Goal: Task Accomplishment & Management: Manage account settings

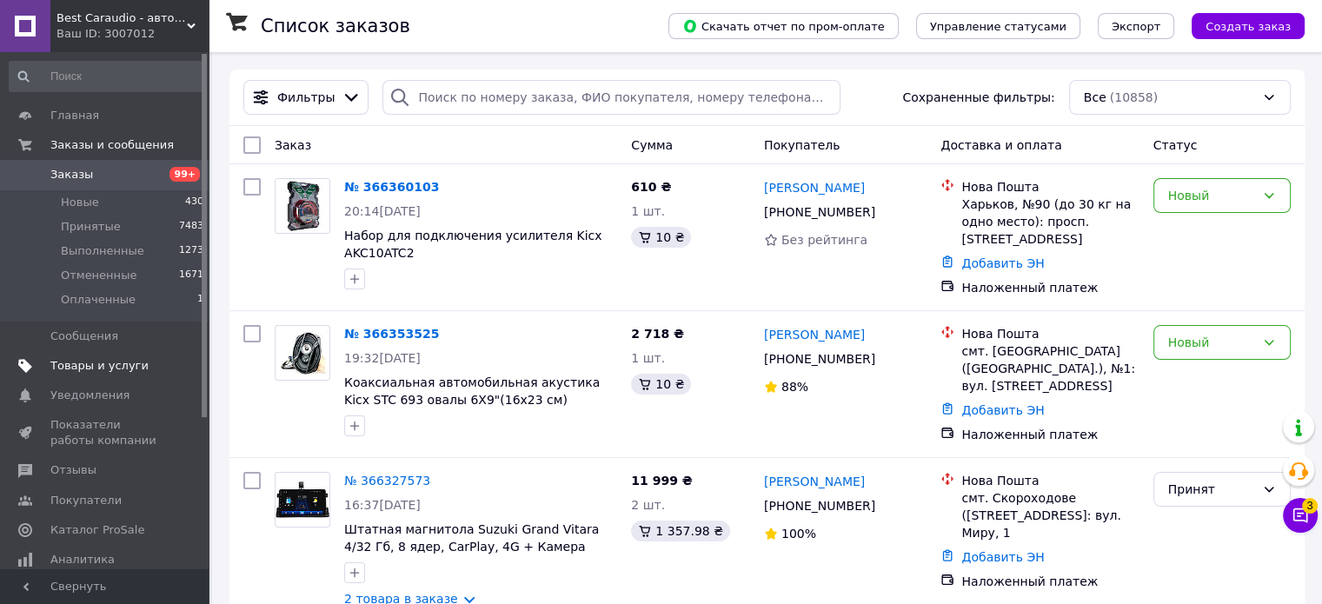
click at [115, 372] on span "Товары и услуги" at bounding box center [99, 366] width 98 height 16
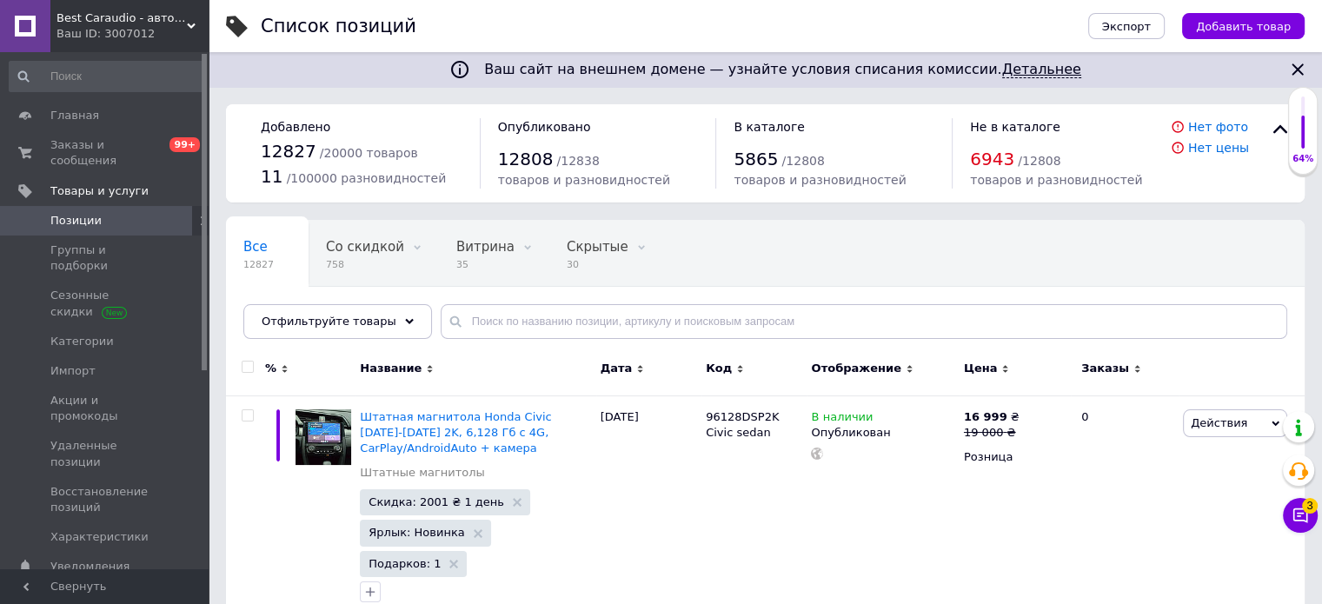
click at [1013, 72] on link "Детальнее" at bounding box center [1041, 69] width 79 height 17
click at [363, 246] on span "Со скидкой" at bounding box center [365, 247] width 78 height 16
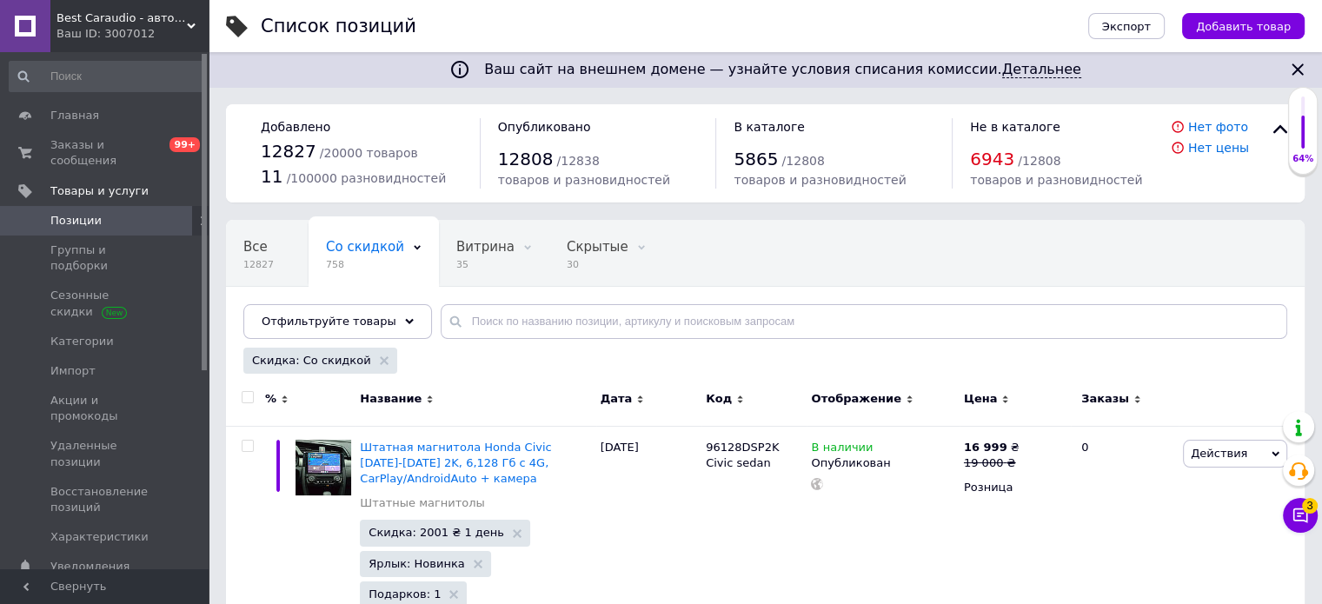
click at [249, 396] on input "checkbox" at bounding box center [247, 397] width 11 height 11
checkbox input "true"
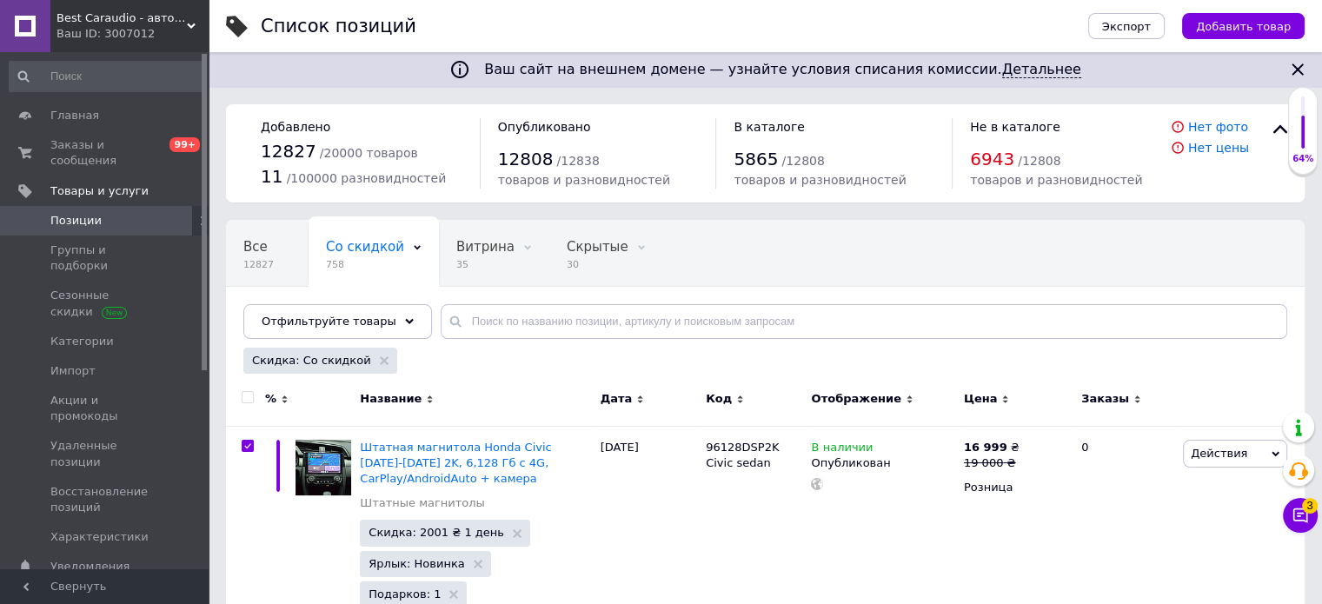
checkbox input "true"
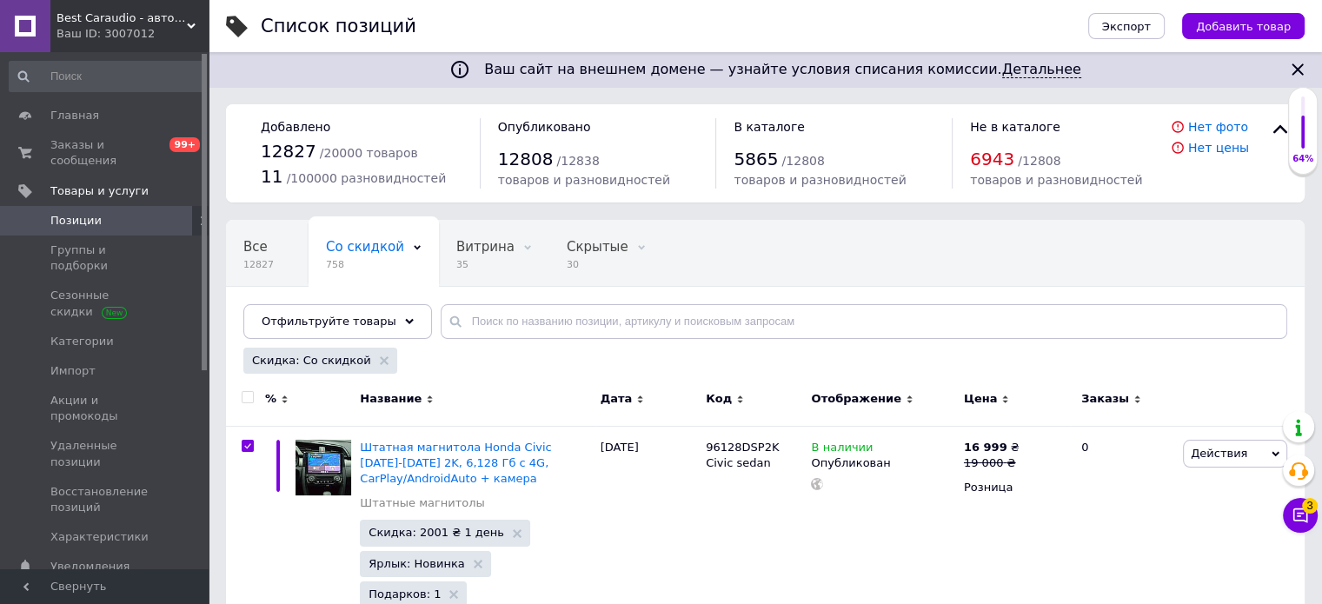
checkbox input "true"
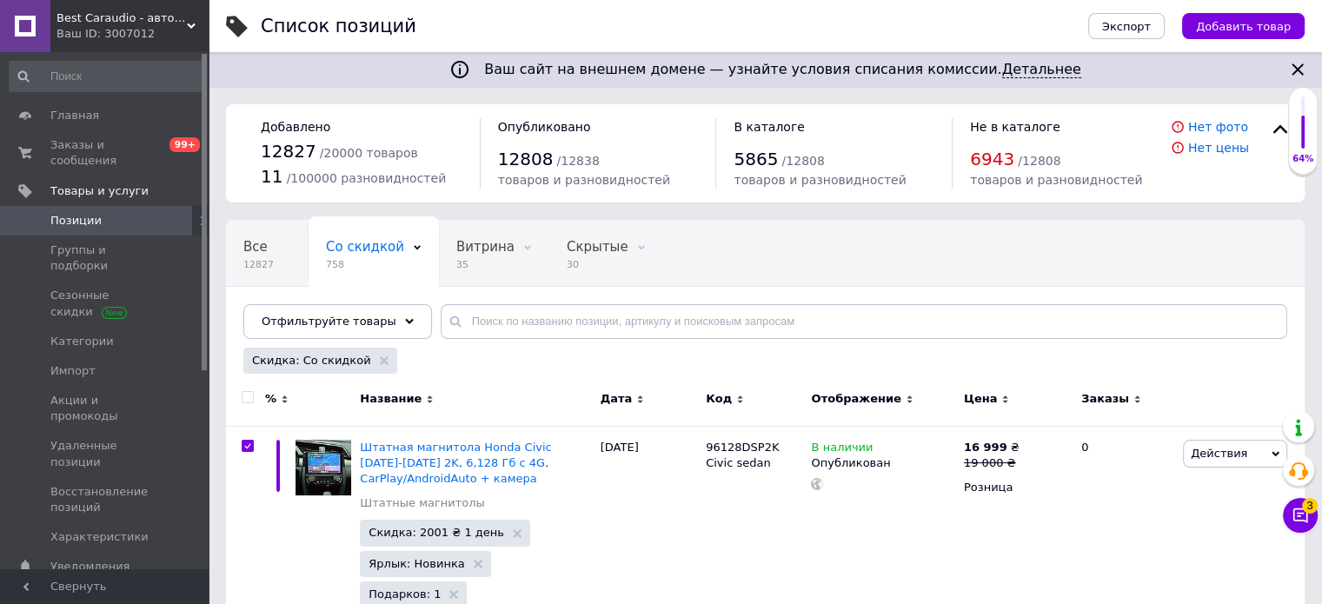
checkbox input "true"
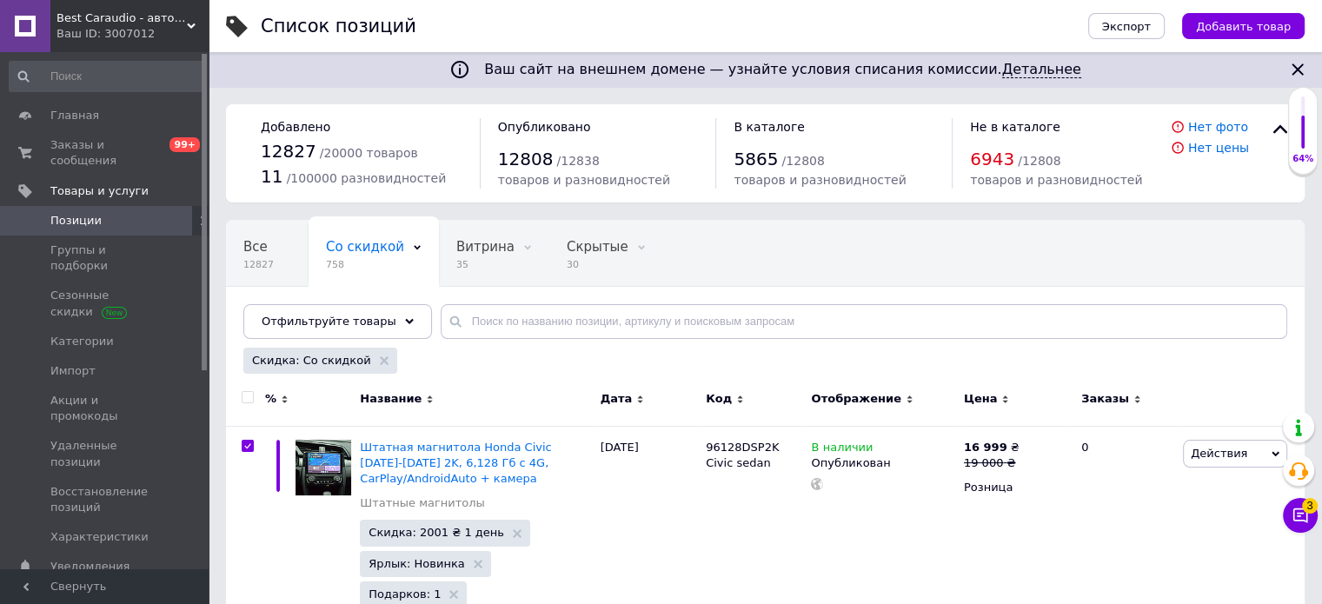
checkbox input "true"
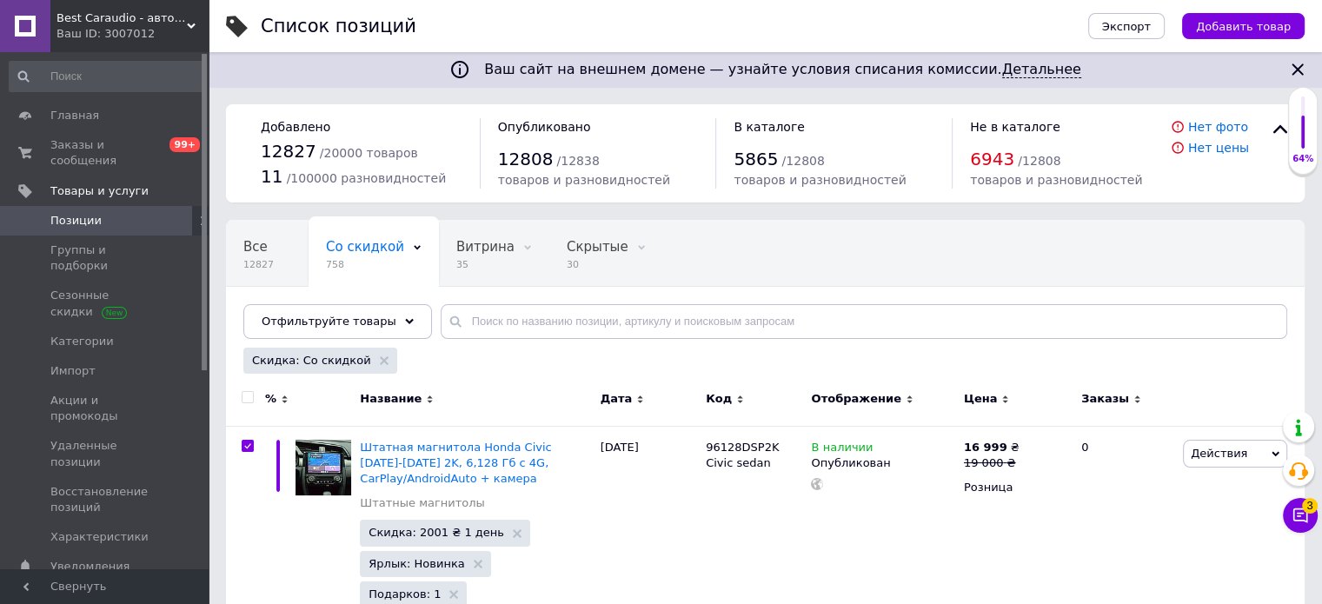
checkbox input "true"
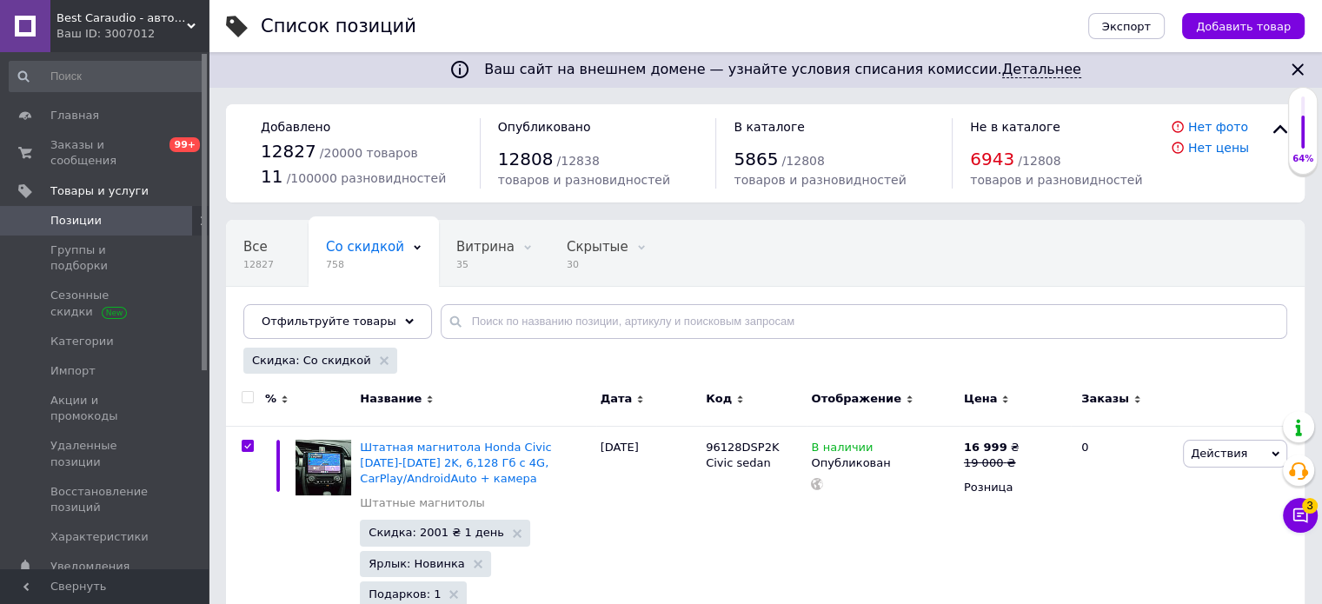
checkbox input "true"
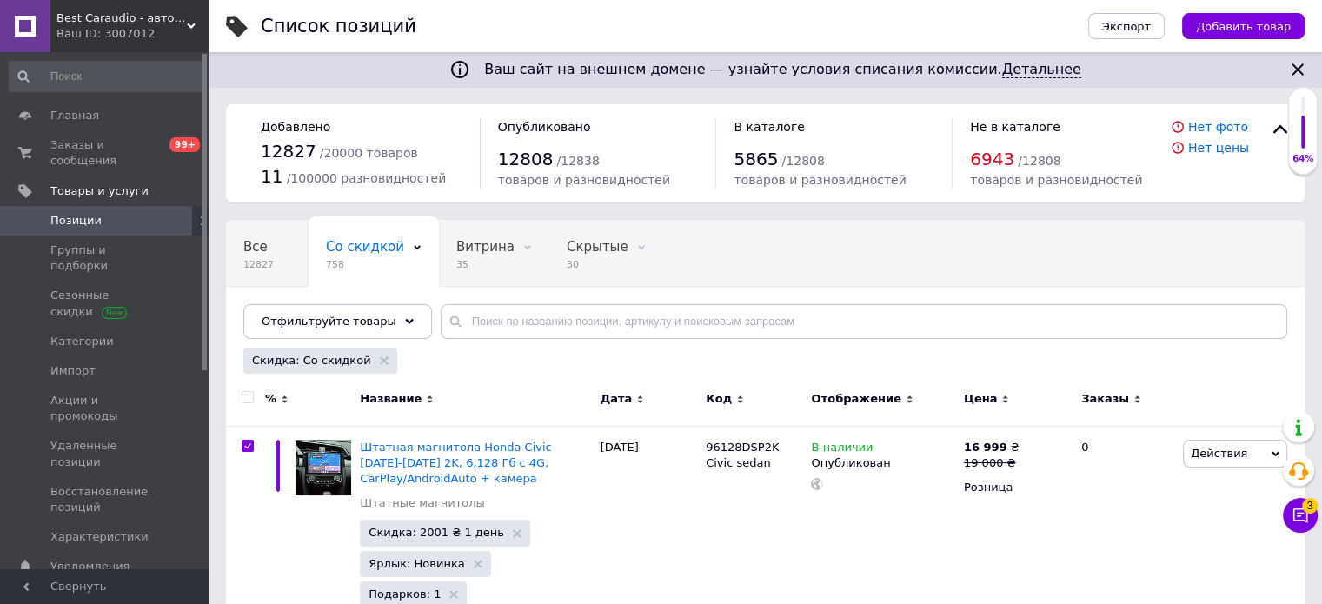
checkbox input "true"
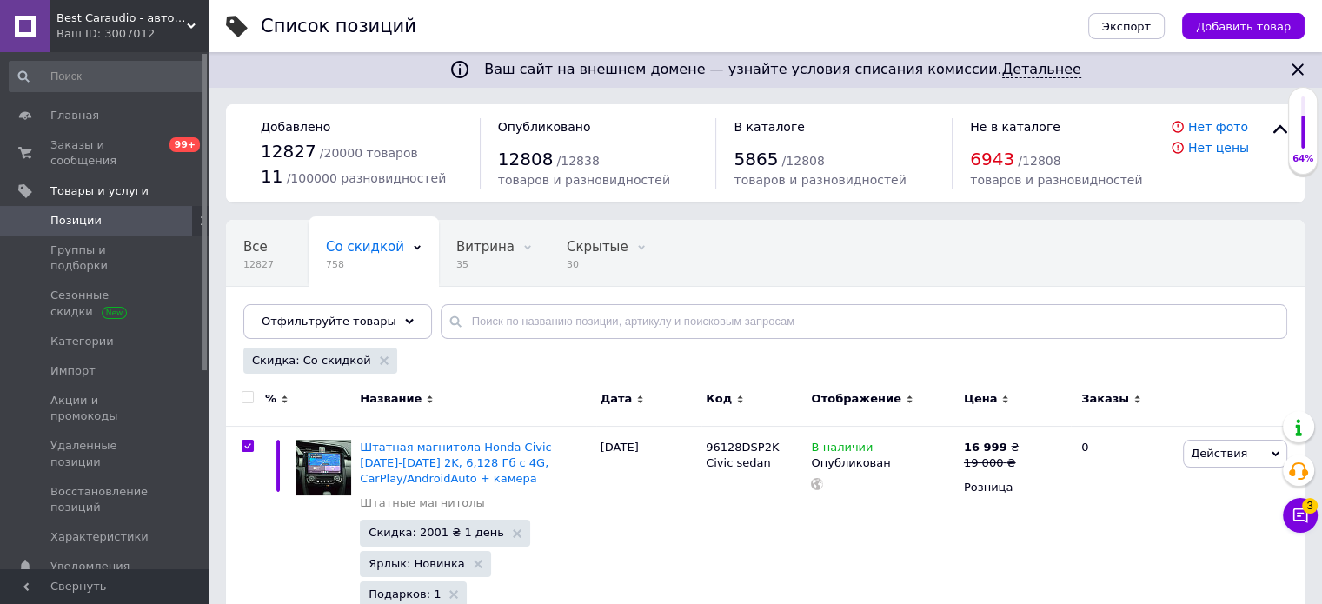
checkbox input "true"
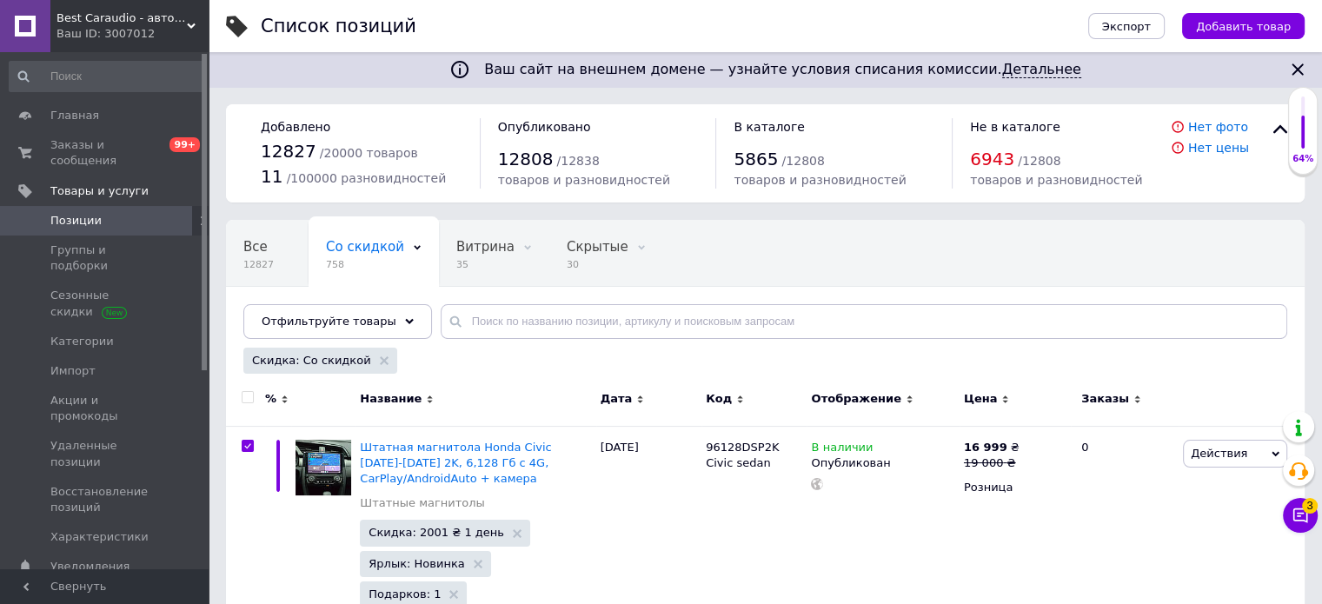
checkbox input "true"
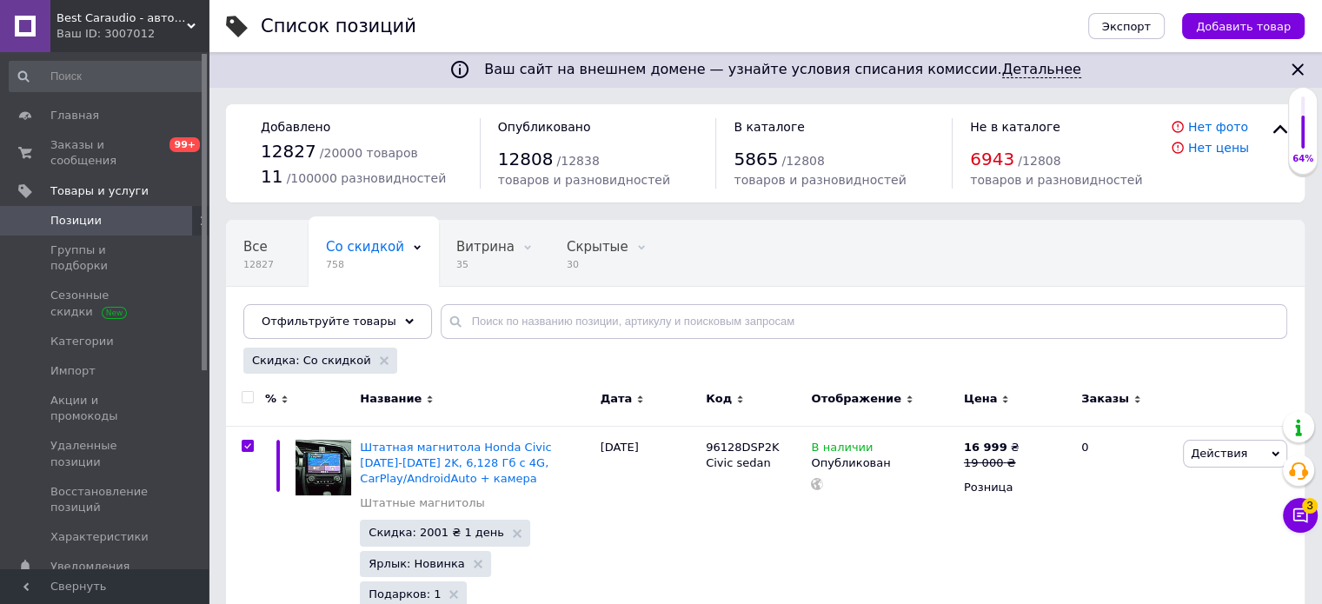
checkbox input "true"
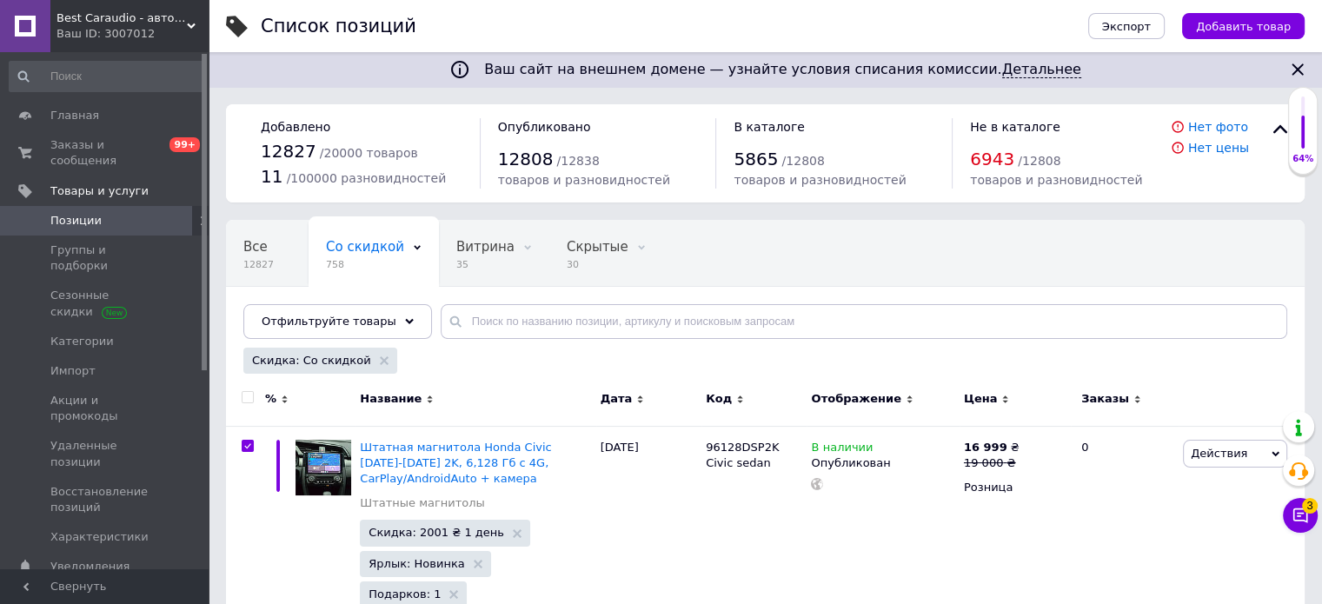
checkbox input "true"
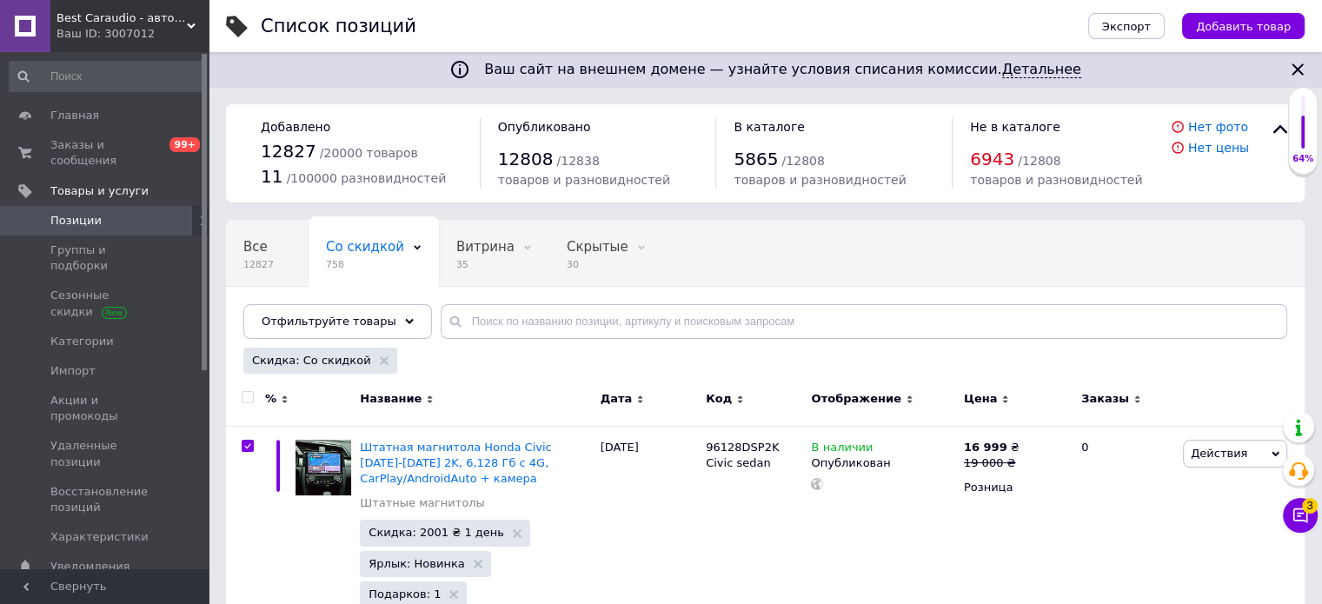
checkbox input "true"
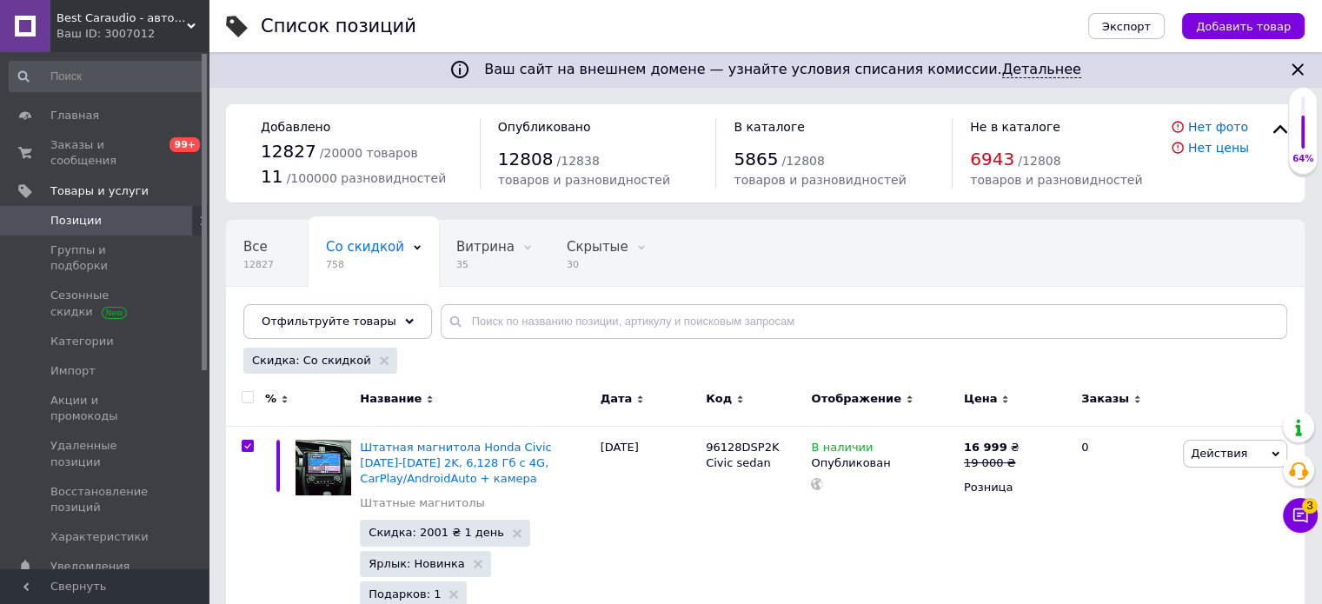
checkbox input "true"
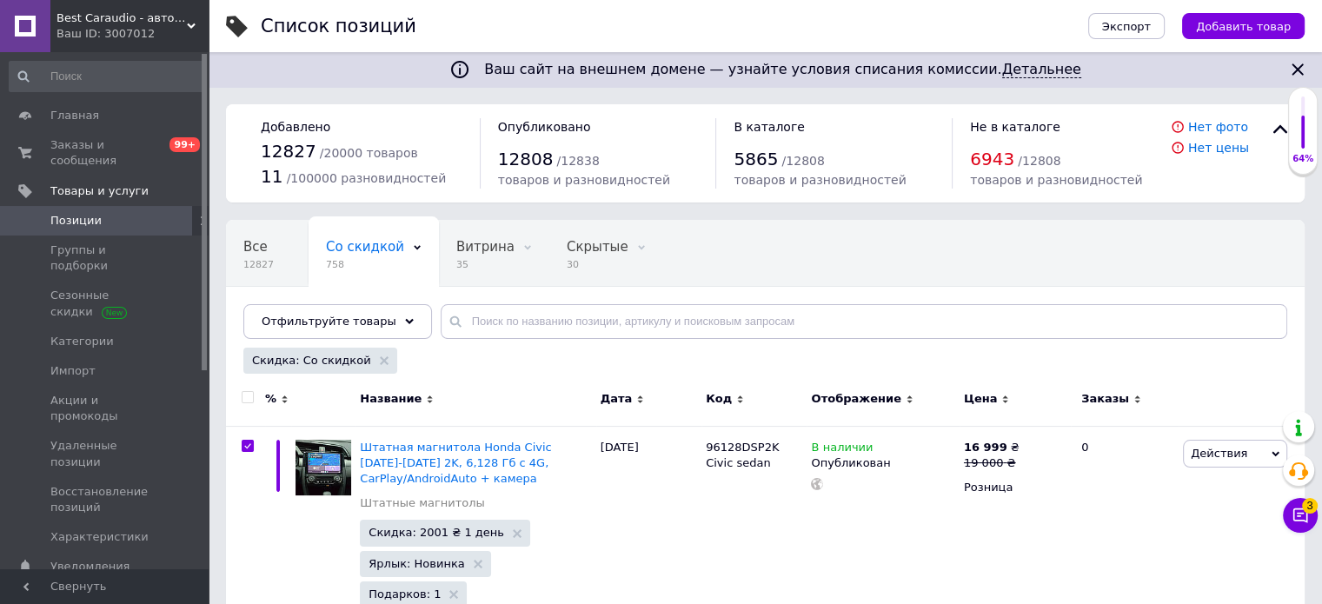
checkbox input "true"
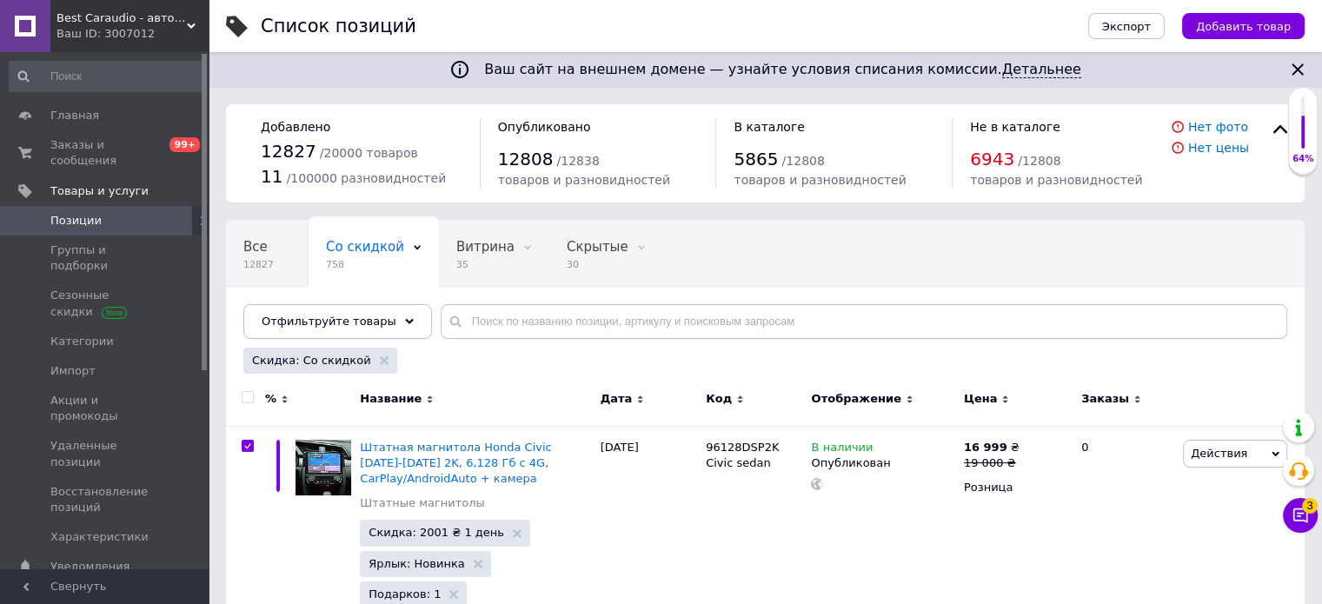
checkbox input "true"
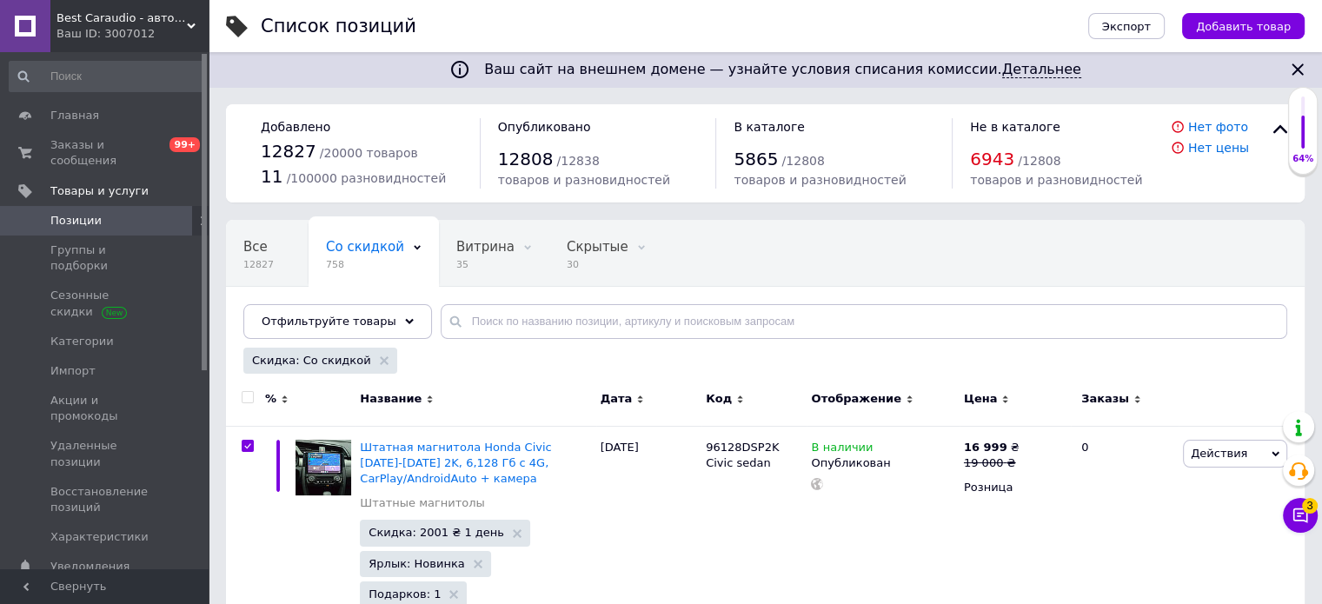
checkbox input "true"
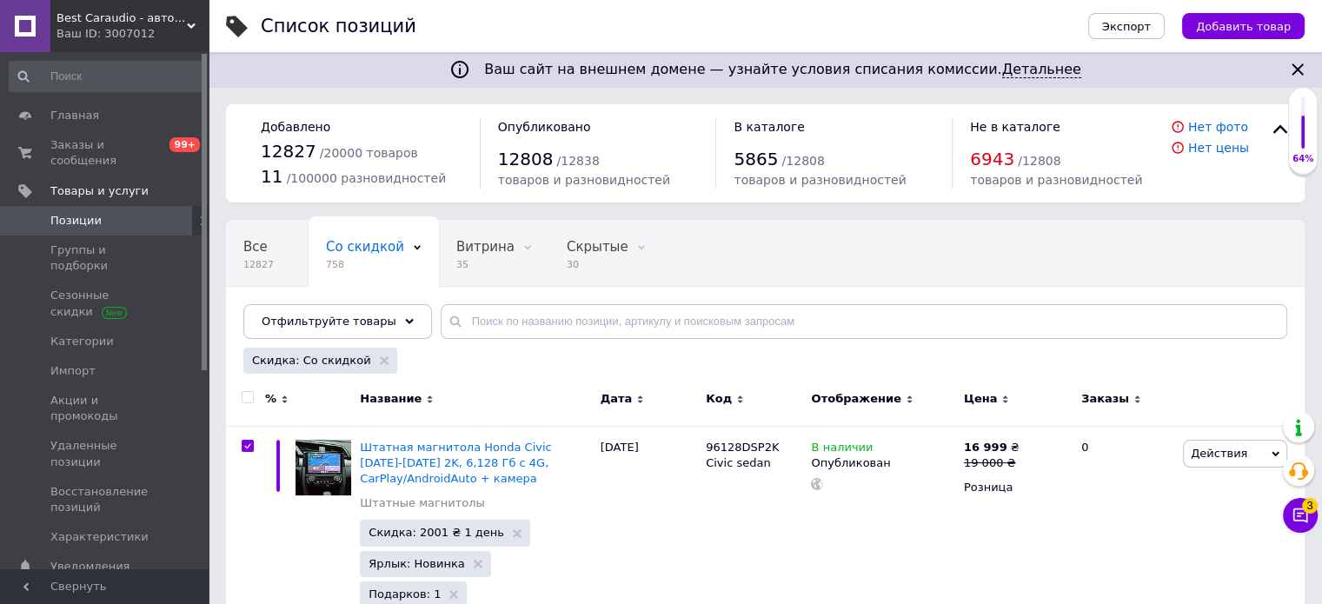
checkbox input "true"
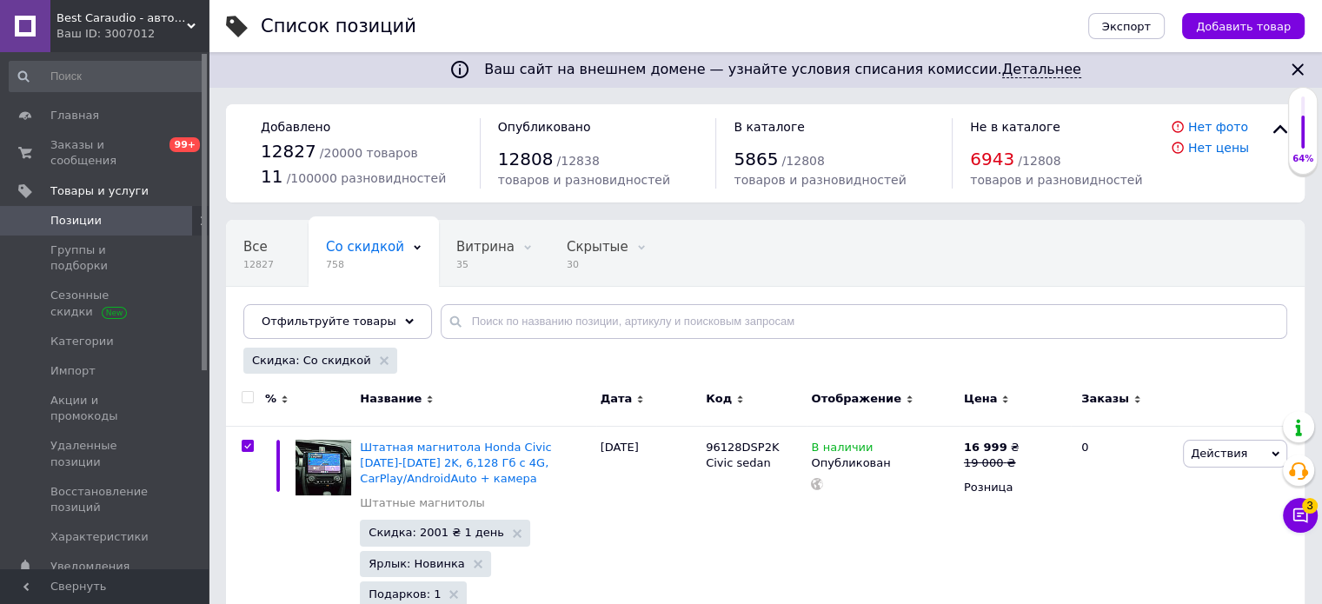
checkbox input "true"
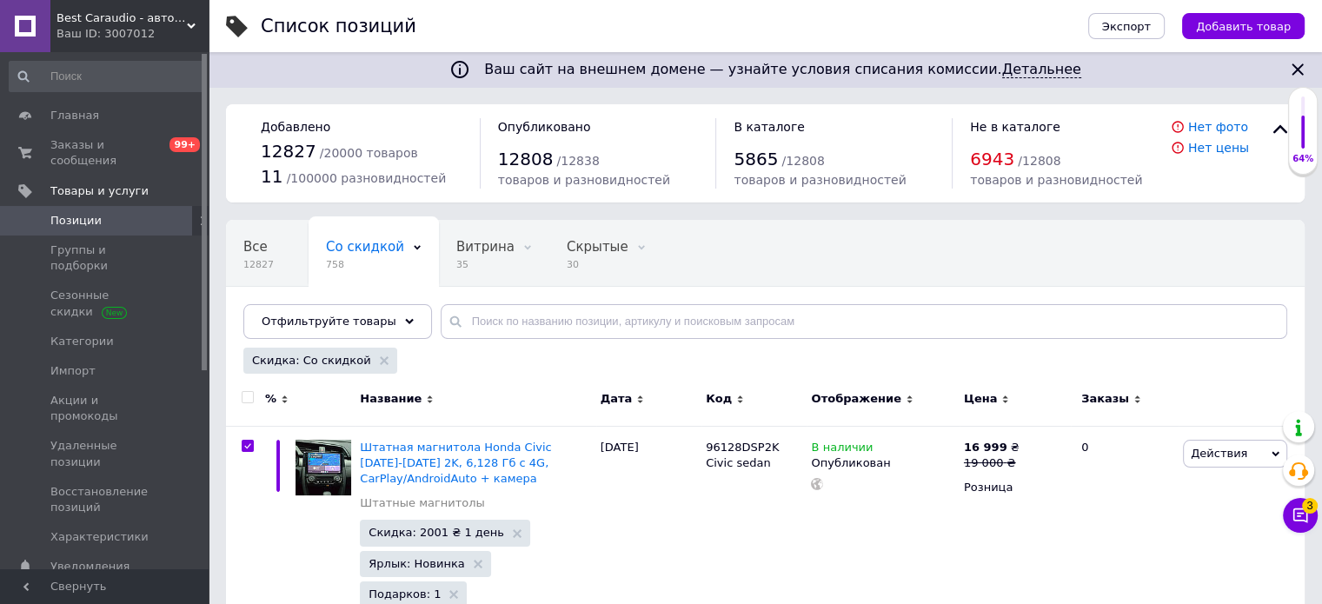
checkbox input "true"
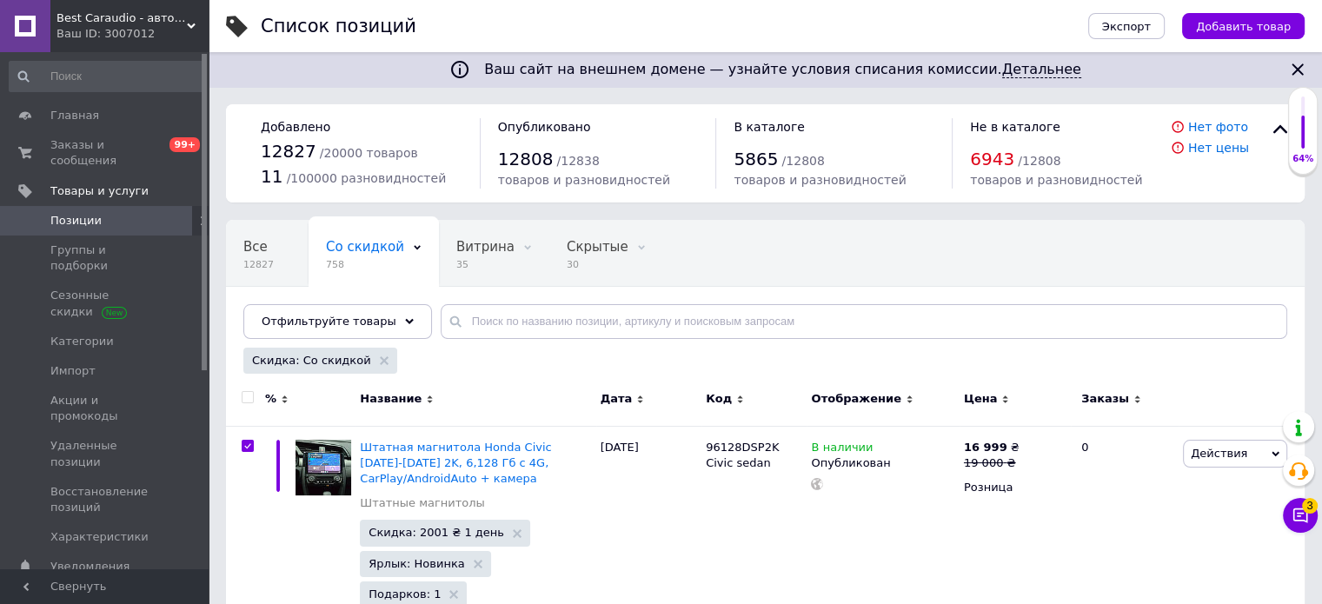
checkbox input "true"
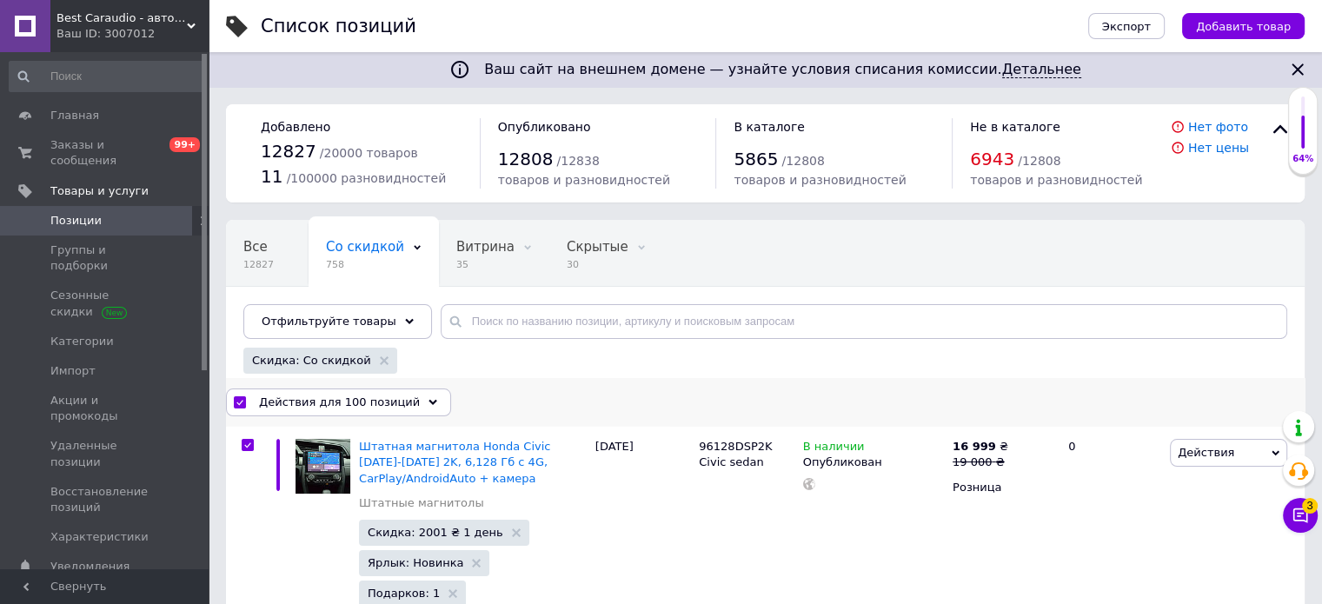
click at [392, 410] on div "Действия для 100 позиций" at bounding box center [338, 403] width 225 height 28
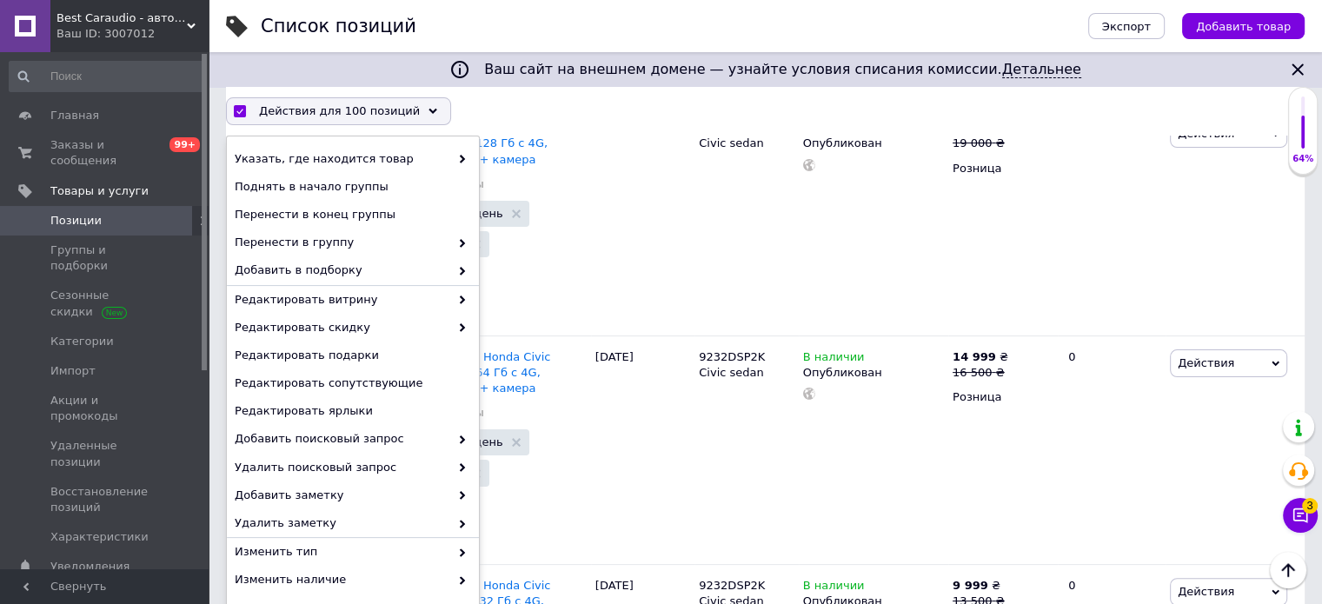
scroll to position [343, 0]
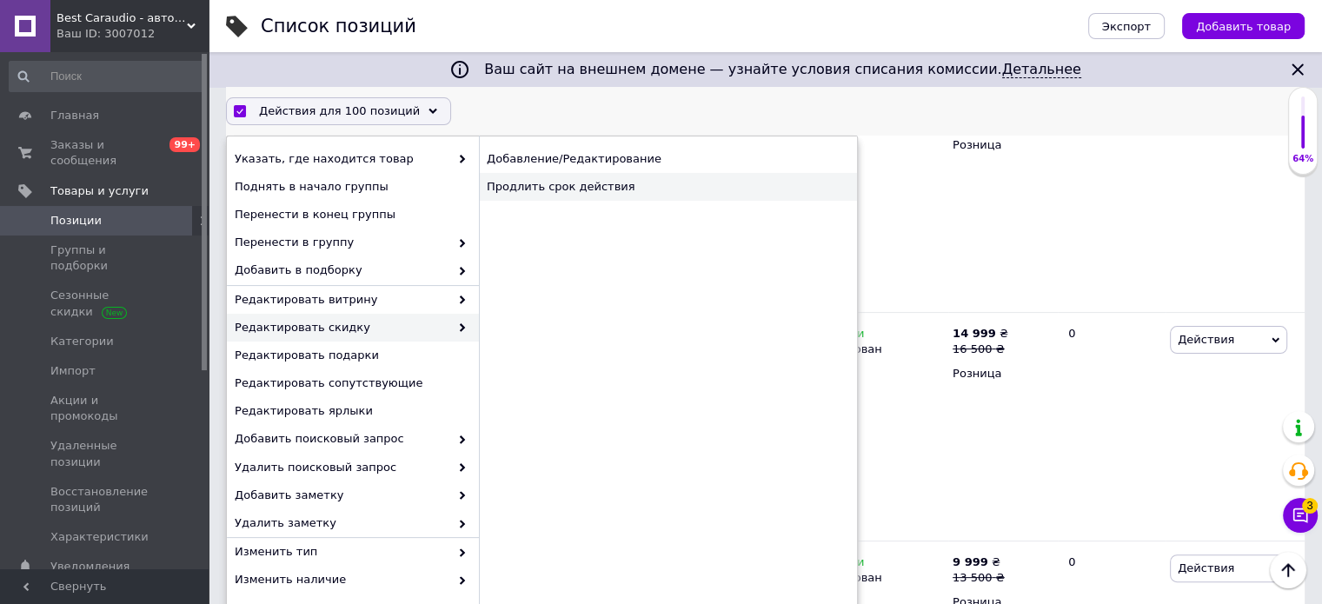
click at [650, 182] on div "Продлить срок действия" at bounding box center [668, 187] width 378 height 28
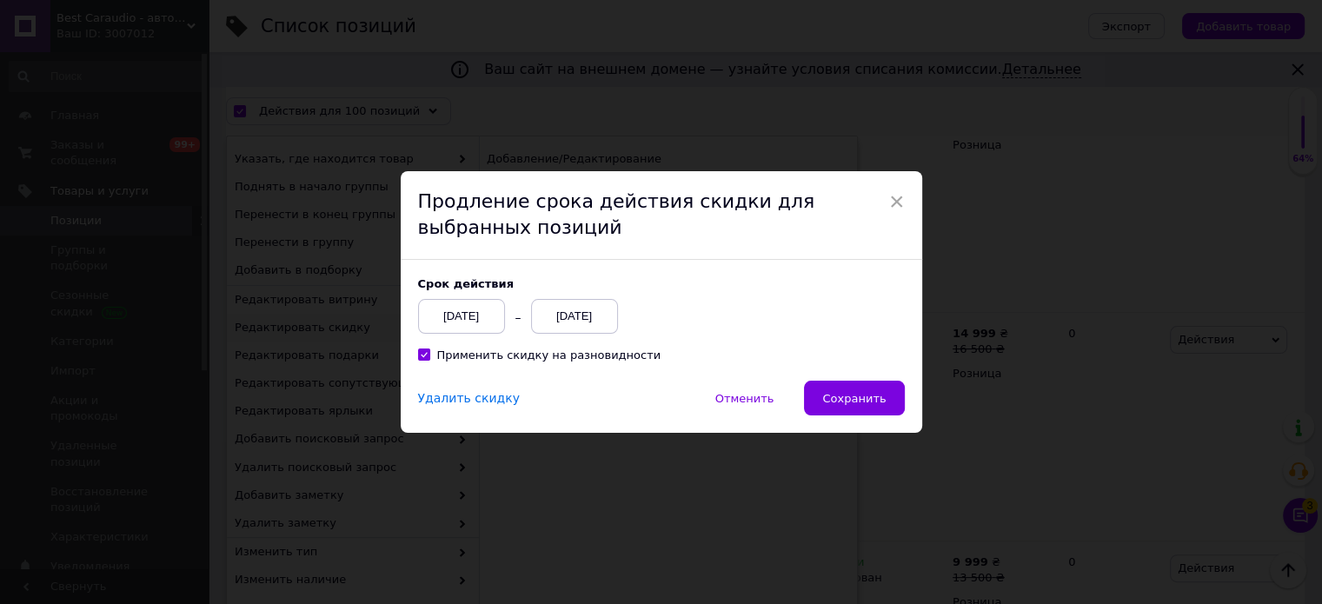
scroll to position [271, 0]
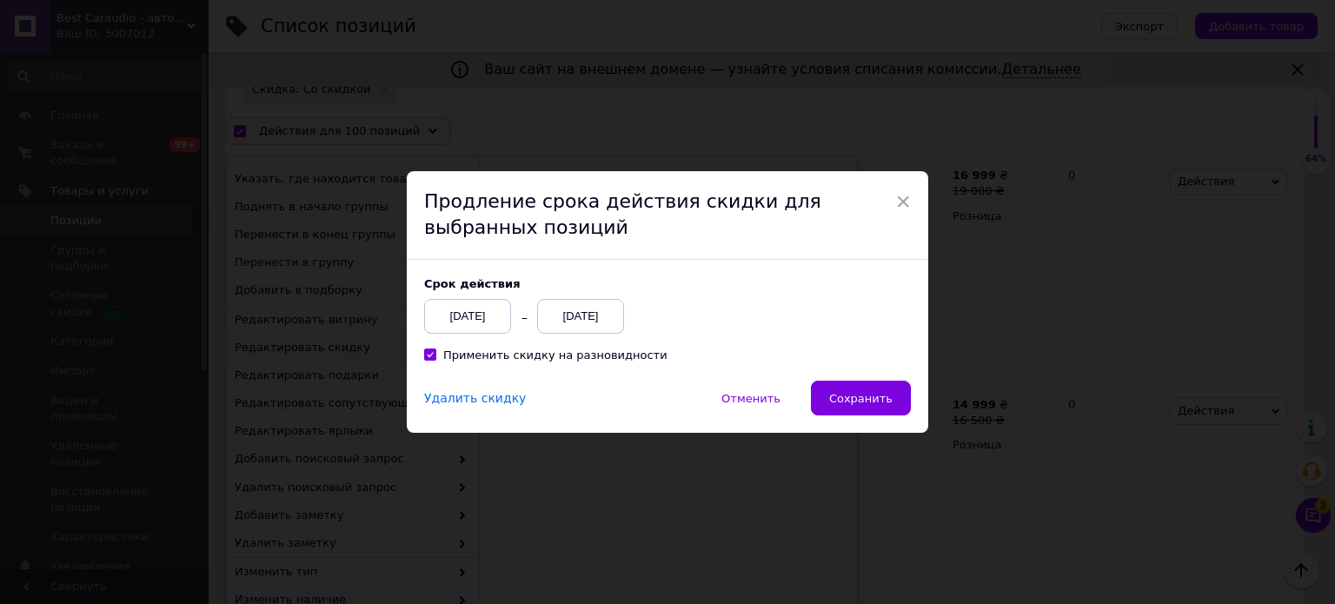
click at [567, 329] on div "12.10.2025" at bounding box center [580, 316] width 87 height 35
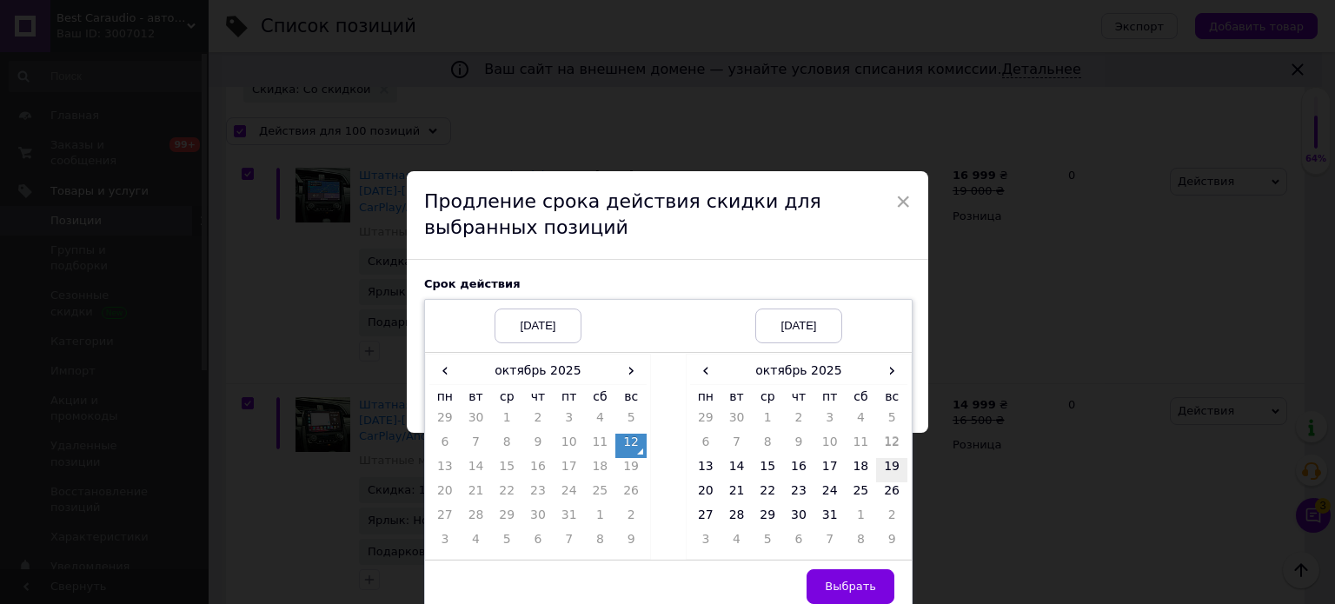
click at [882, 469] on td "19" at bounding box center [891, 470] width 31 height 24
click at [851, 589] on span "Выбрать" at bounding box center [850, 586] width 51 height 13
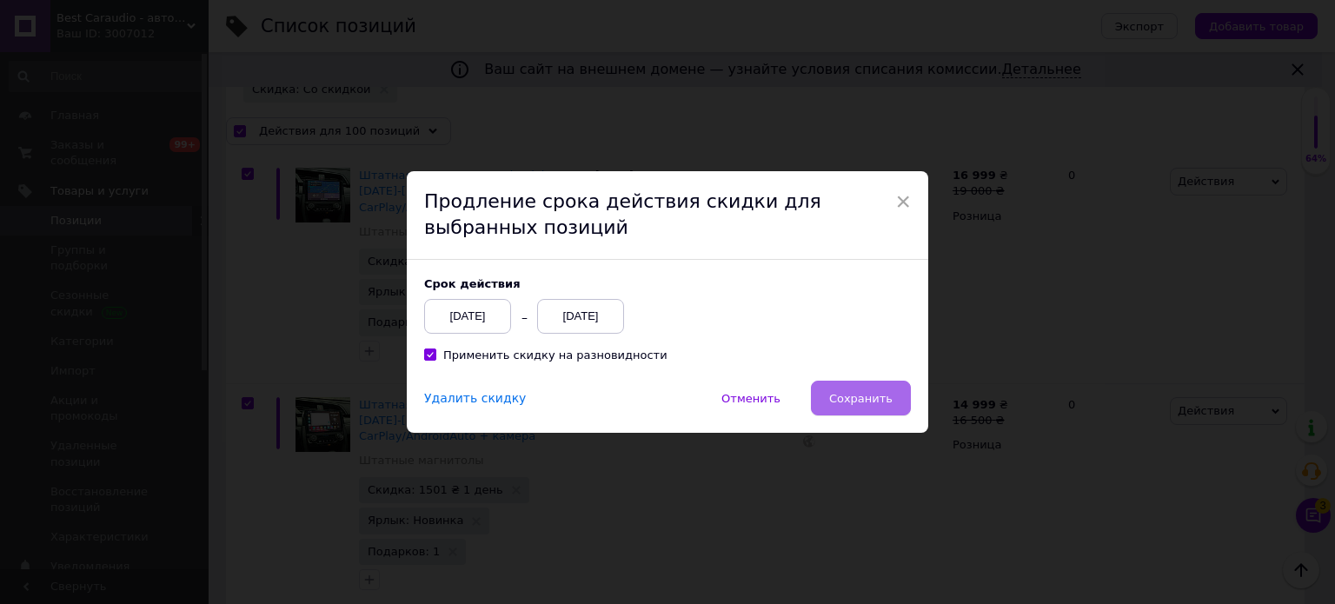
click at [865, 394] on span "Сохранить" at bounding box center [860, 398] width 63 height 13
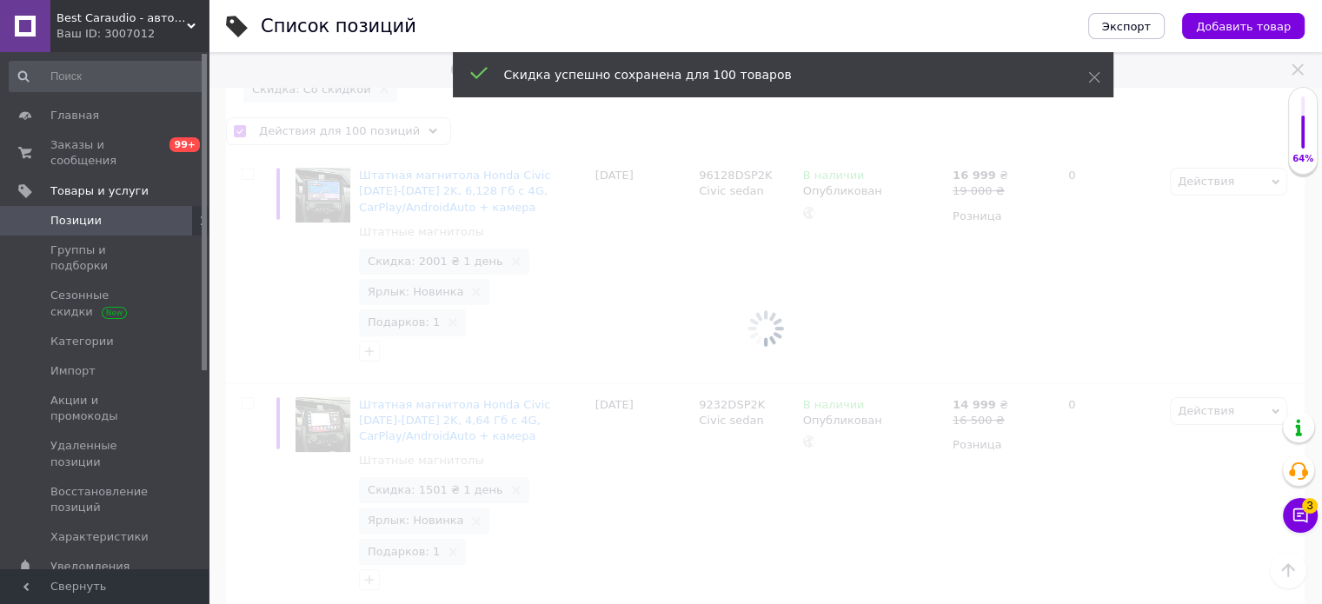
checkbox input "false"
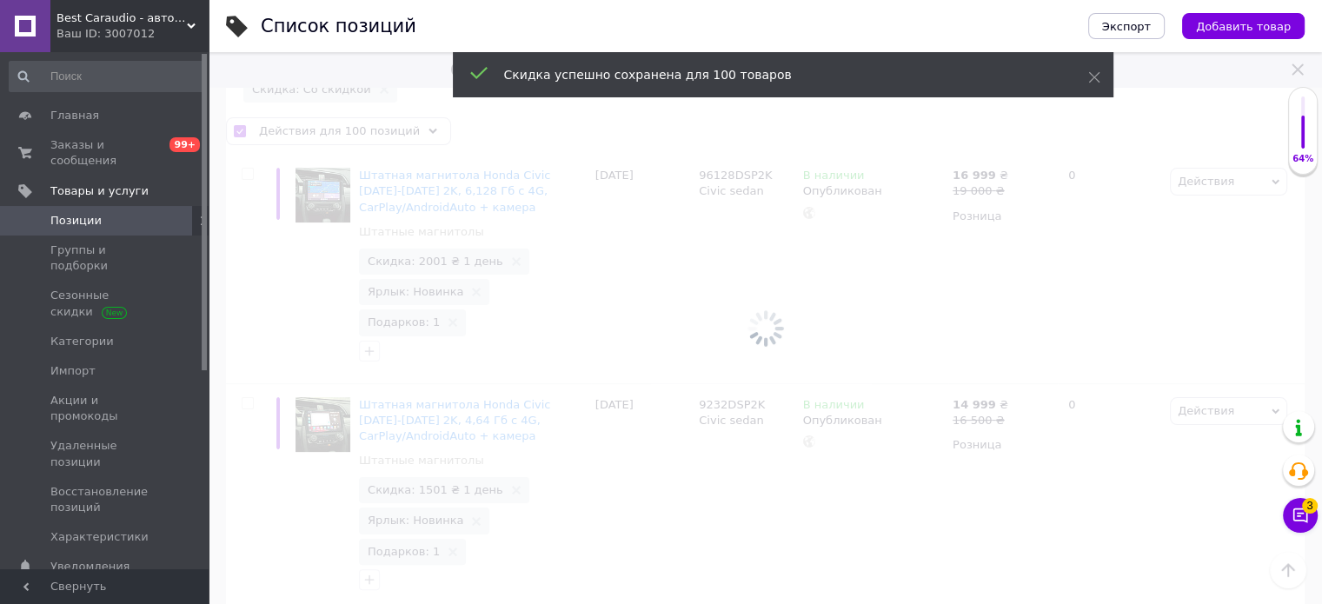
checkbox input "false"
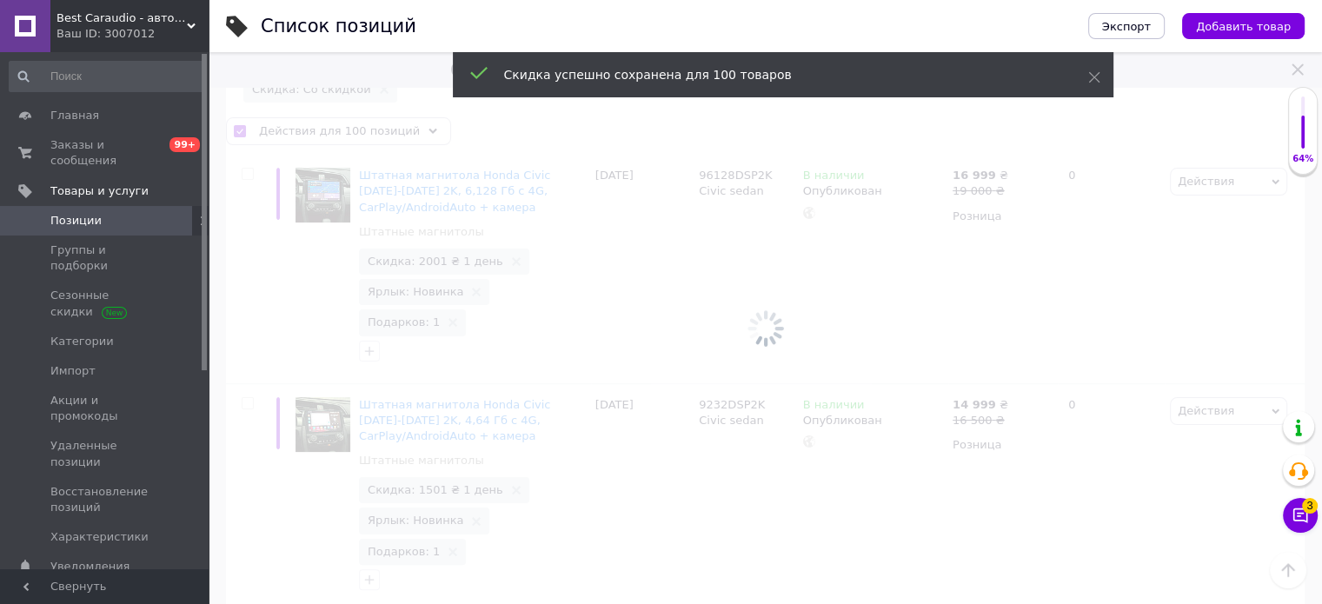
checkbox input "false"
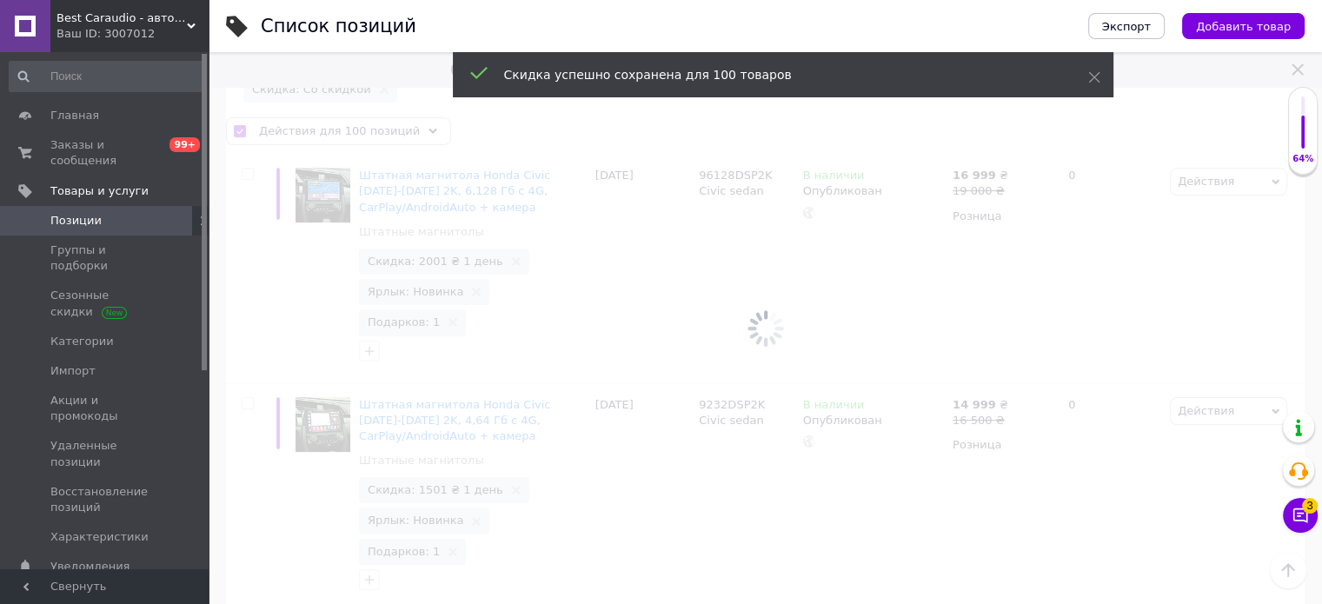
checkbox input "false"
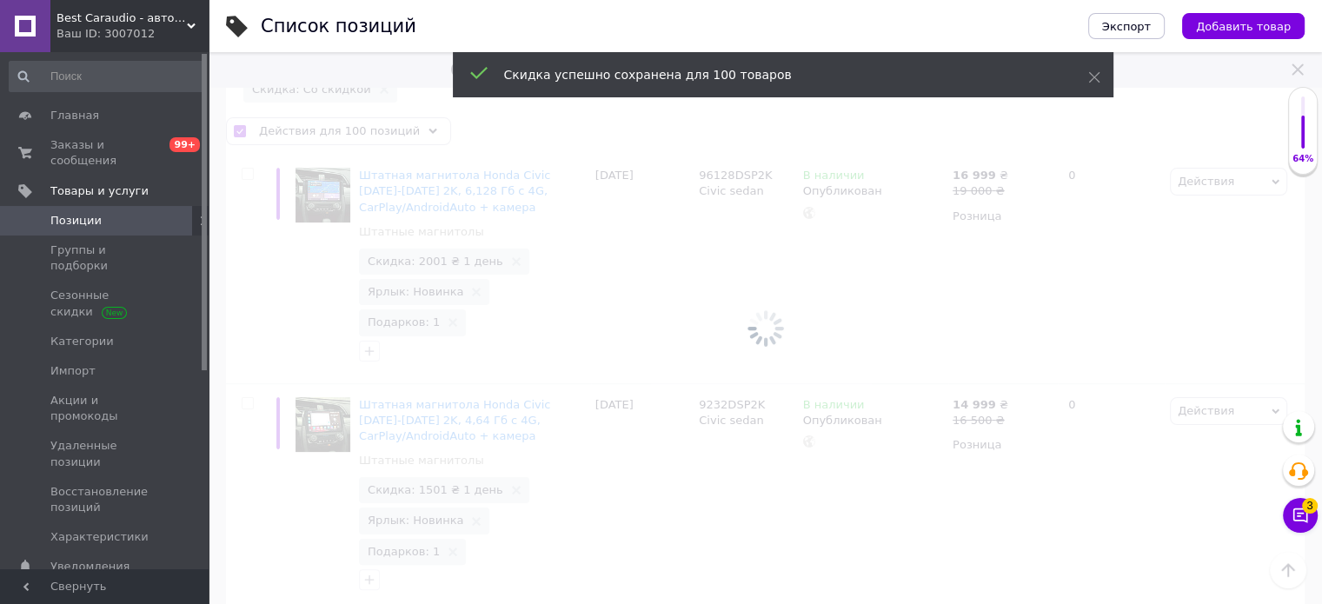
checkbox input "false"
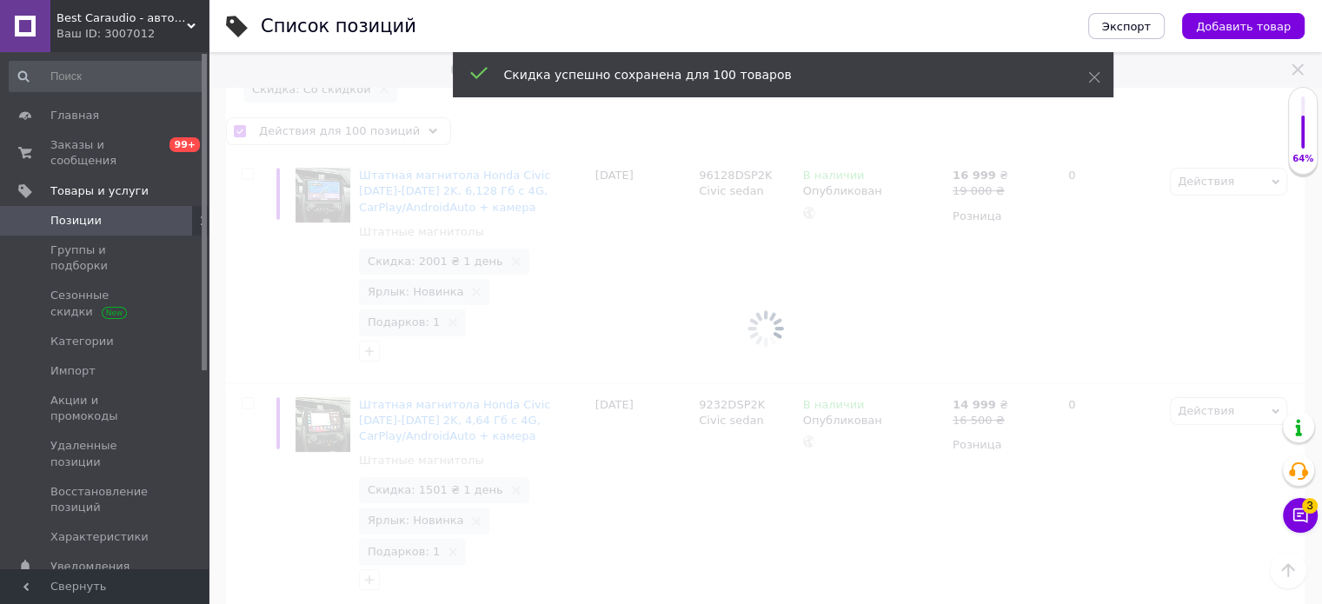
checkbox input "false"
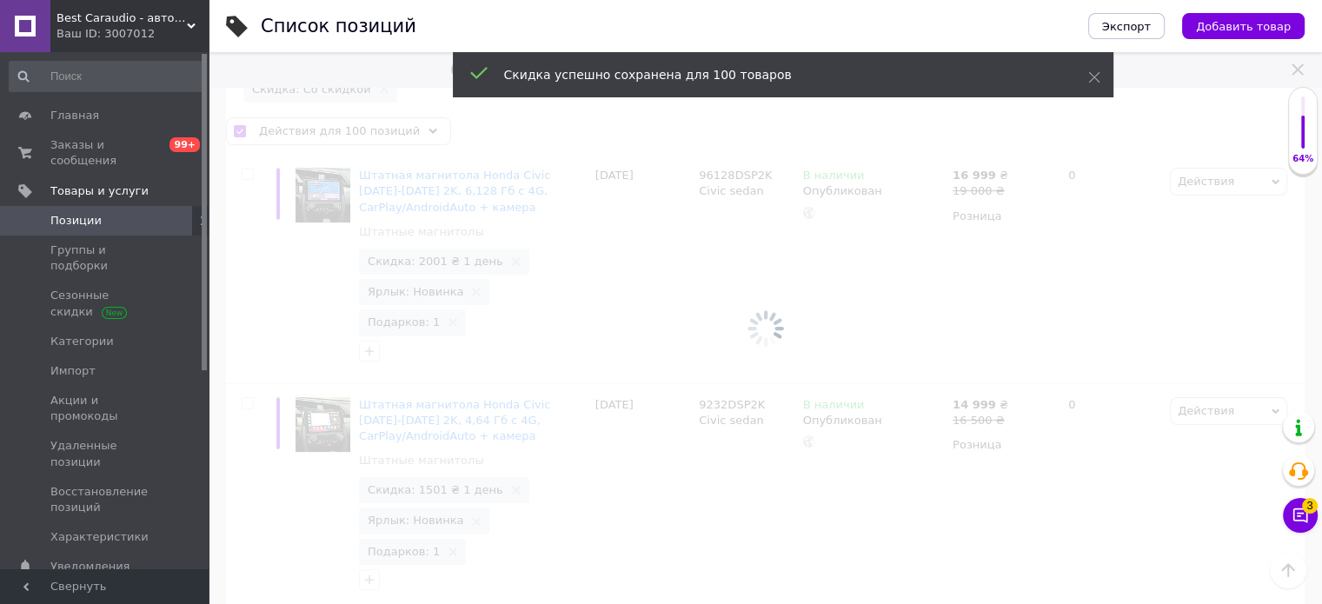
checkbox input "false"
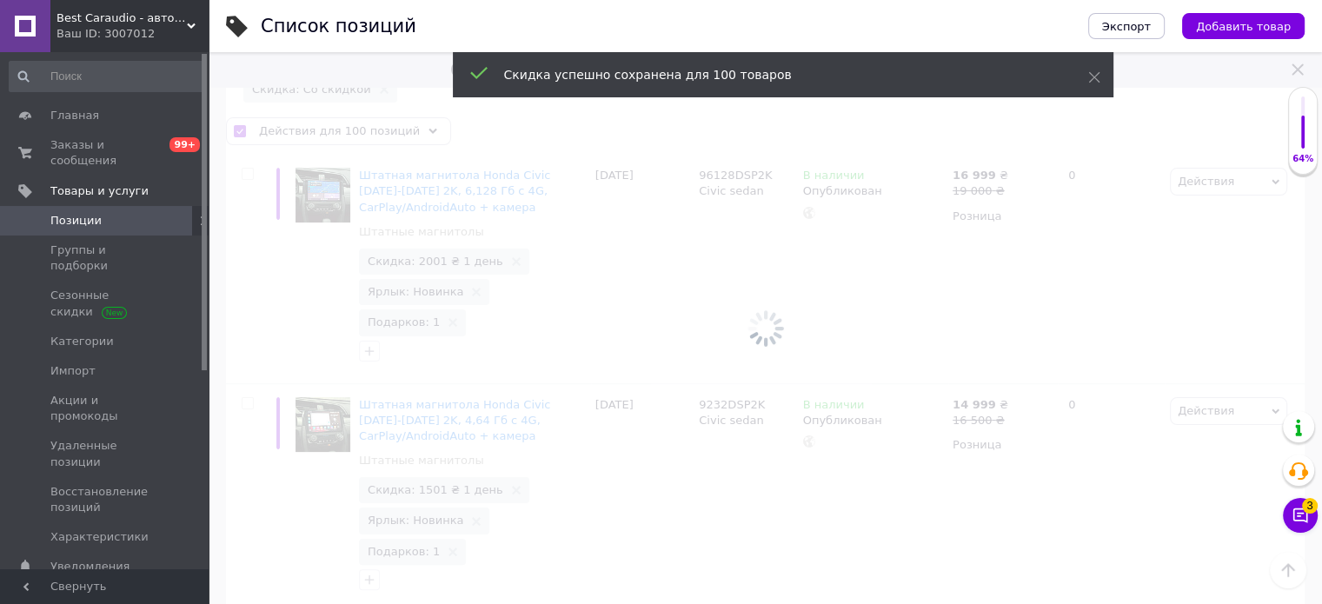
checkbox input "false"
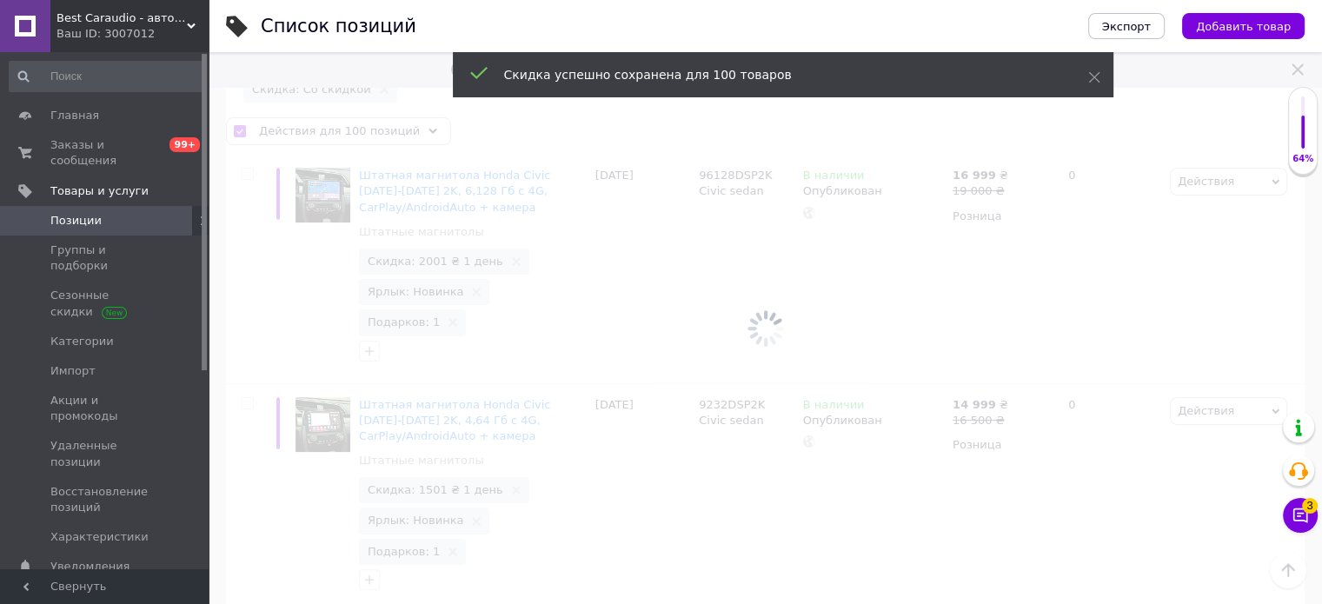
checkbox input "false"
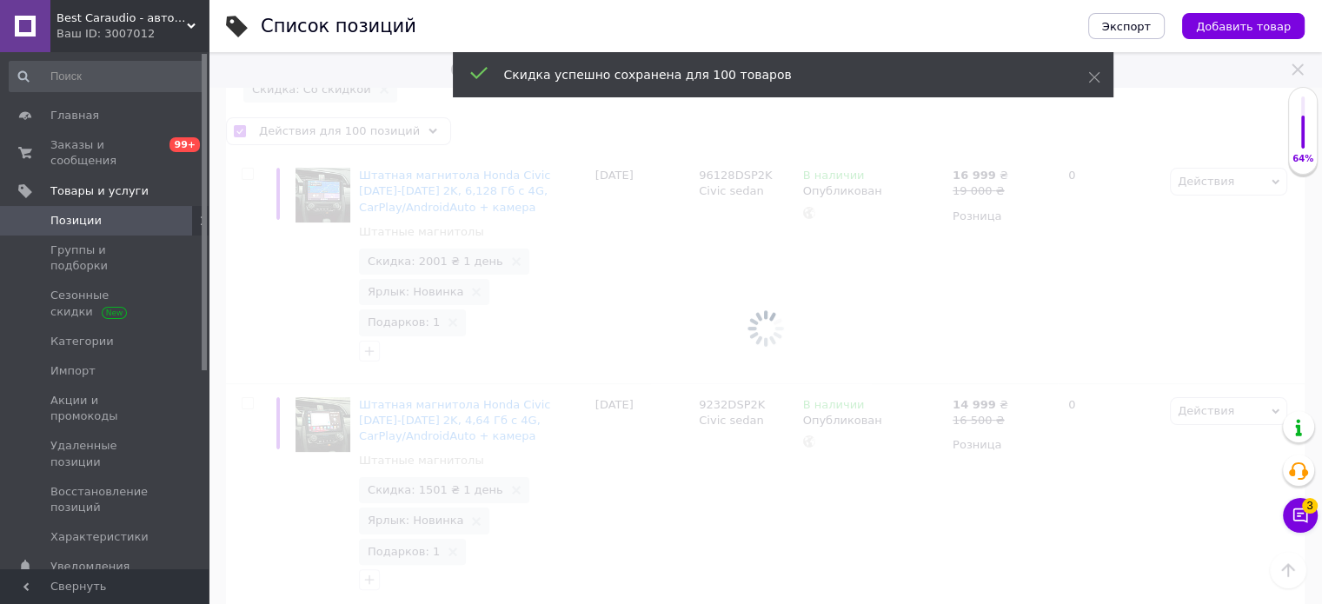
checkbox input "false"
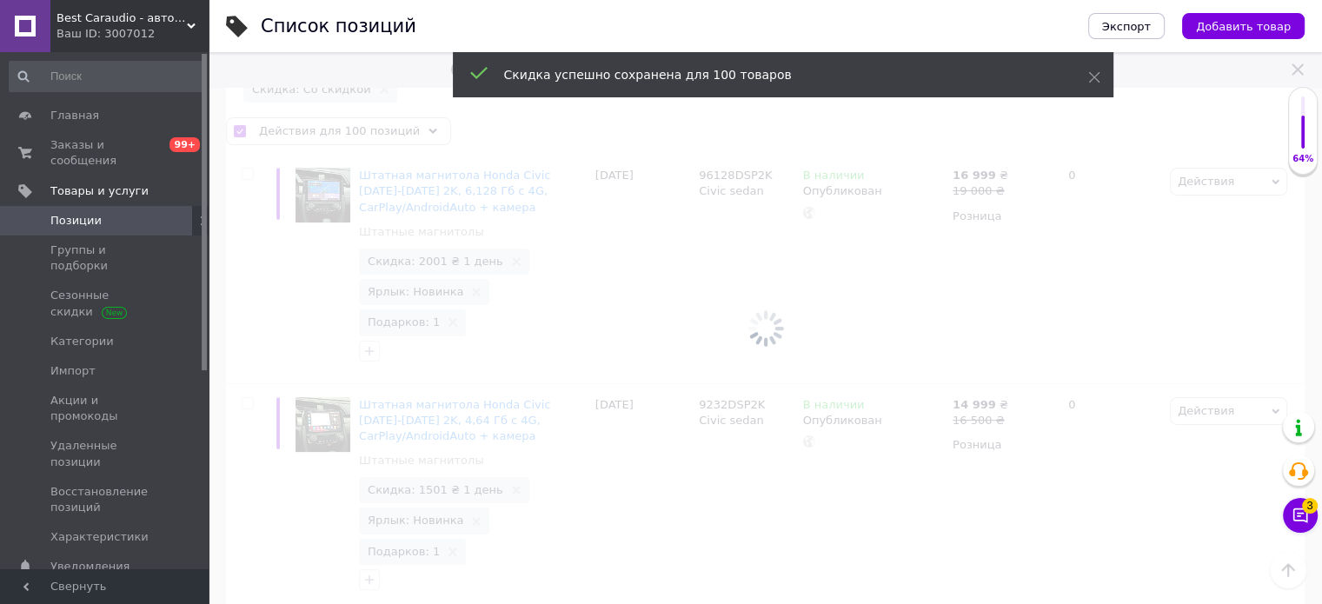
checkbox input "false"
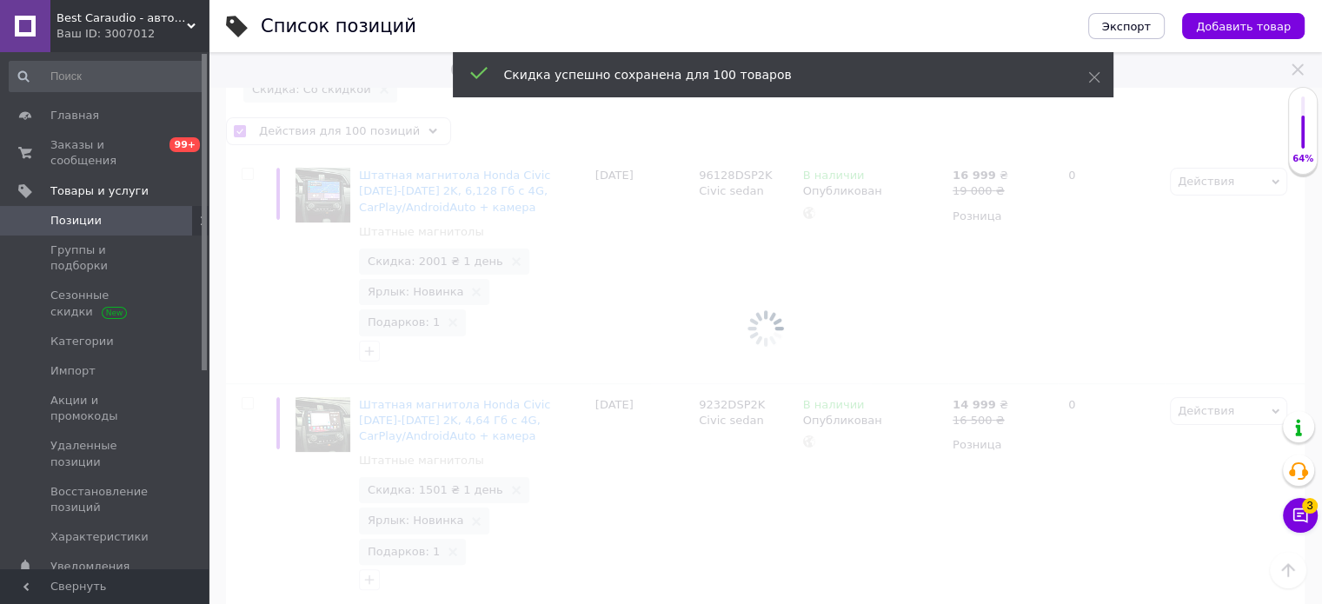
checkbox input "false"
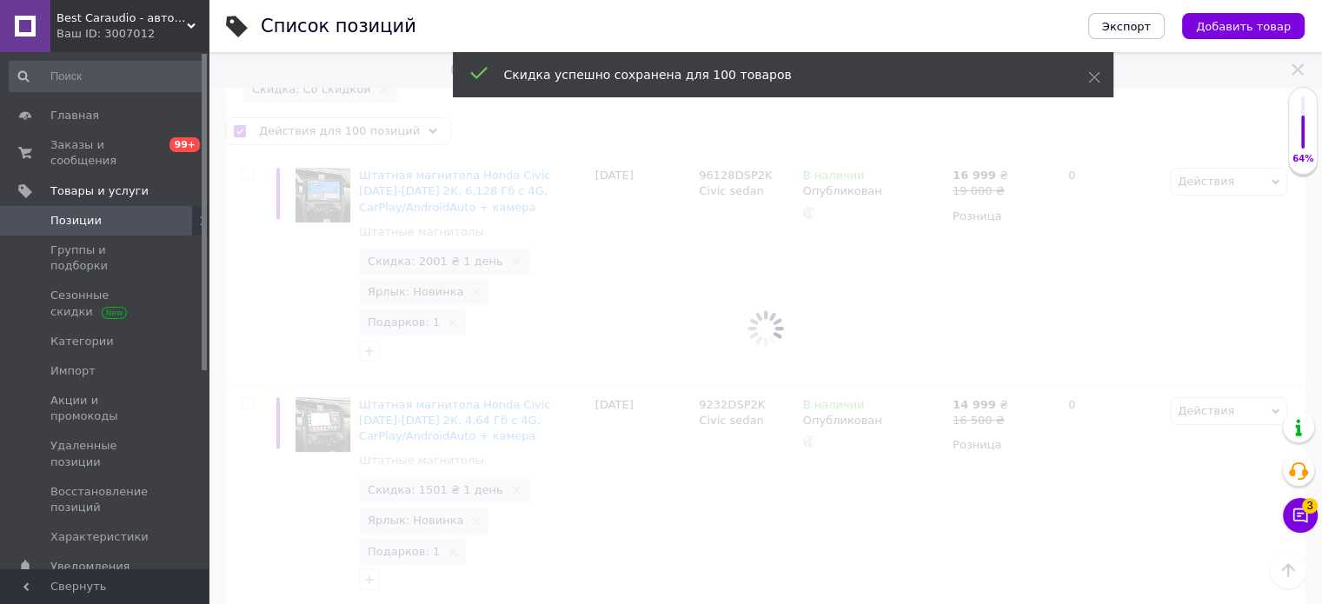
checkbox input "false"
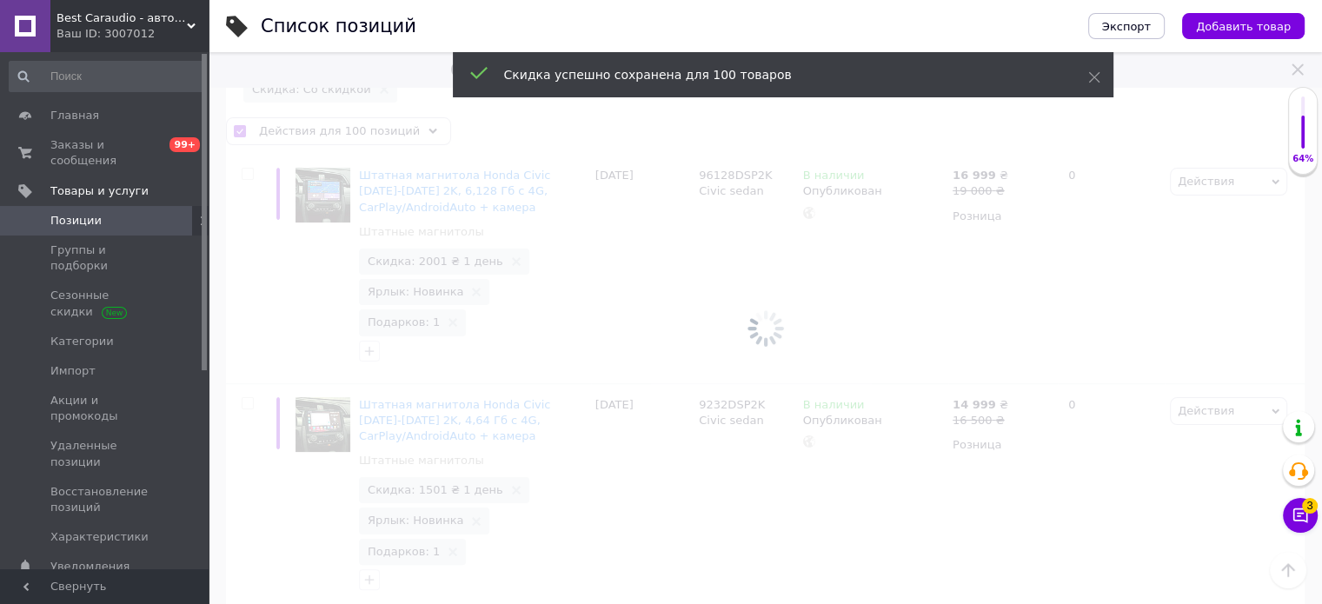
checkbox input "false"
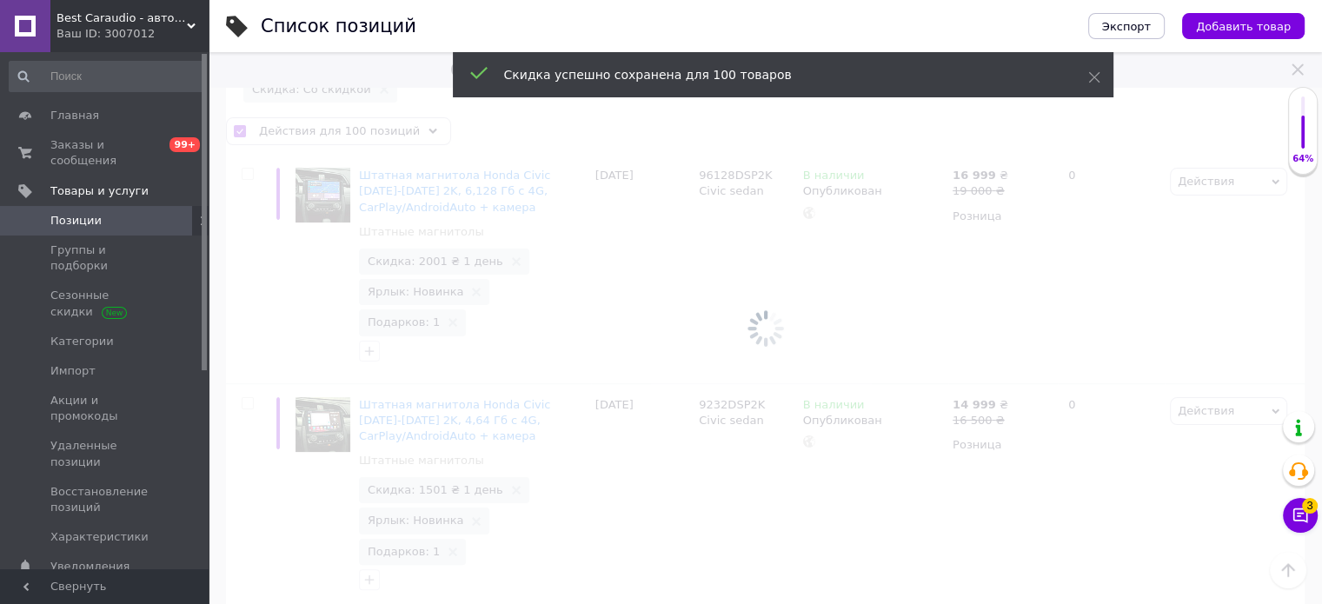
checkbox input "false"
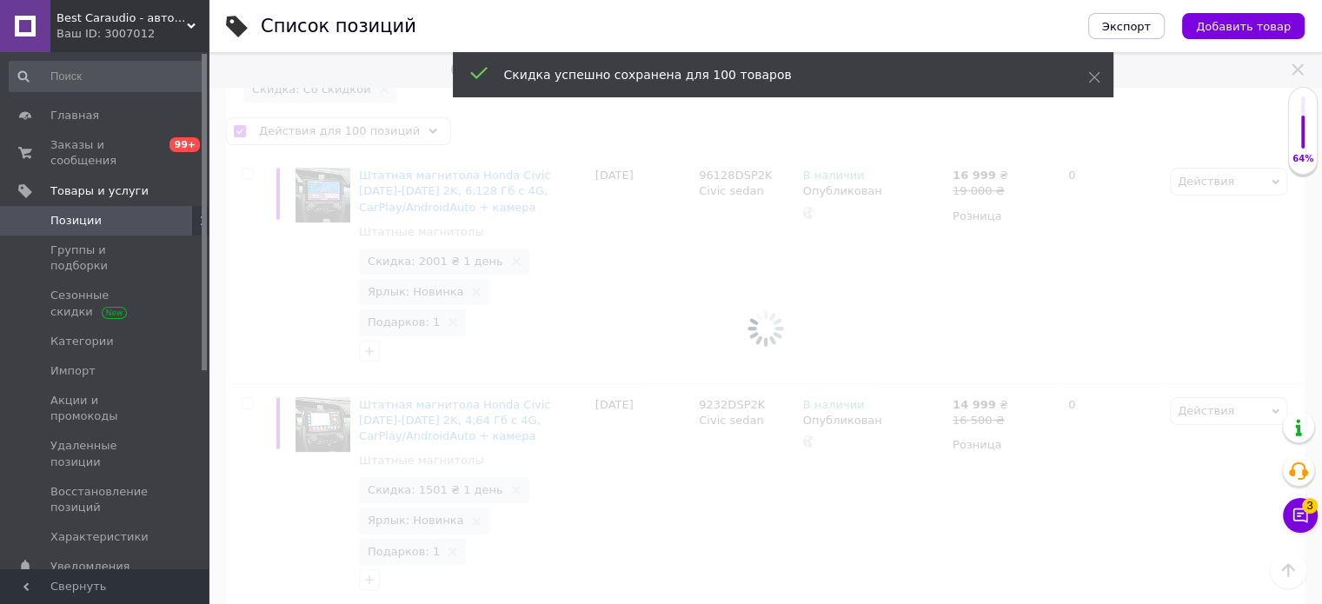
checkbox input "false"
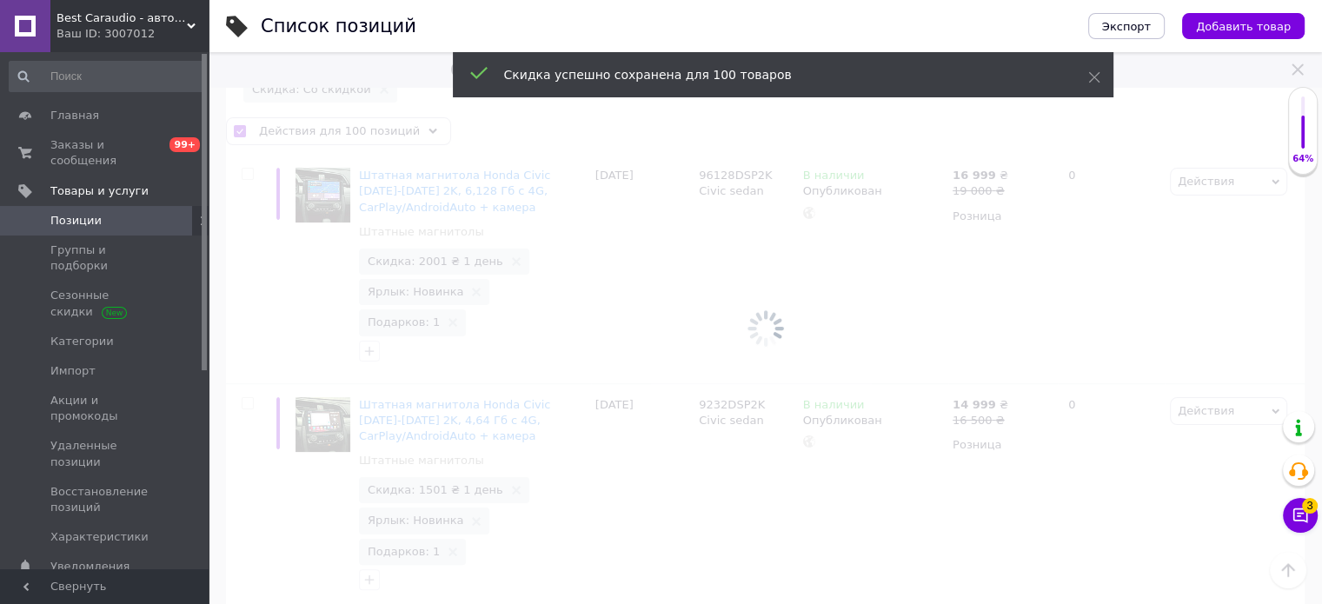
checkbox input "false"
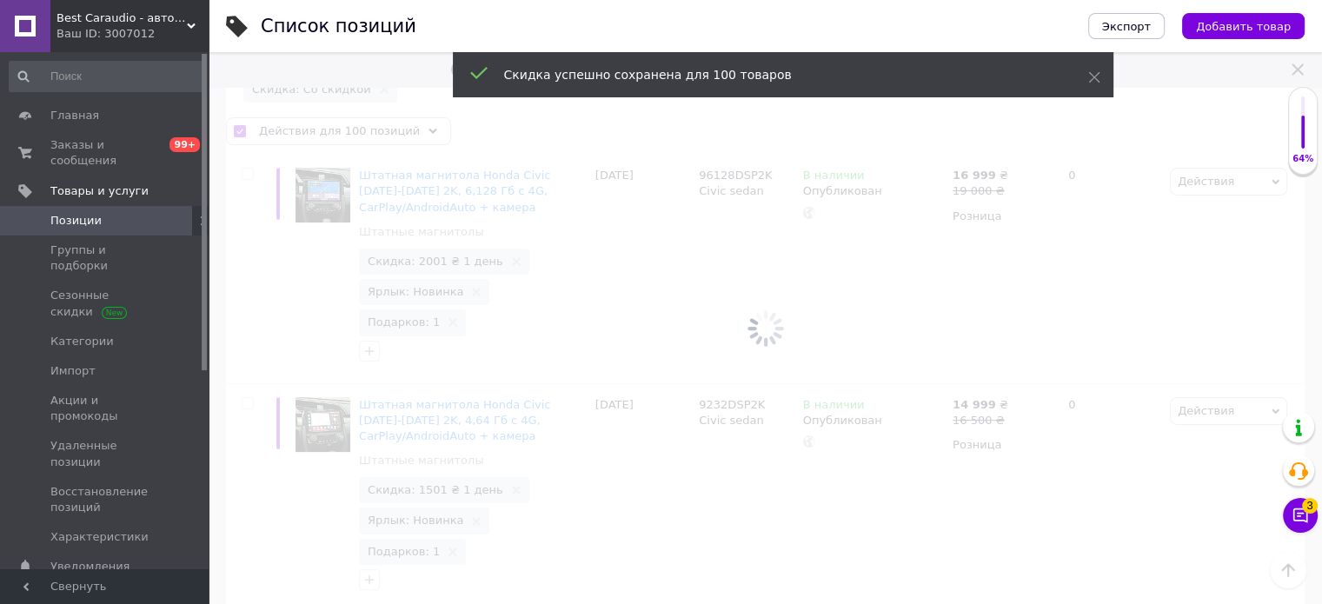
checkbox input "false"
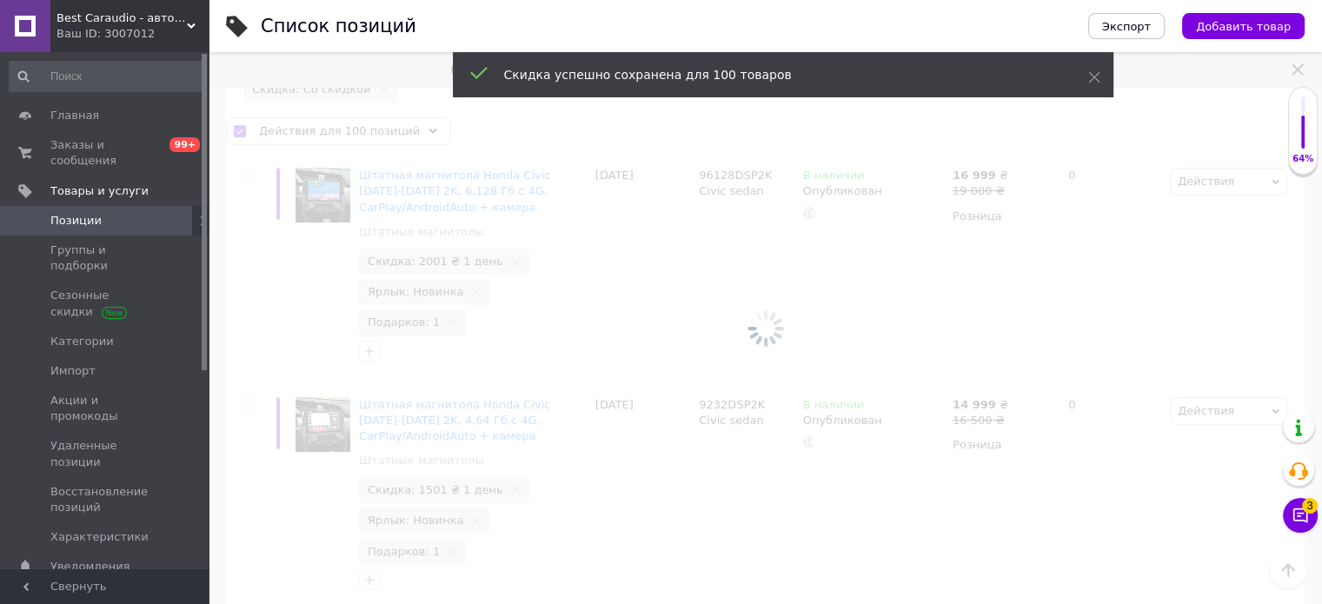
checkbox input "false"
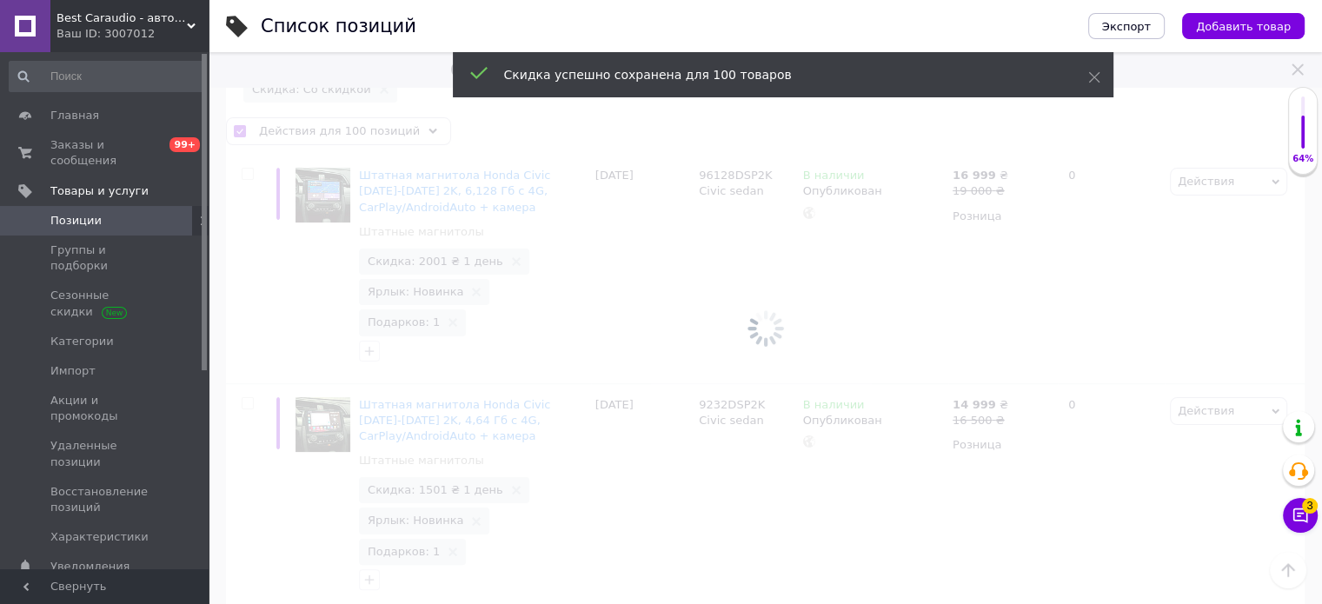
checkbox input "false"
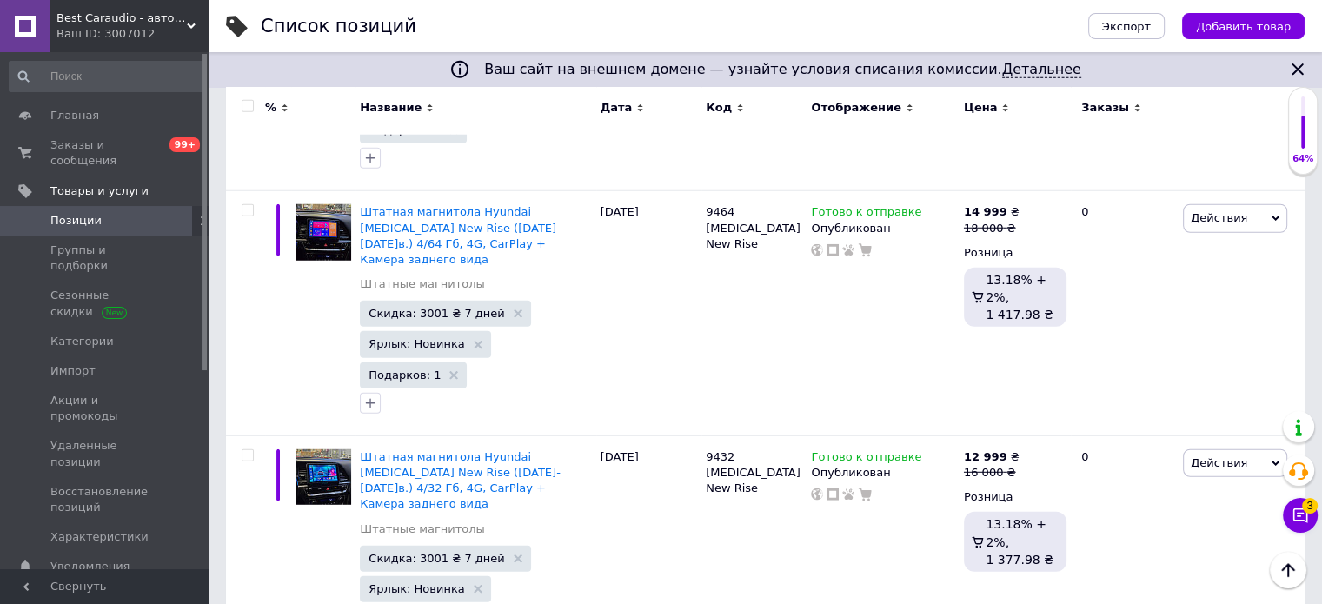
scroll to position [19167, 0]
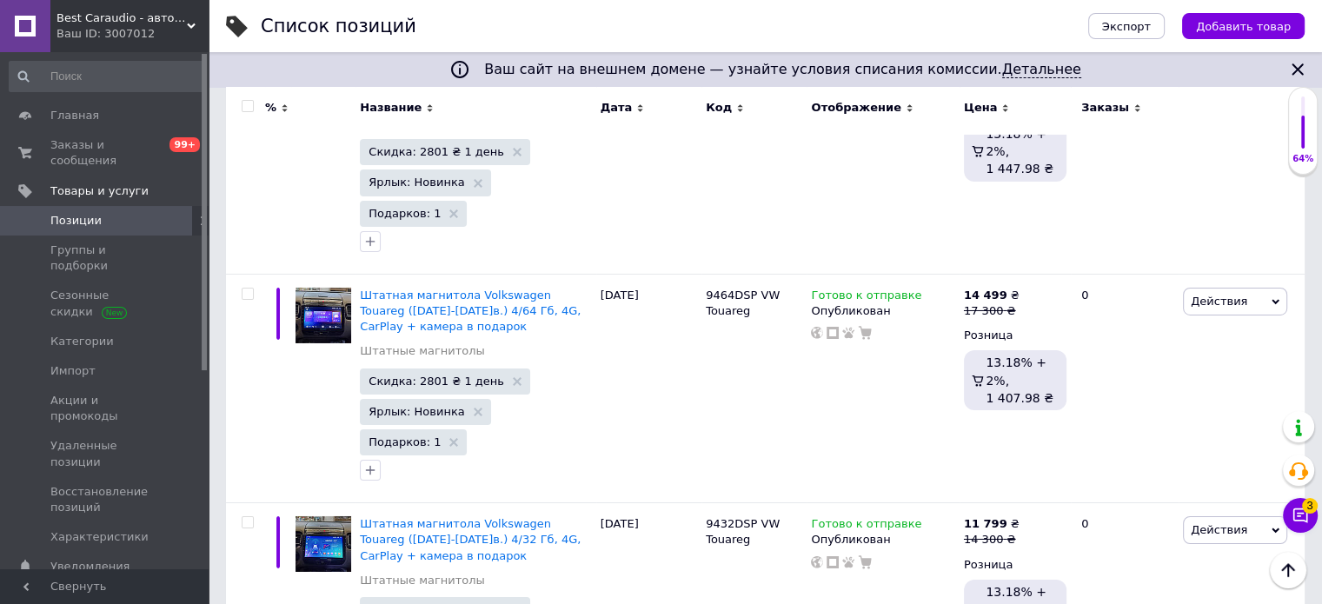
scroll to position [18986, 0]
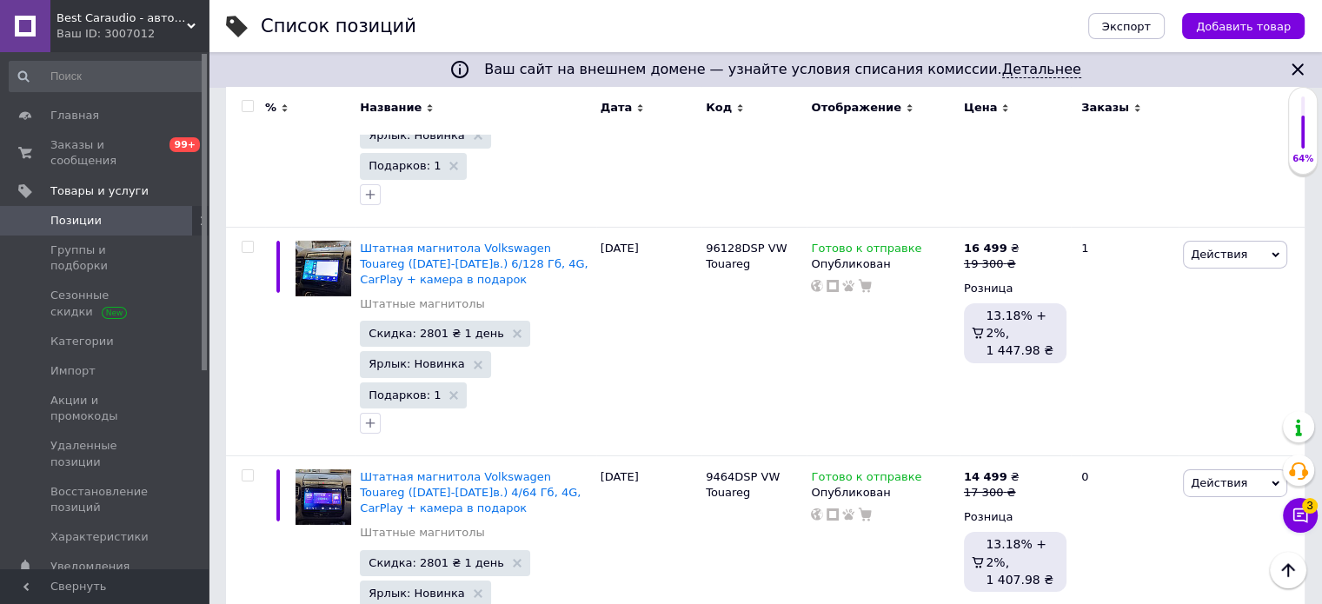
click at [247, 103] on input "checkbox" at bounding box center [247, 106] width 11 height 11
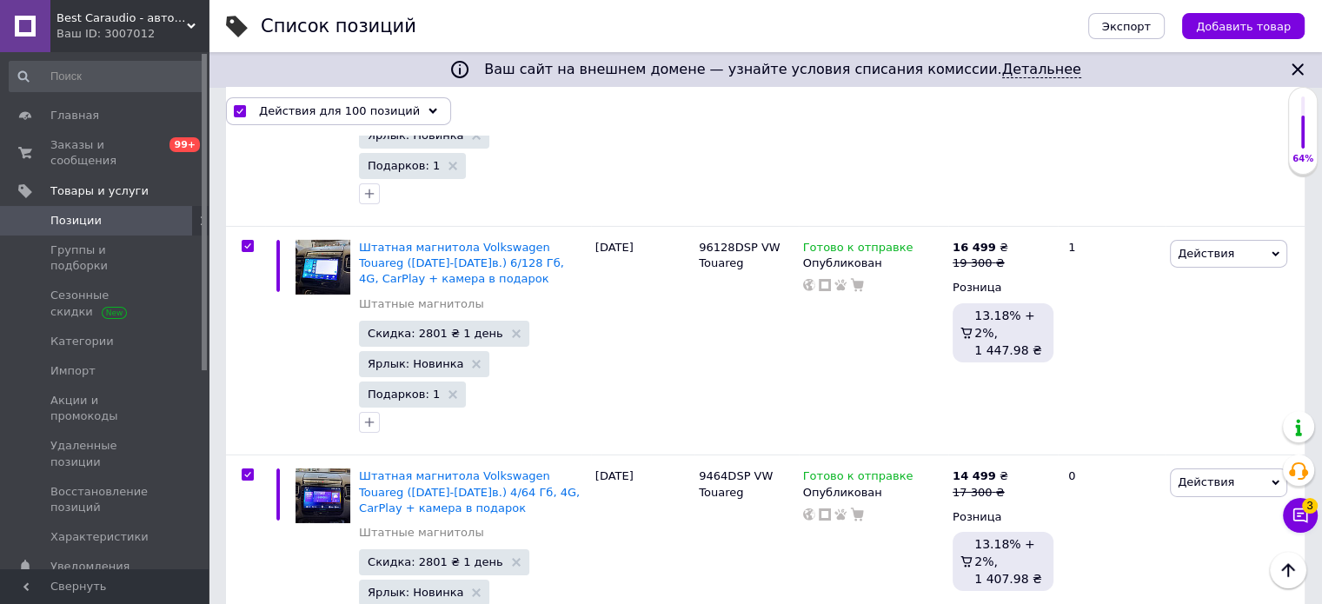
scroll to position [19049, 0]
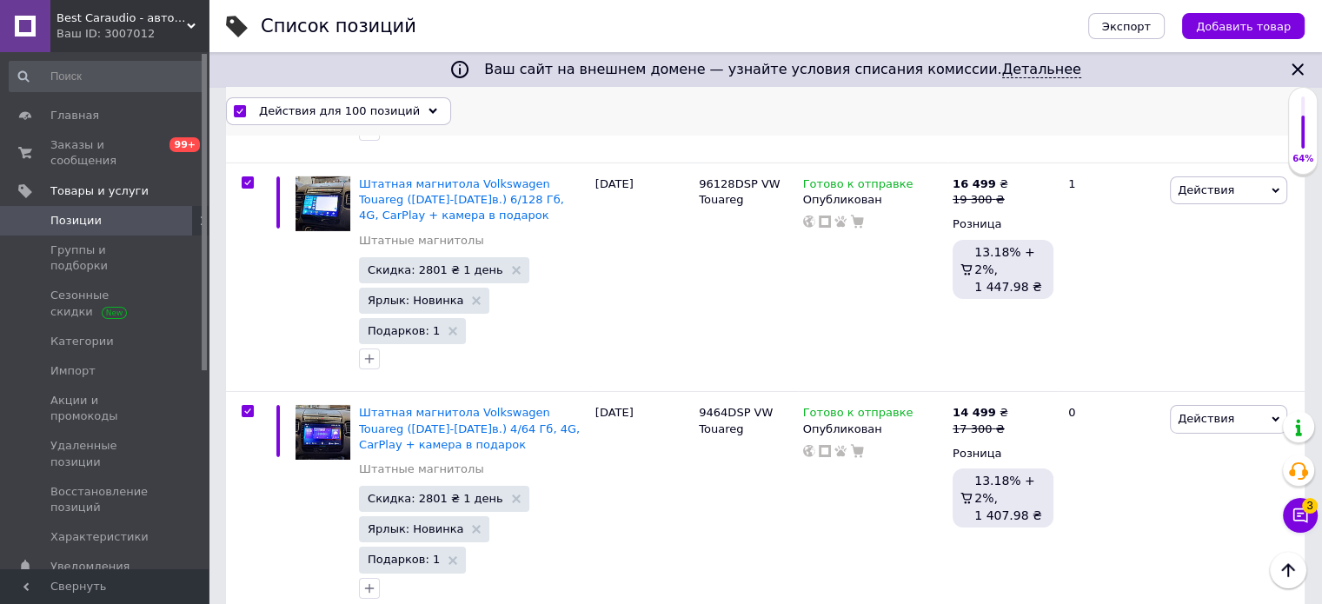
click at [348, 114] on span "Действия для 100 позиций" at bounding box center [339, 111] width 161 height 16
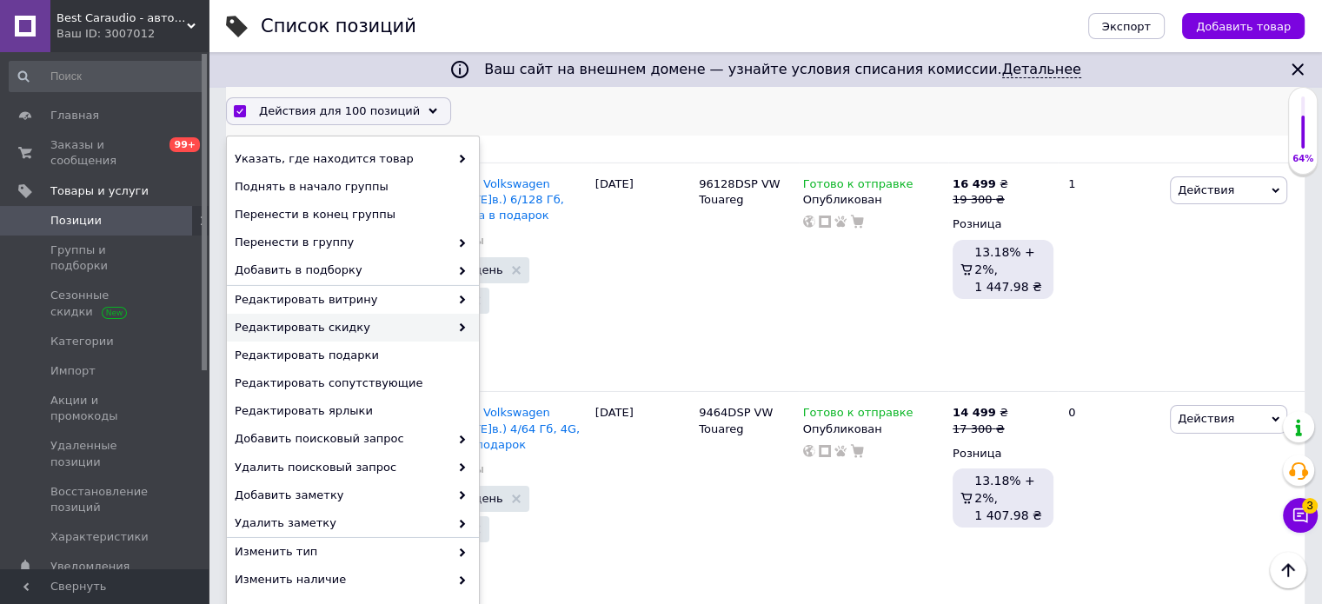
click at [410, 322] on span "Редактировать скидку" at bounding box center [342, 328] width 215 height 16
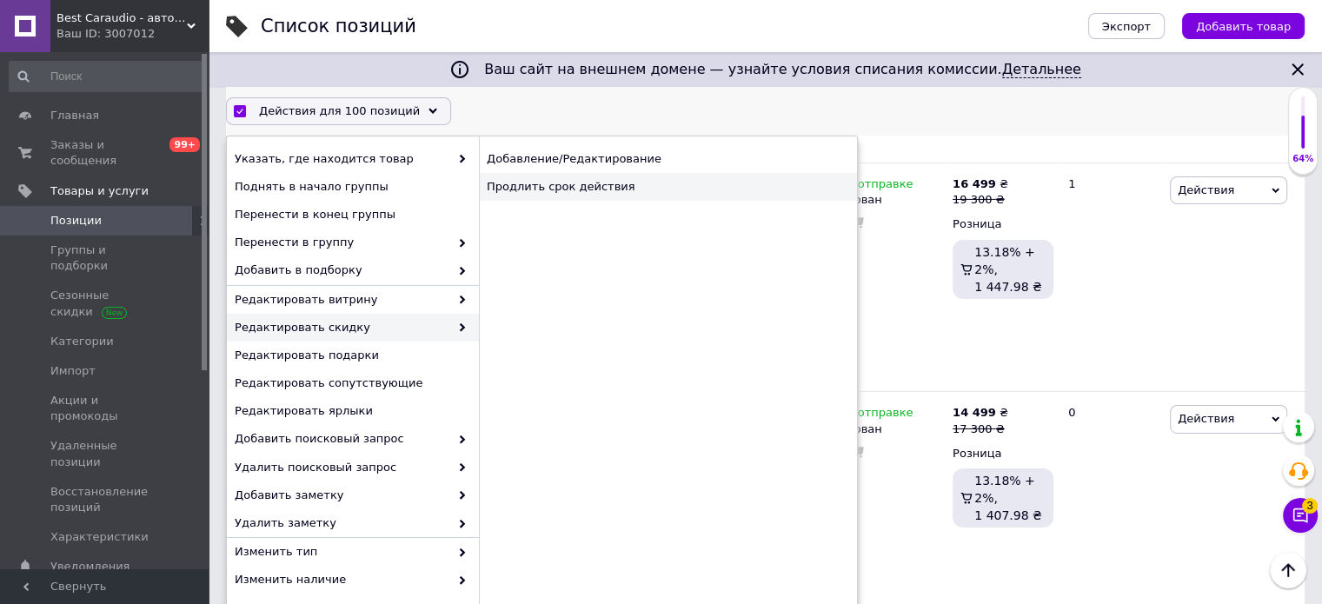
click at [651, 183] on div "Продлить срок действия" at bounding box center [668, 187] width 378 height 28
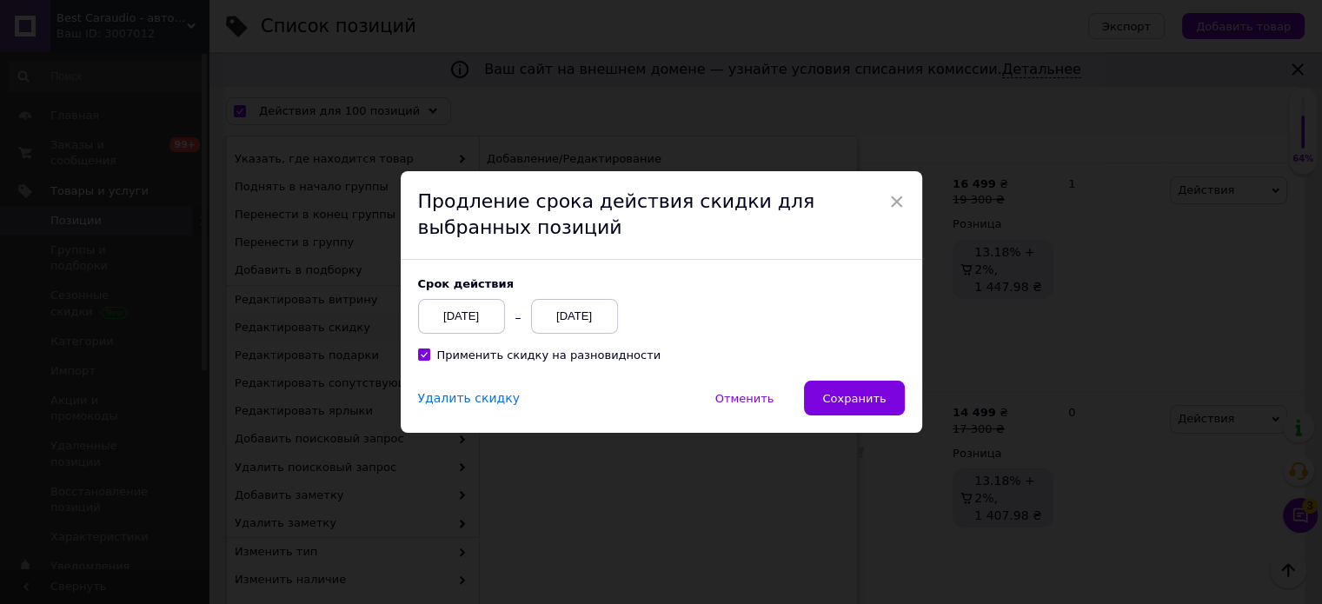
scroll to position [18979, 0]
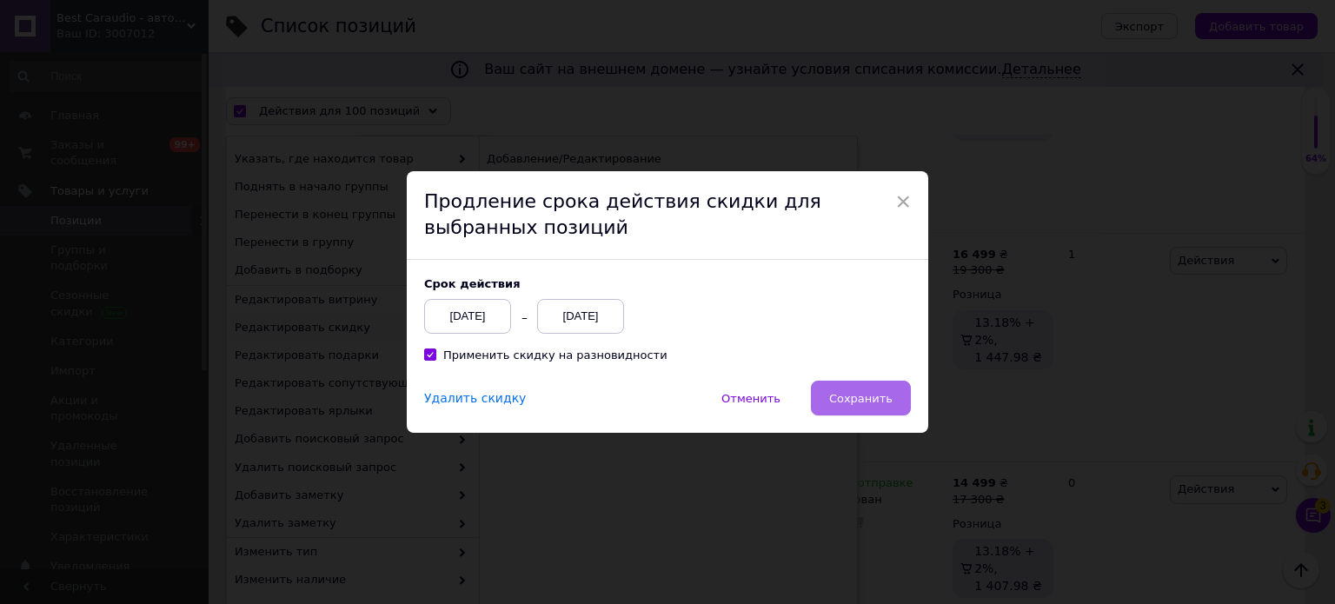
click at [862, 399] on span "Сохранить" at bounding box center [860, 398] width 63 height 13
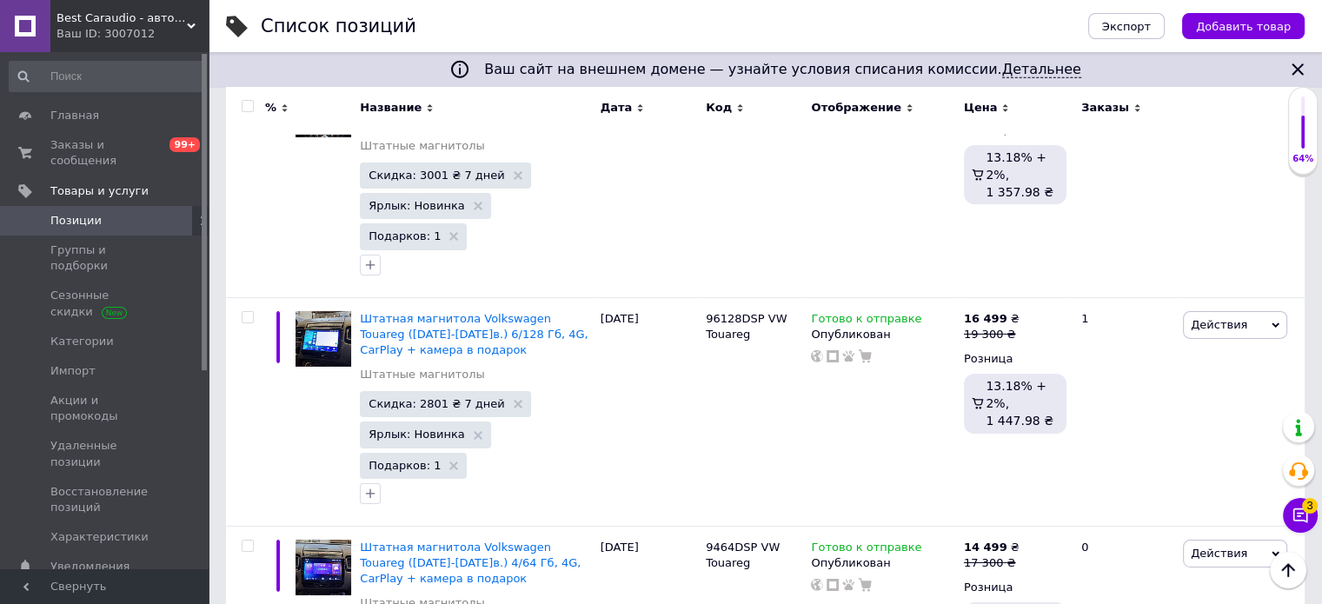
scroll to position [18986, 0]
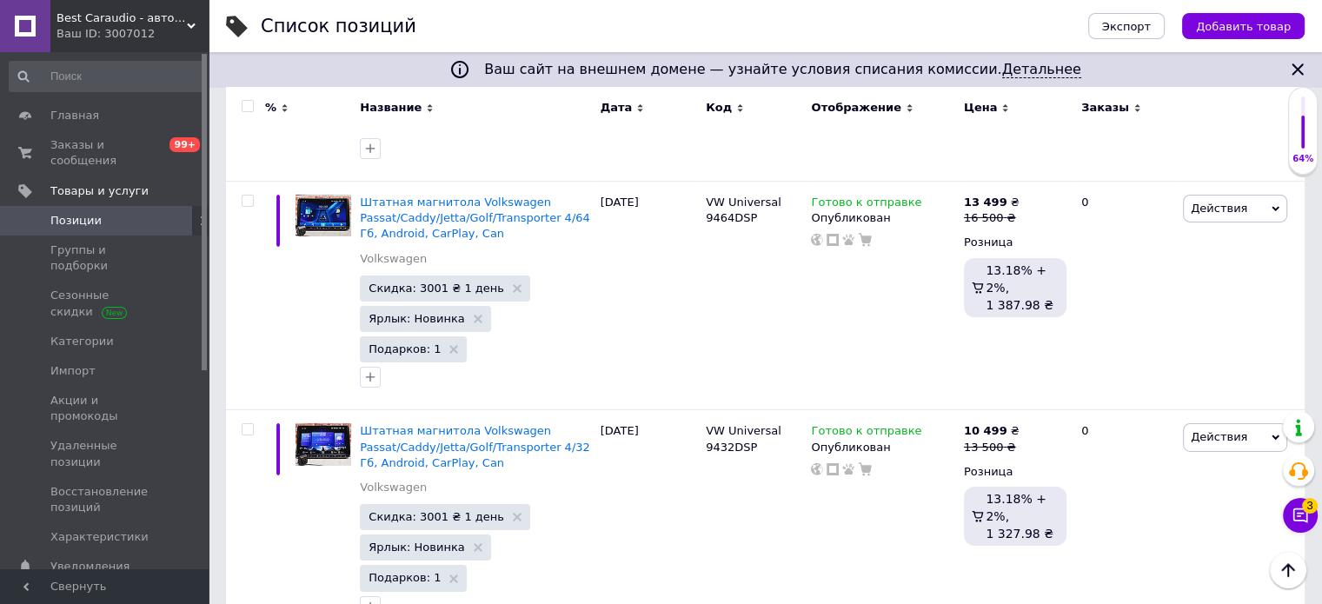
click at [243, 103] on input "checkbox" at bounding box center [247, 106] width 11 height 11
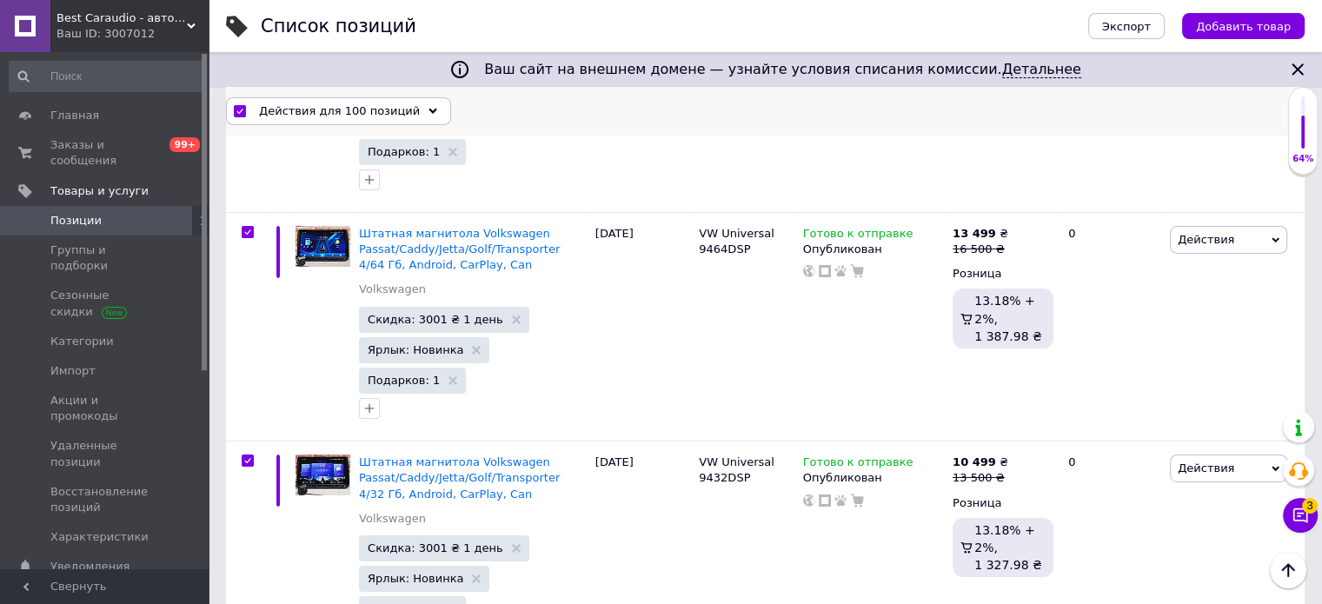
scroll to position [19017, 0]
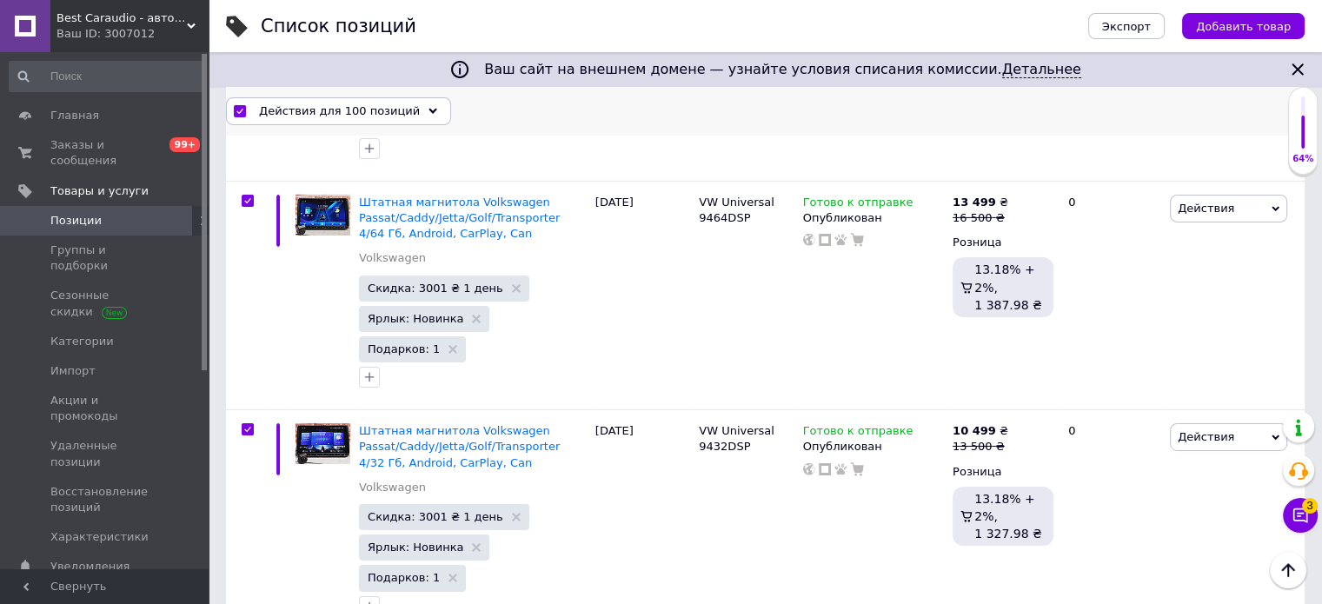
click at [429, 110] on use at bounding box center [433, 110] width 9 height 5
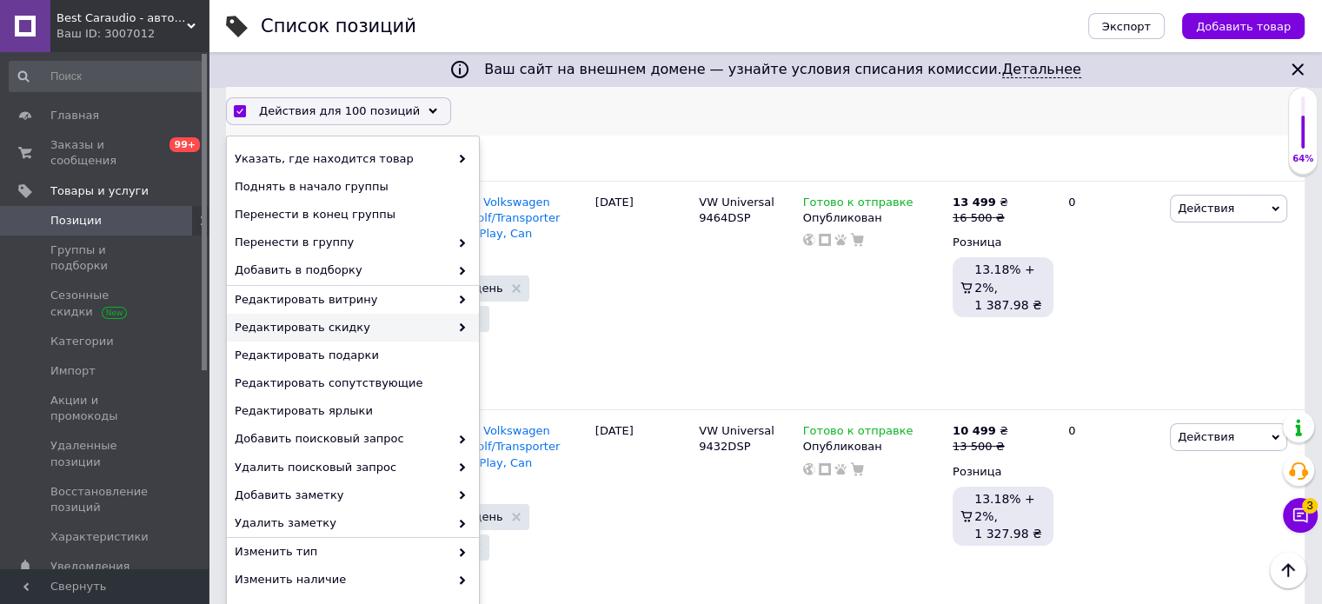
click at [439, 326] on span "Редактировать скидку" at bounding box center [342, 328] width 215 height 16
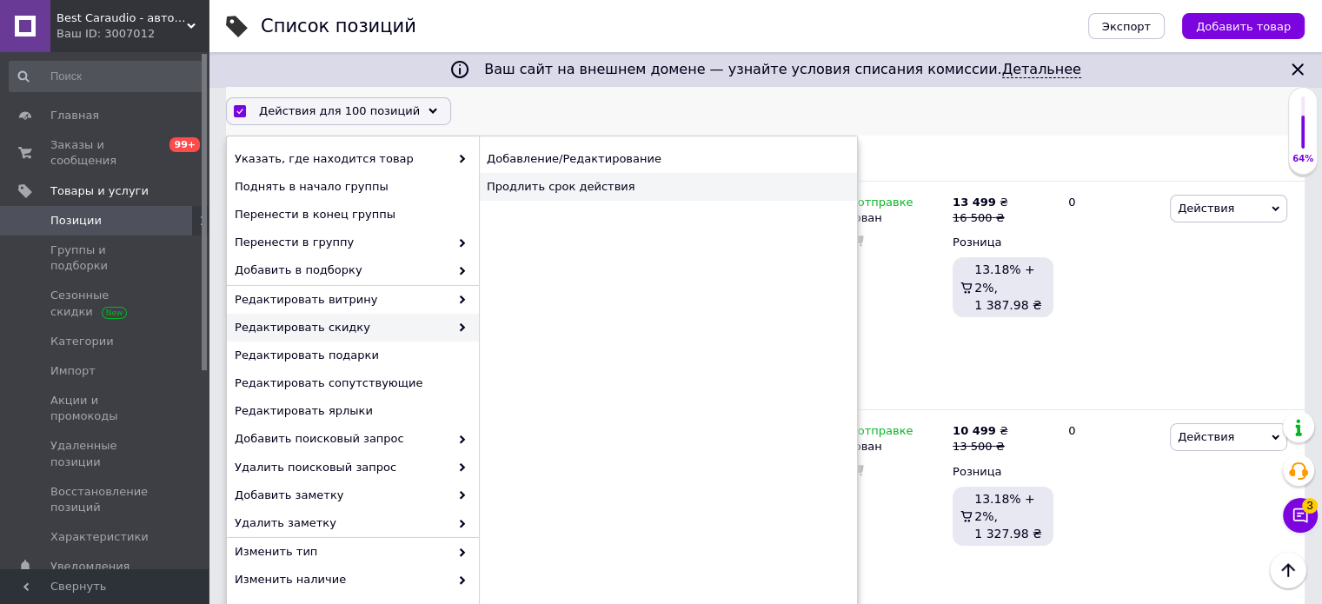
click at [662, 186] on div "Продлить срок действия" at bounding box center [668, 187] width 378 height 28
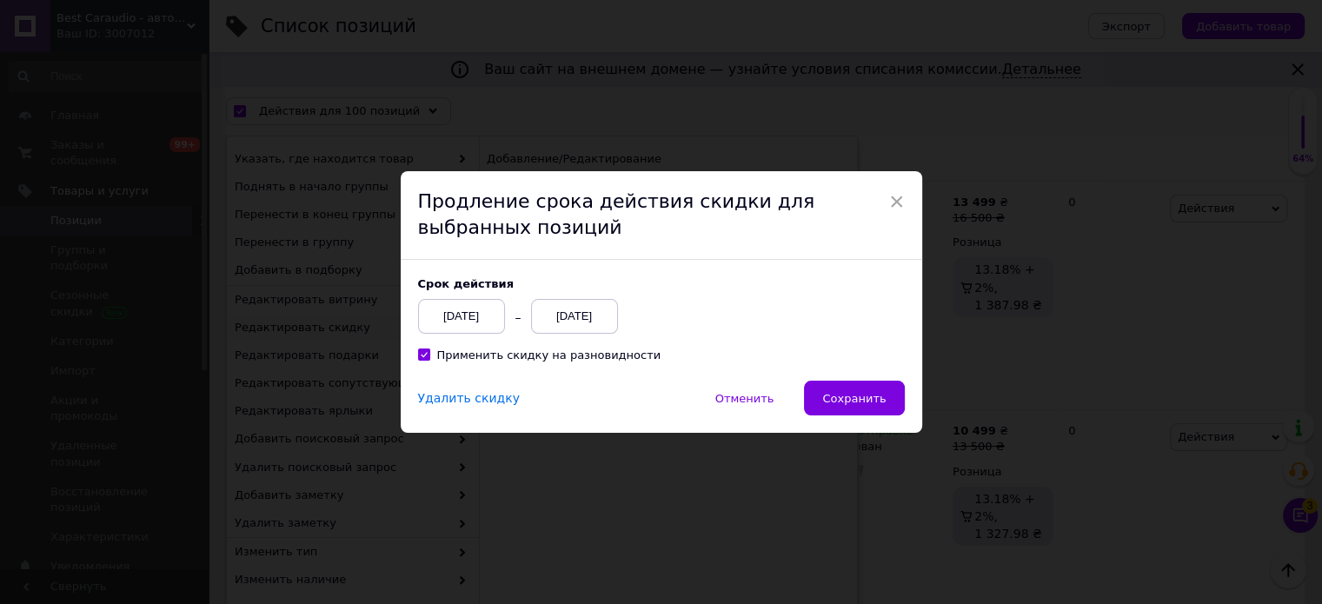
scroll to position [18946, 0]
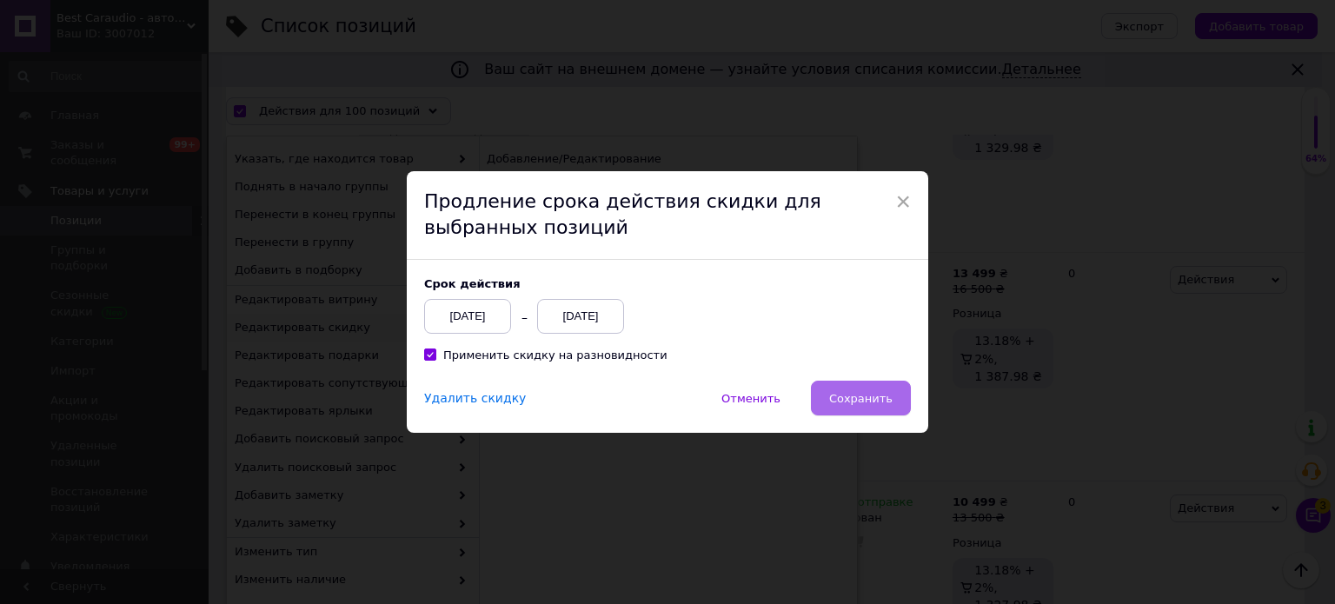
click at [864, 398] on span "Сохранить" at bounding box center [860, 398] width 63 height 13
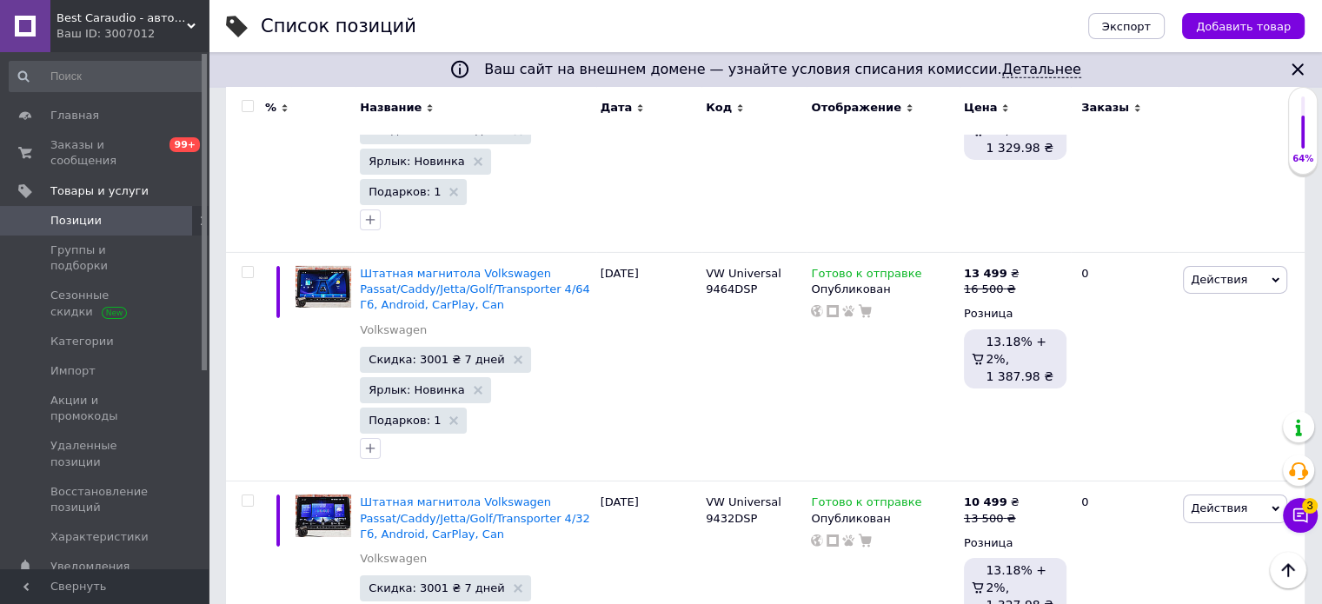
scroll to position [19294, 0]
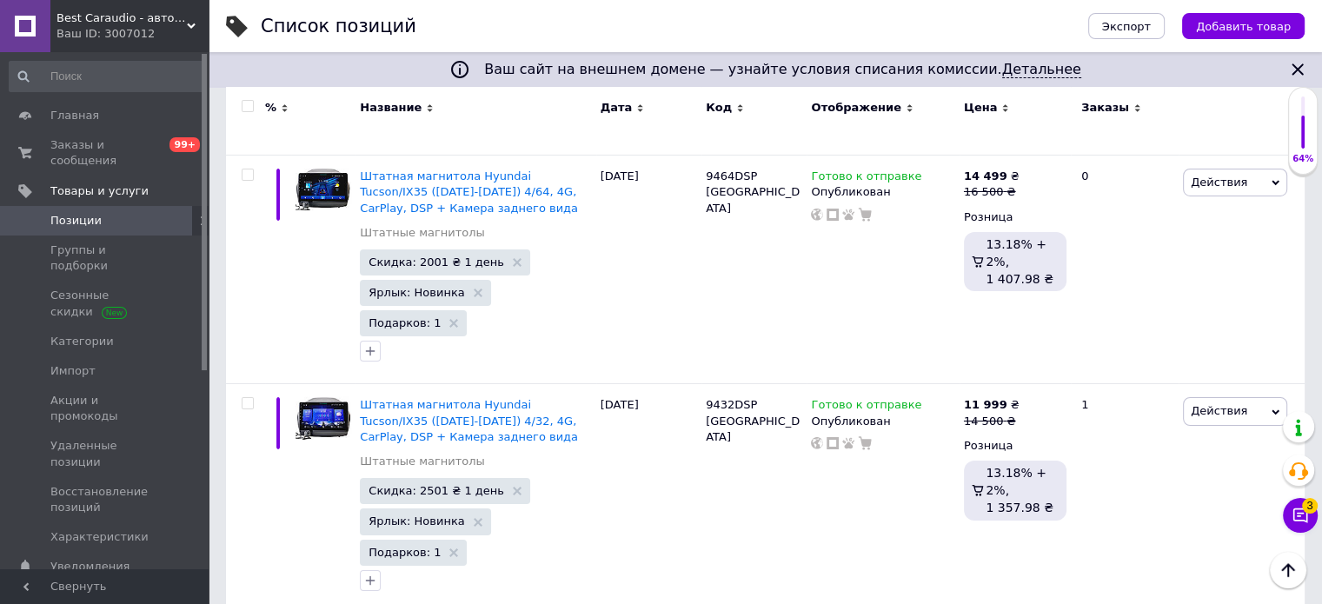
scroll to position [19039, 0]
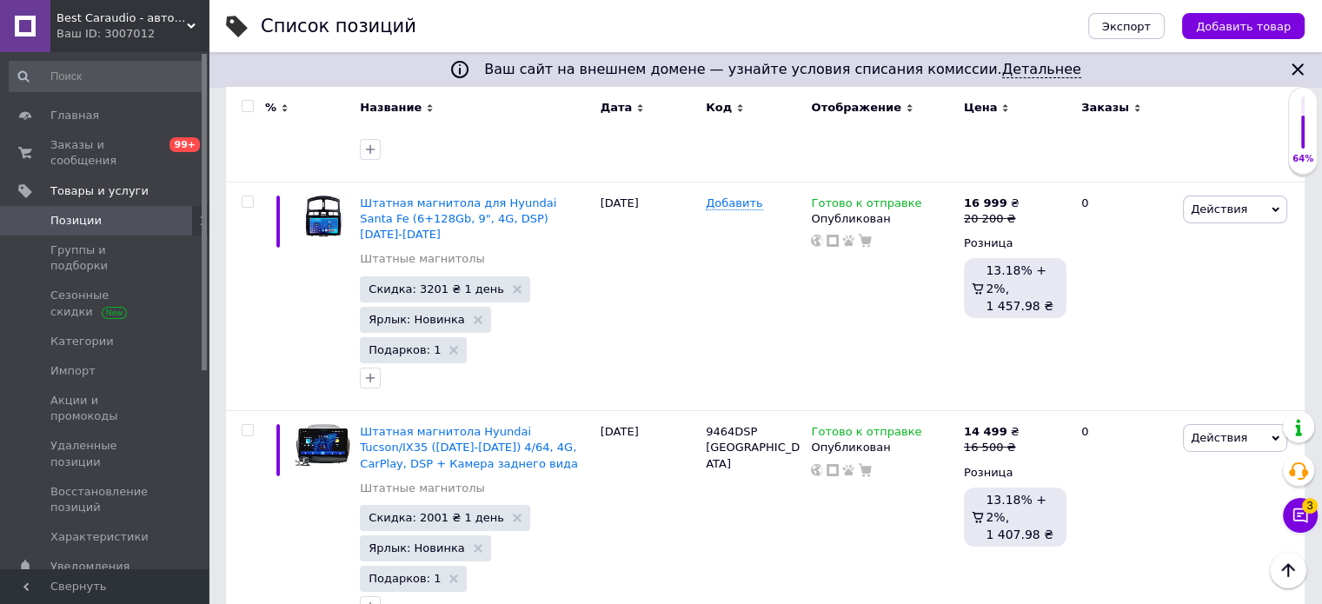
click at [242, 103] on input "checkbox" at bounding box center [247, 106] width 11 height 11
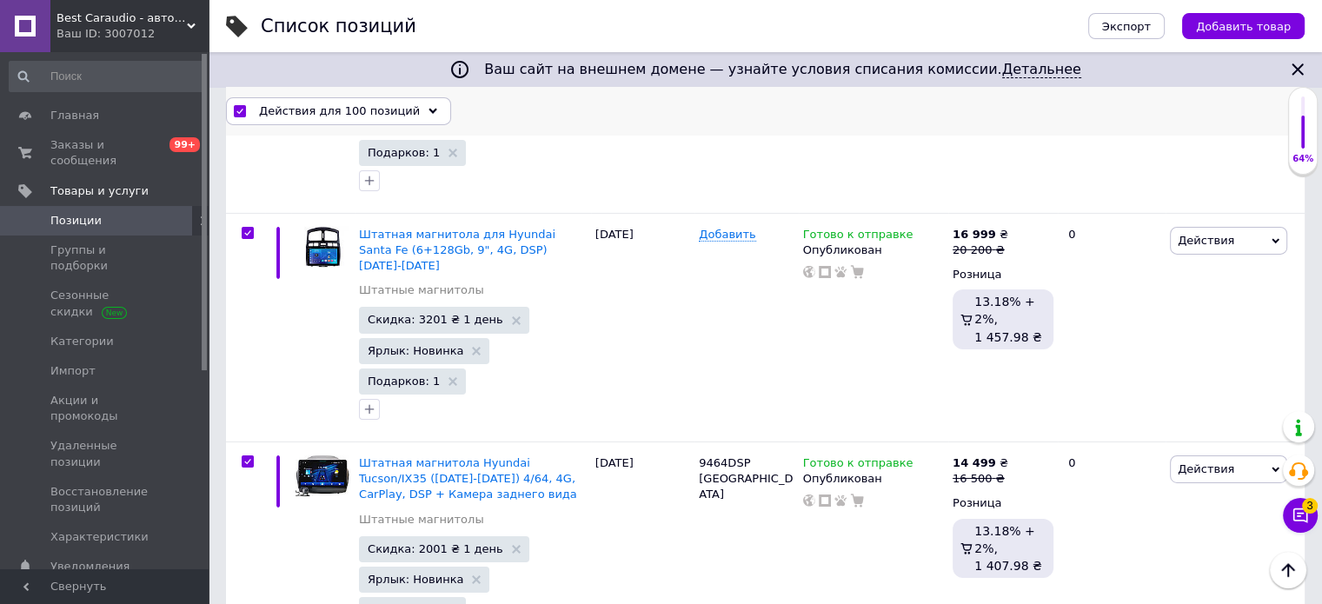
scroll to position [19070, 0]
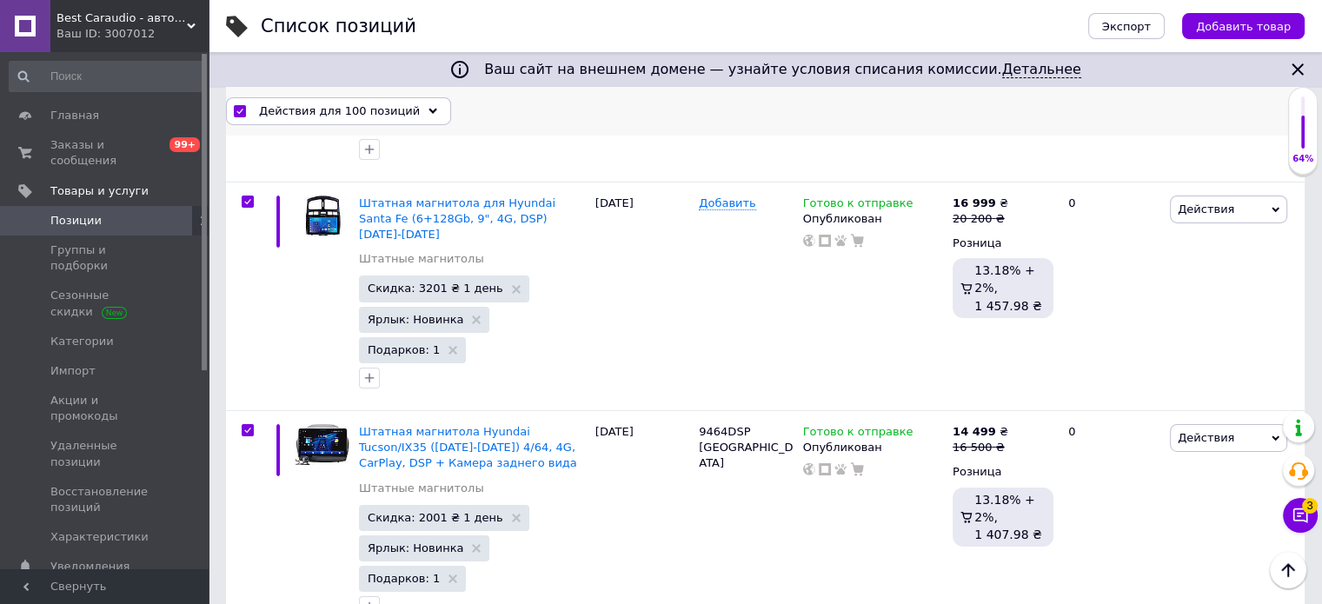
click at [422, 104] on div "Действия для 100 позиций" at bounding box center [338, 110] width 225 height 28
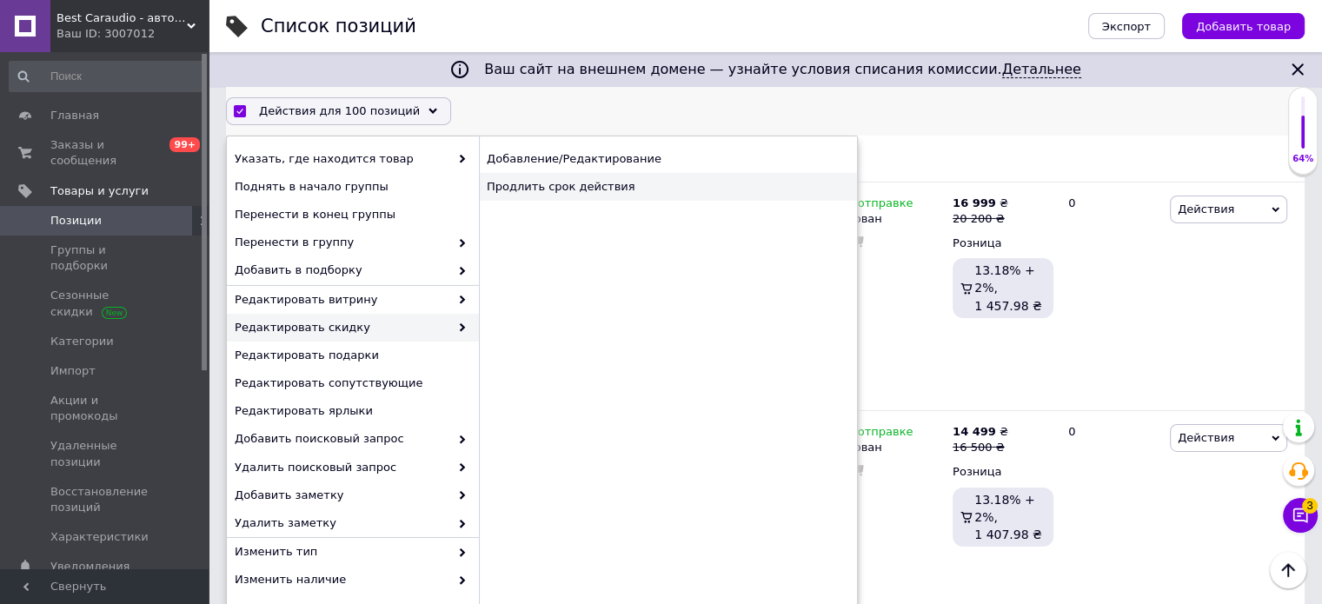
click at [668, 183] on div "Продлить срок действия" at bounding box center [668, 187] width 378 height 28
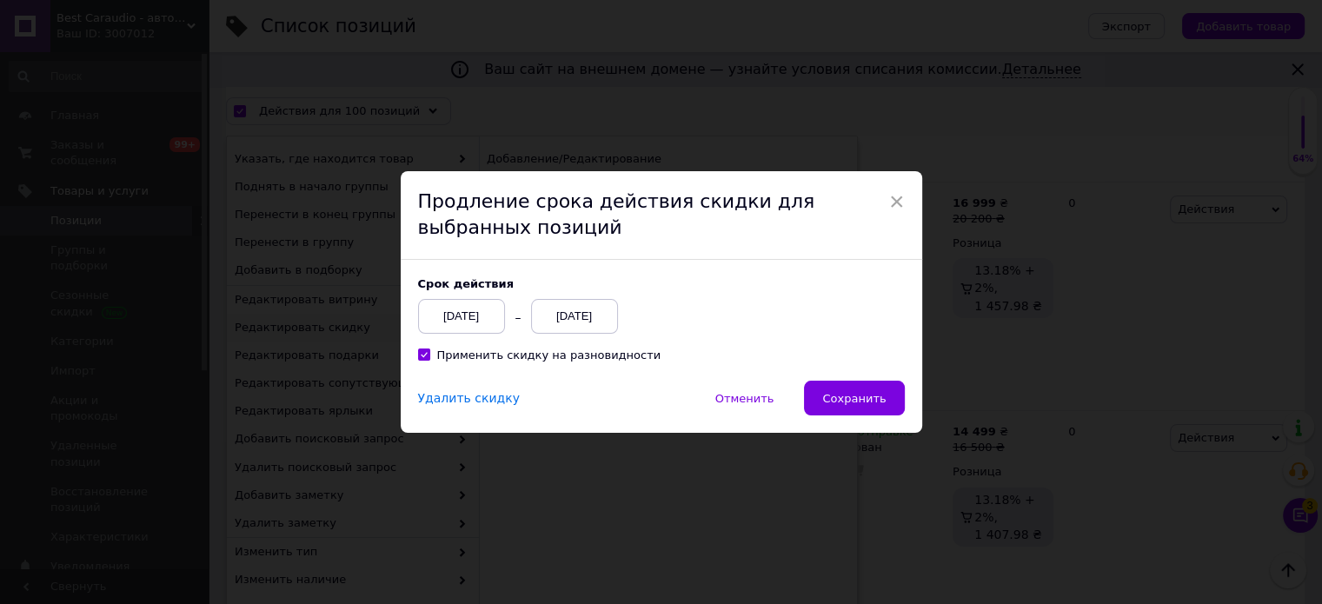
scroll to position [19000, 0]
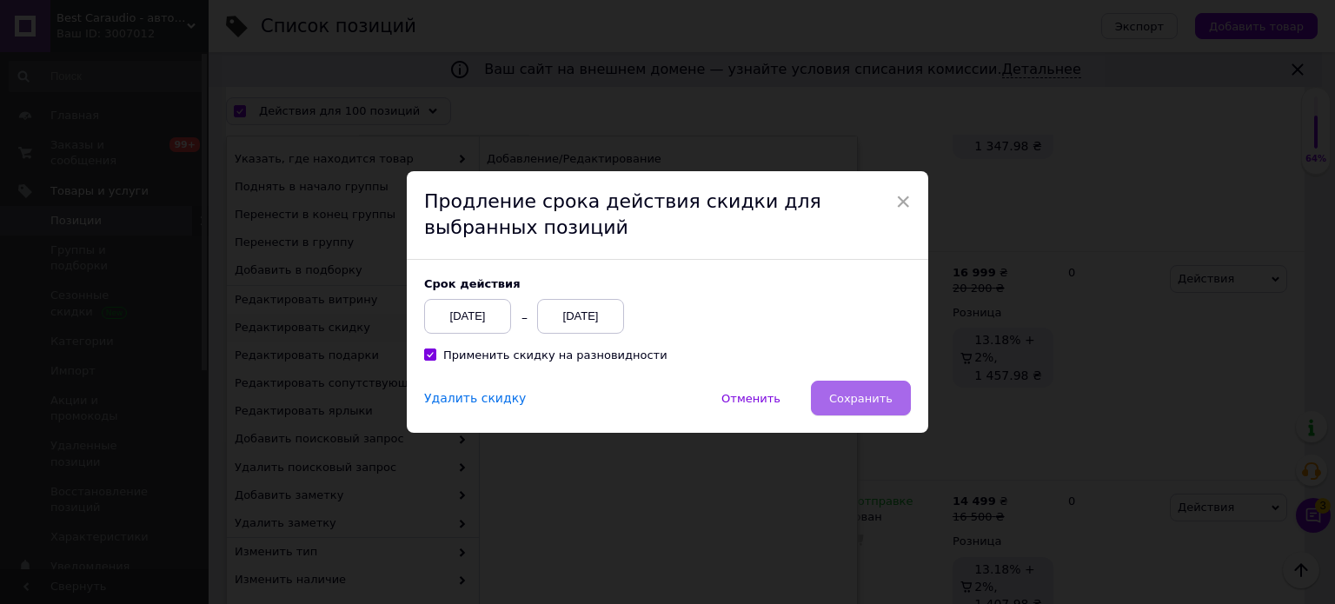
click at [864, 401] on span "Сохранить" at bounding box center [860, 398] width 63 height 13
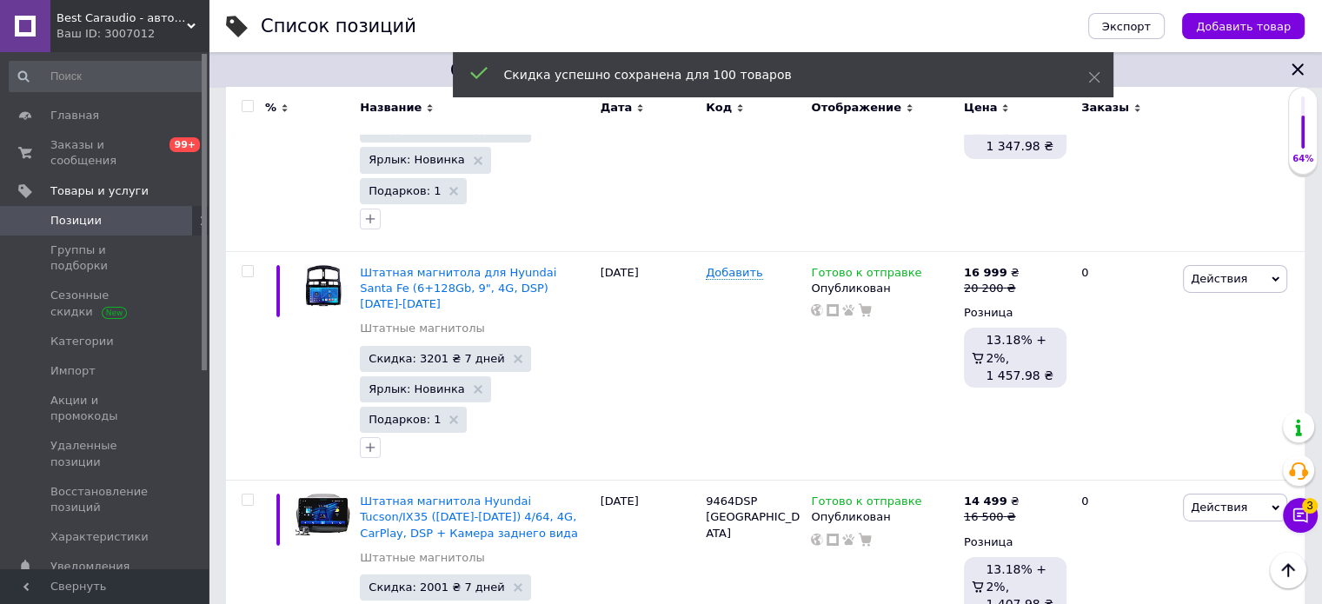
scroll to position [19039, 0]
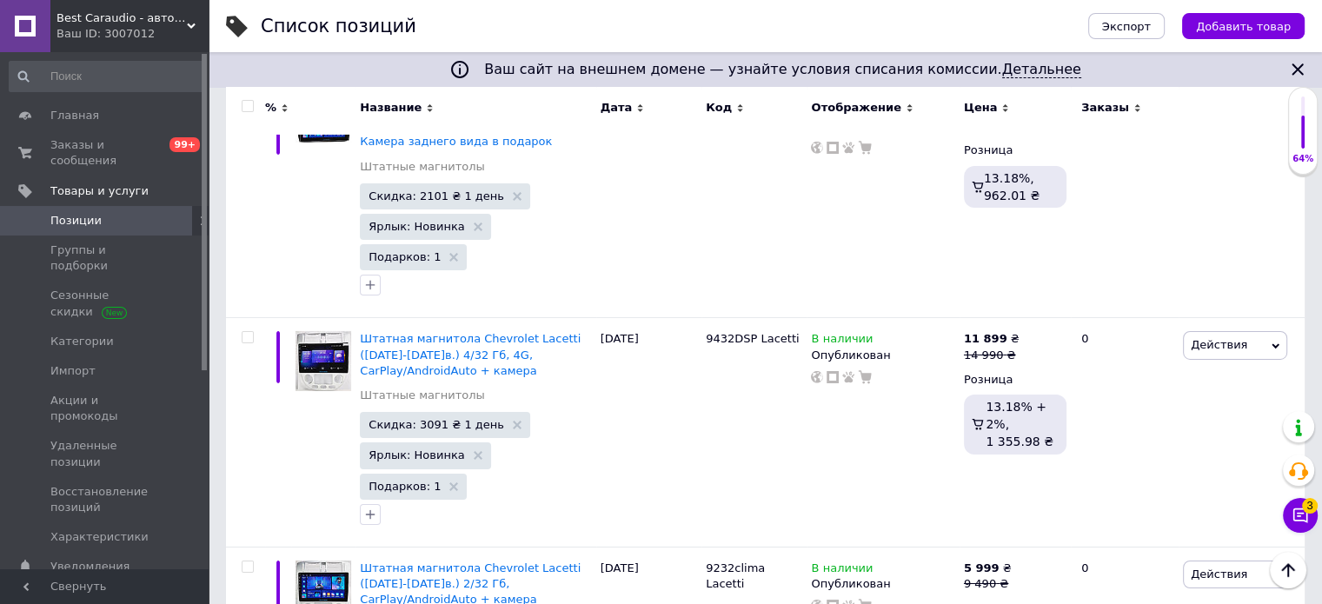
click at [246, 102] on input "checkbox" at bounding box center [247, 106] width 11 height 11
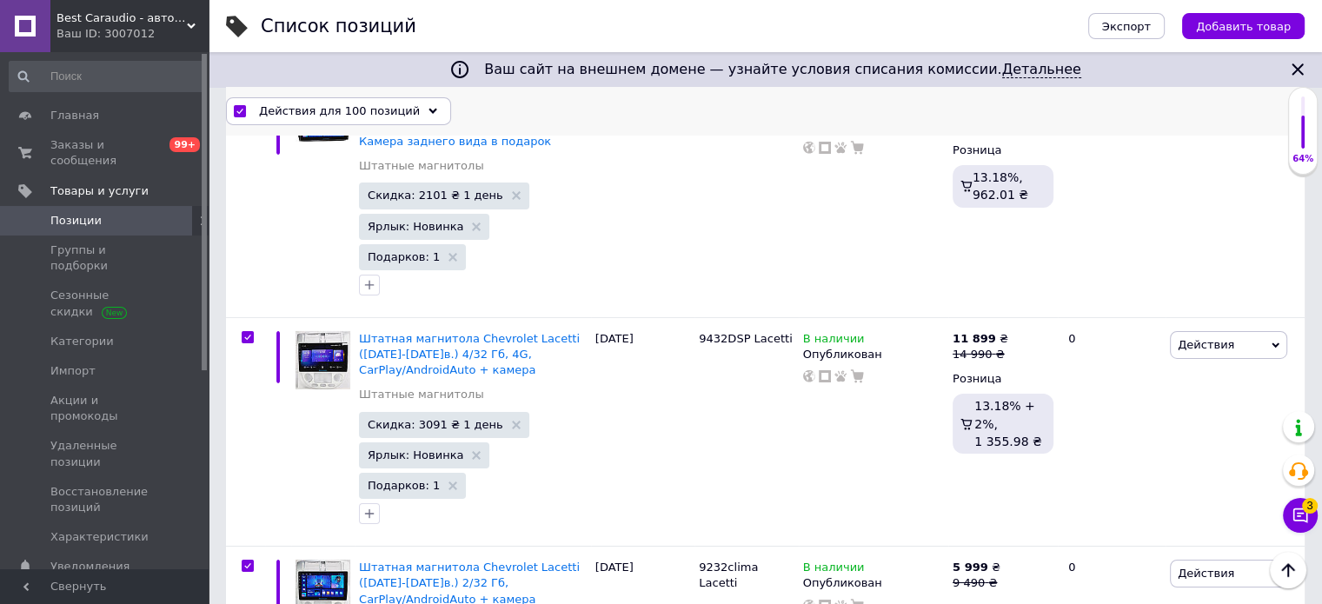
scroll to position [19086, 0]
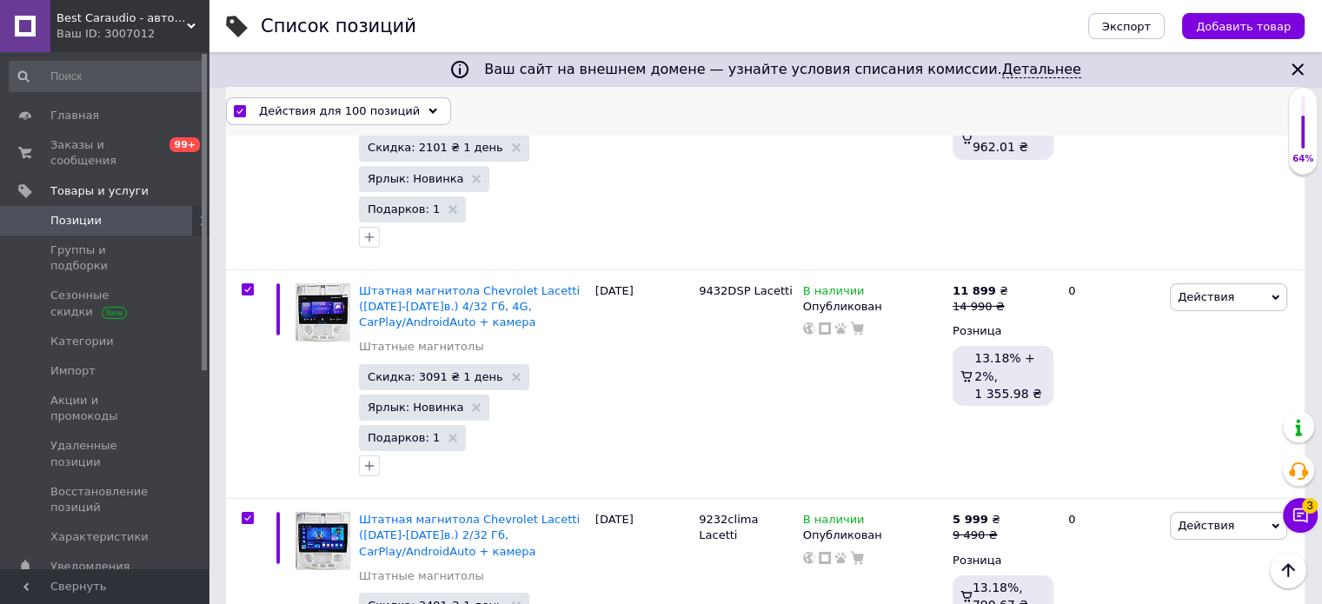
click at [429, 110] on icon at bounding box center [433, 111] width 9 height 9
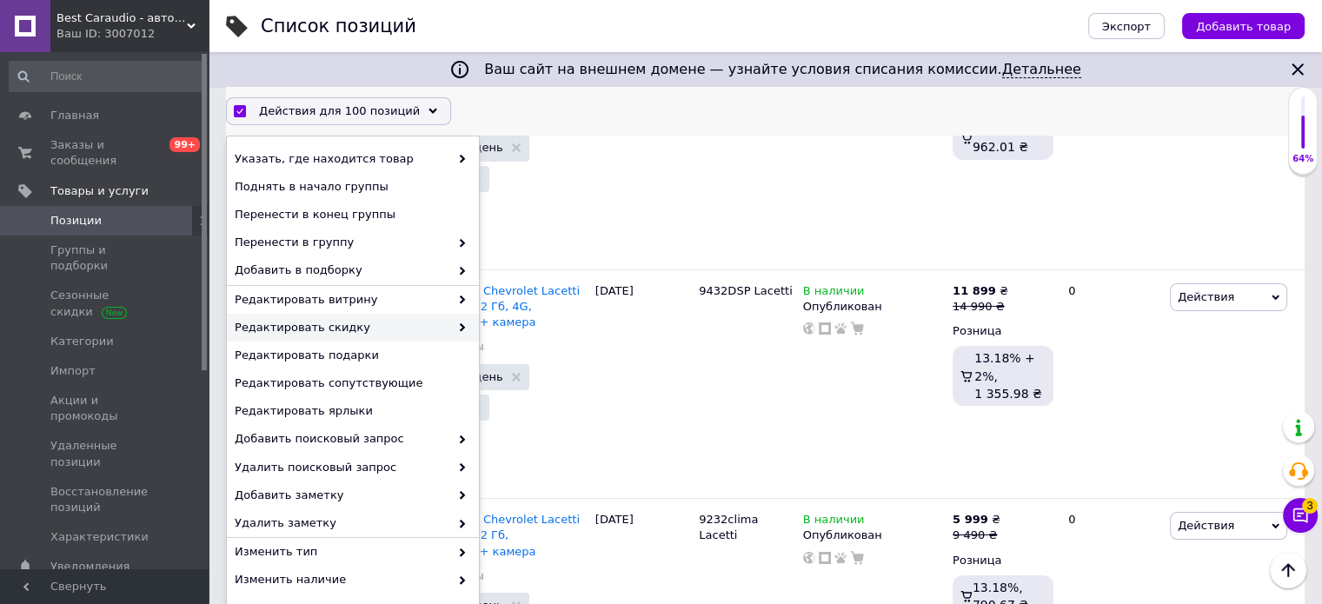
click at [421, 336] on div "Редактировать скидку" at bounding box center [353, 328] width 252 height 28
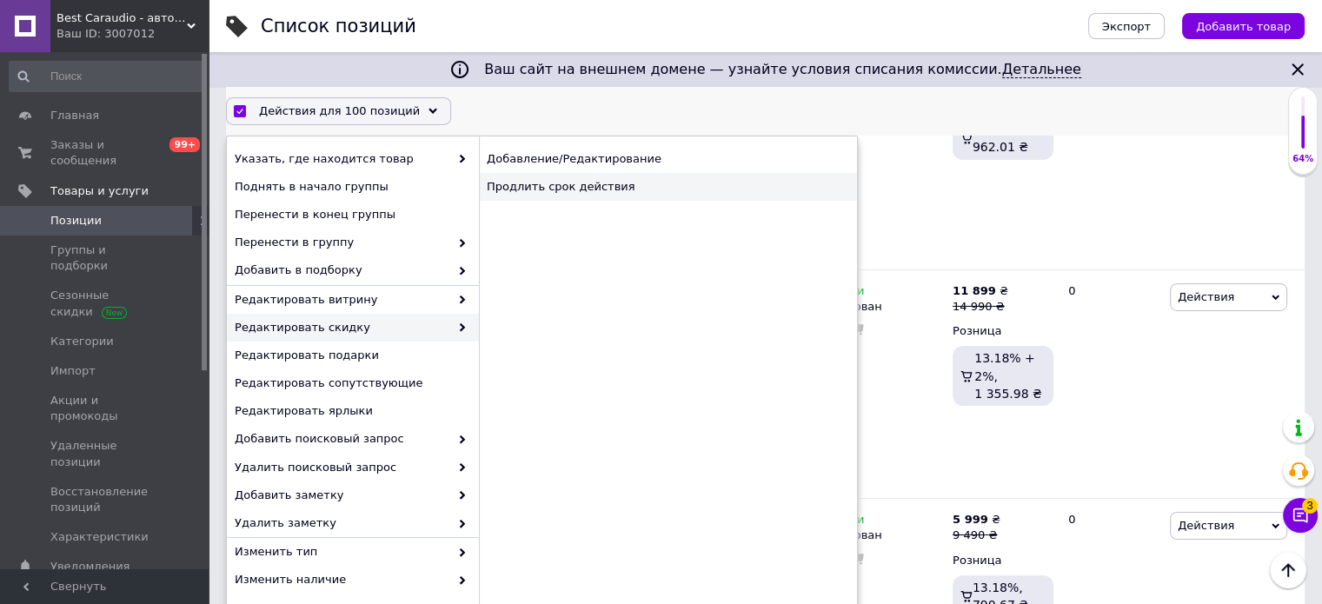
click at [655, 182] on div "Продлить срок действия" at bounding box center [668, 187] width 378 height 28
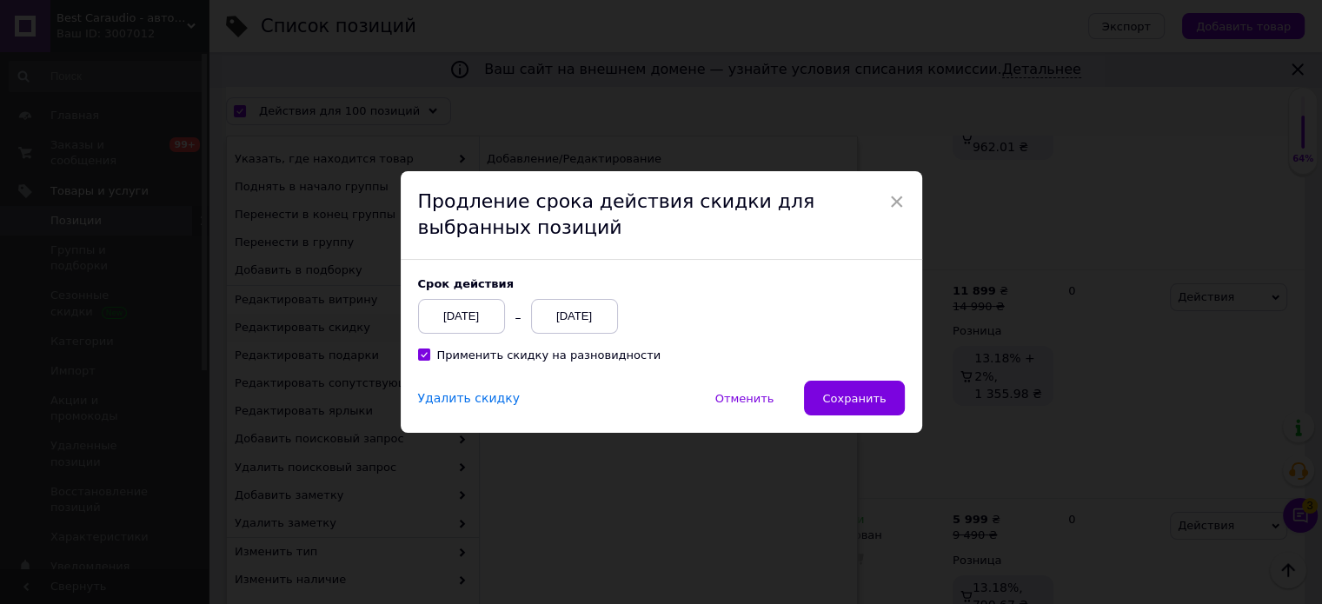
scroll to position [19016, 0]
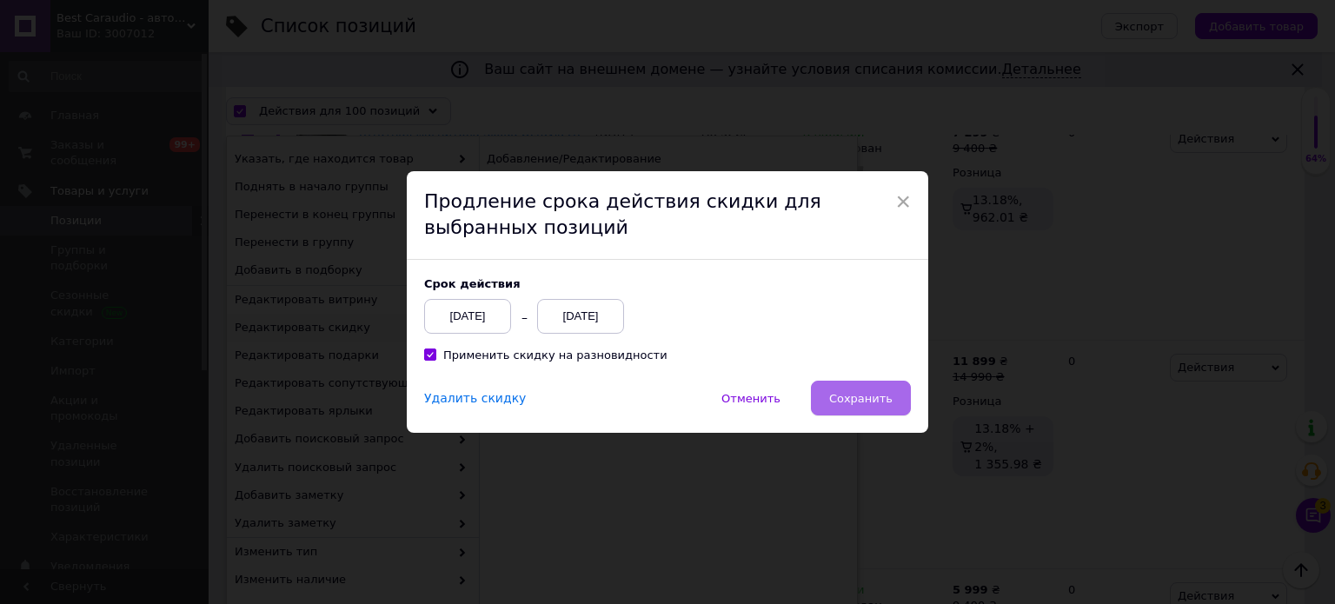
click at [859, 400] on span "Сохранить" at bounding box center [860, 398] width 63 height 13
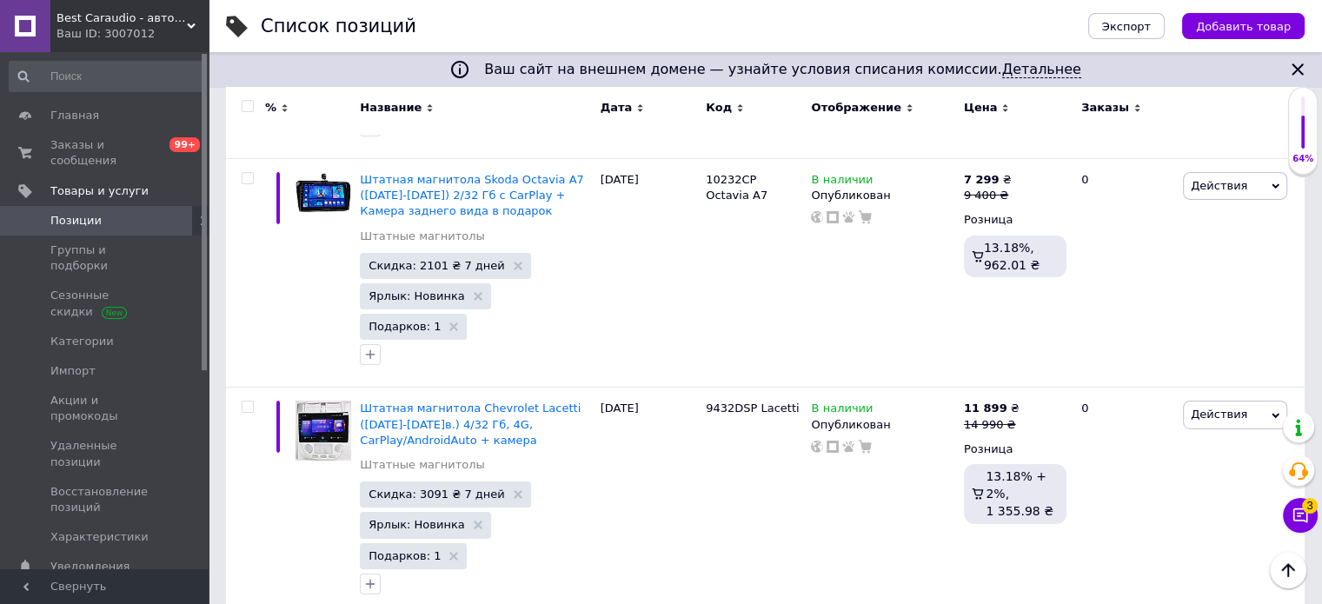
scroll to position [19120, 0]
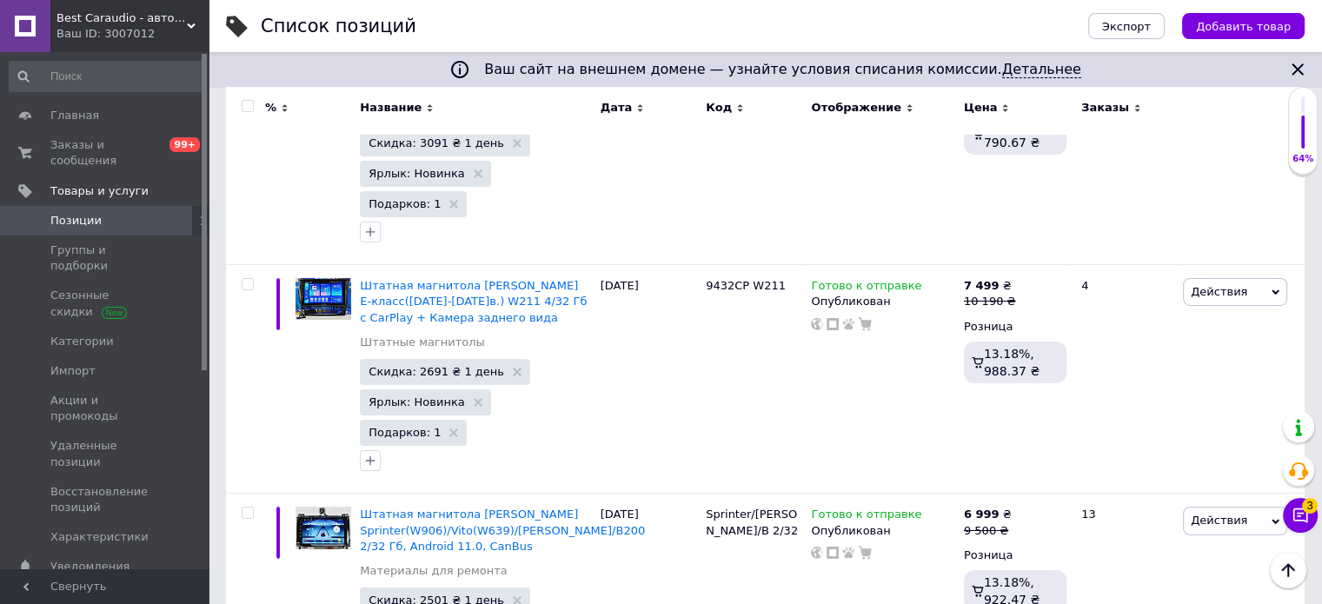
click at [250, 108] on input "checkbox" at bounding box center [247, 106] width 11 height 11
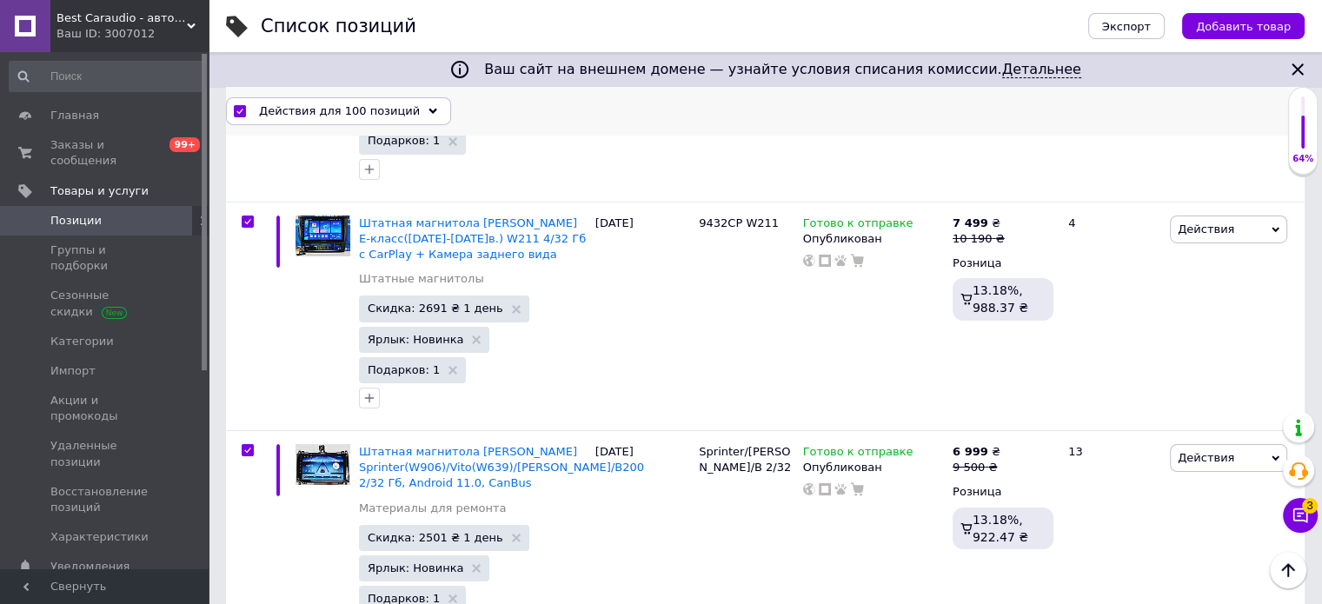
click at [429, 112] on icon at bounding box center [433, 111] width 9 height 9
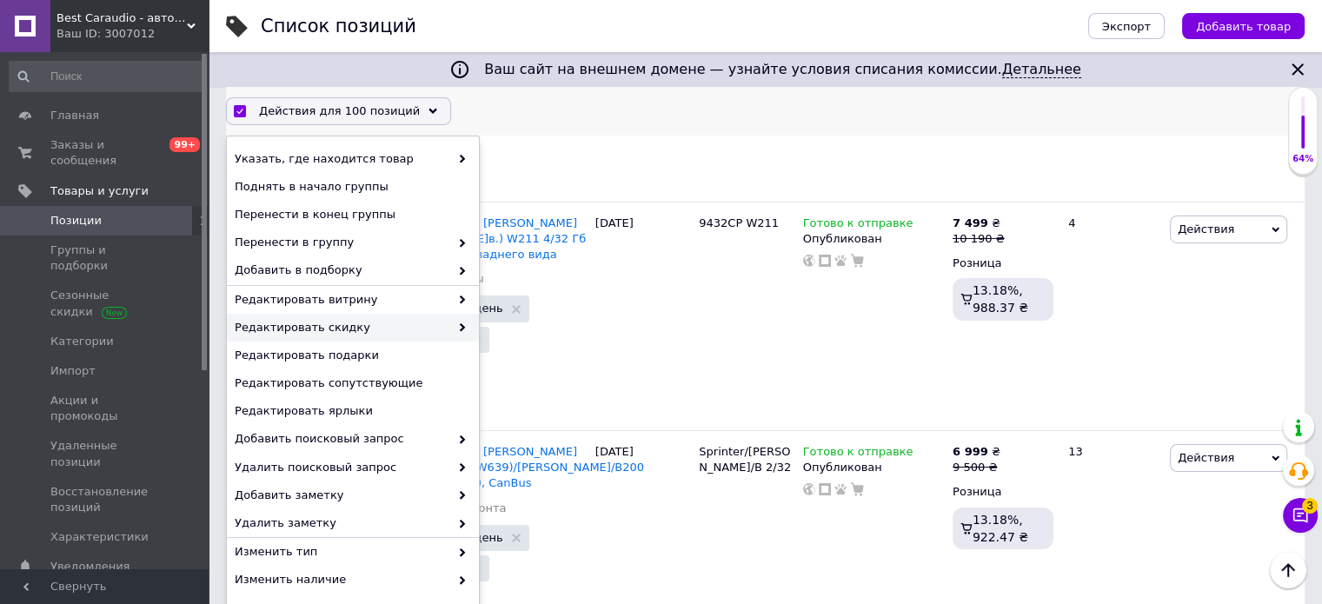
click at [449, 329] on span at bounding box center [457, 328] width 17 height 16
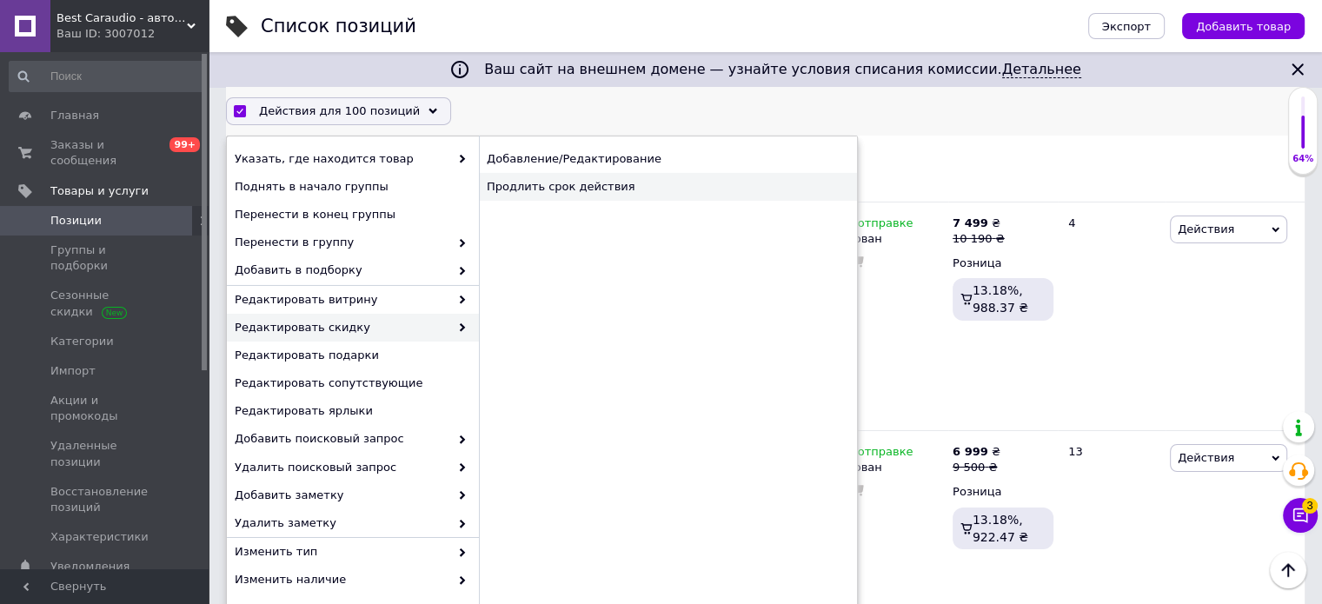
click at [657, 183] on div "Продлить срок действия" at bounding box center [668, 187] width 378 height 28
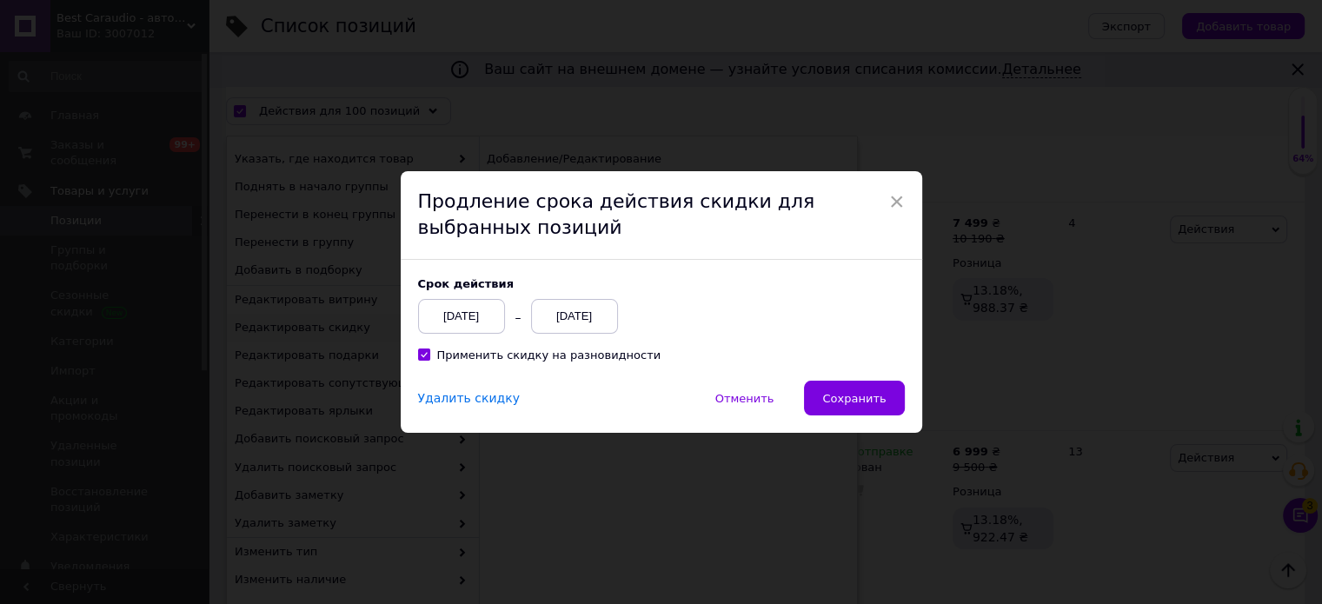
scroll to position [19112, 0]
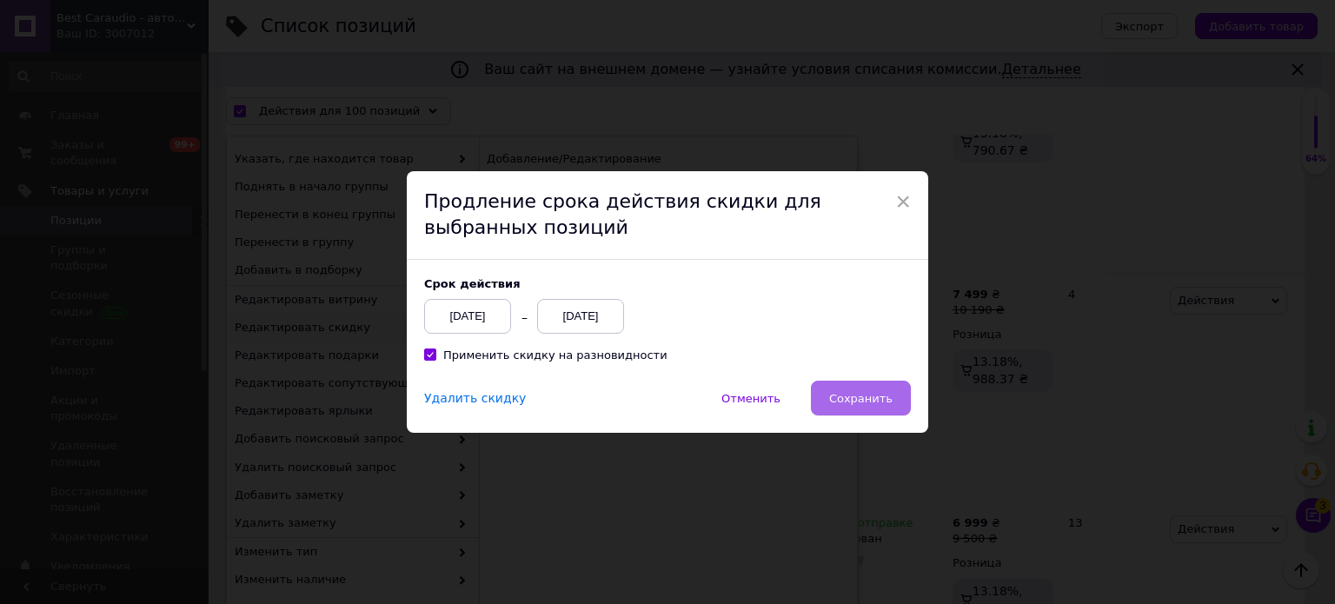
click at [862, 399] on span "Сохранить" at bounding box center [860, 398] width 63 height 13
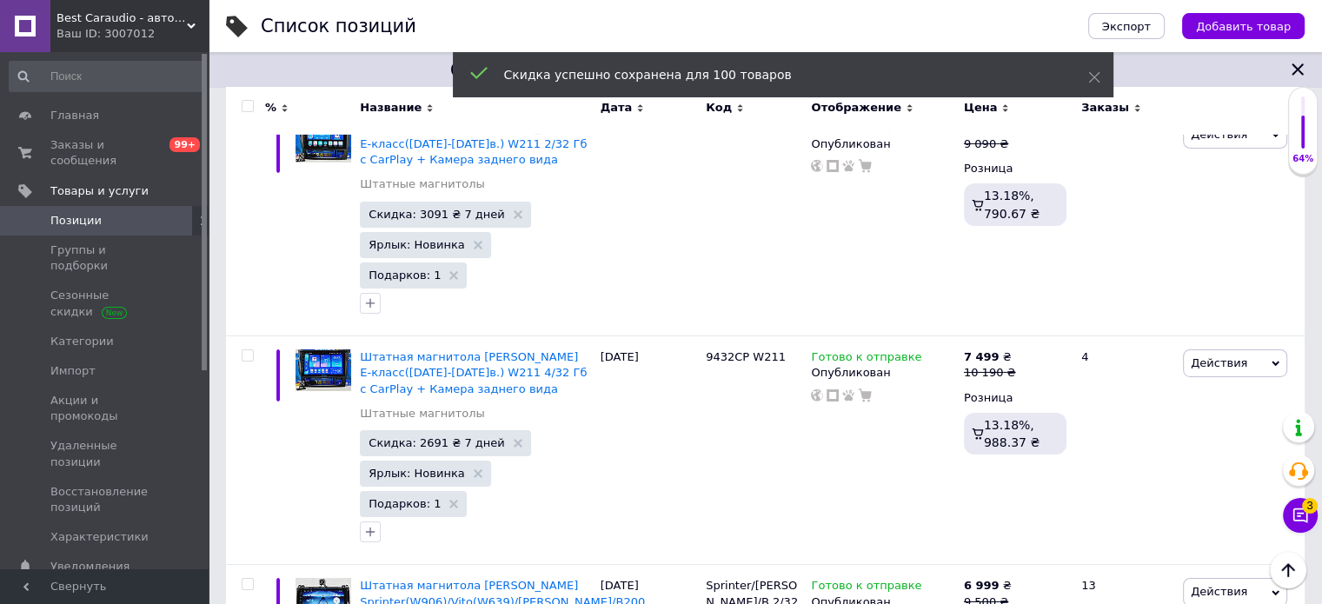
scroll to position [19300, 0]
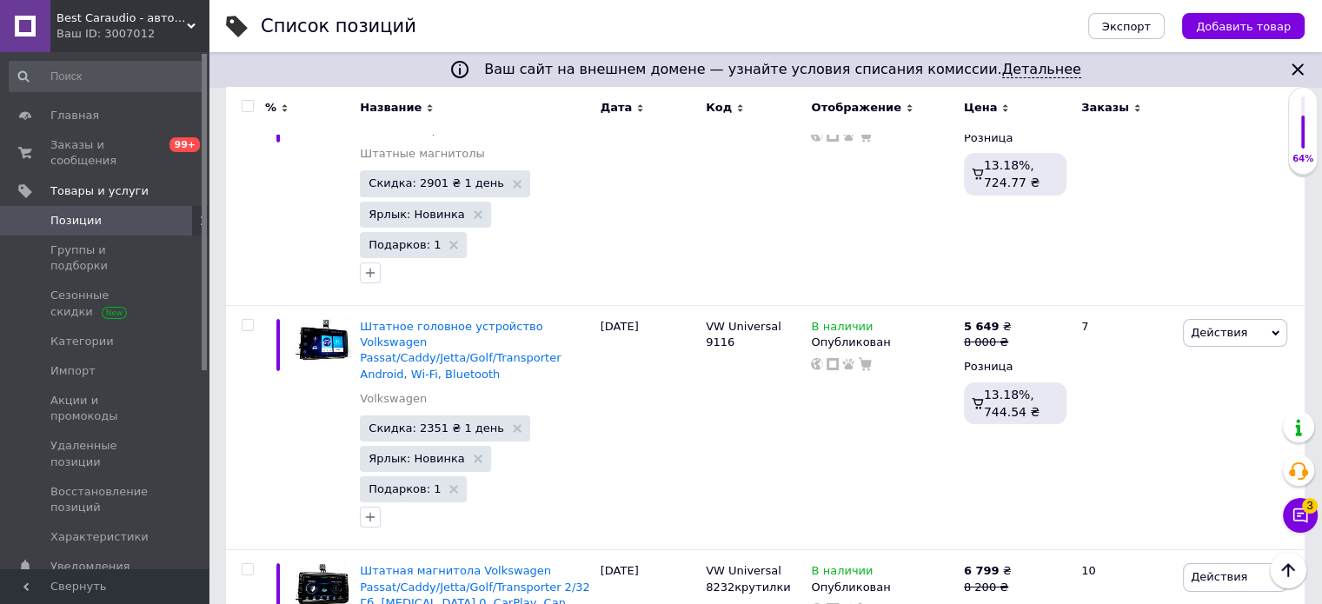
scroll to position [18875, 0]
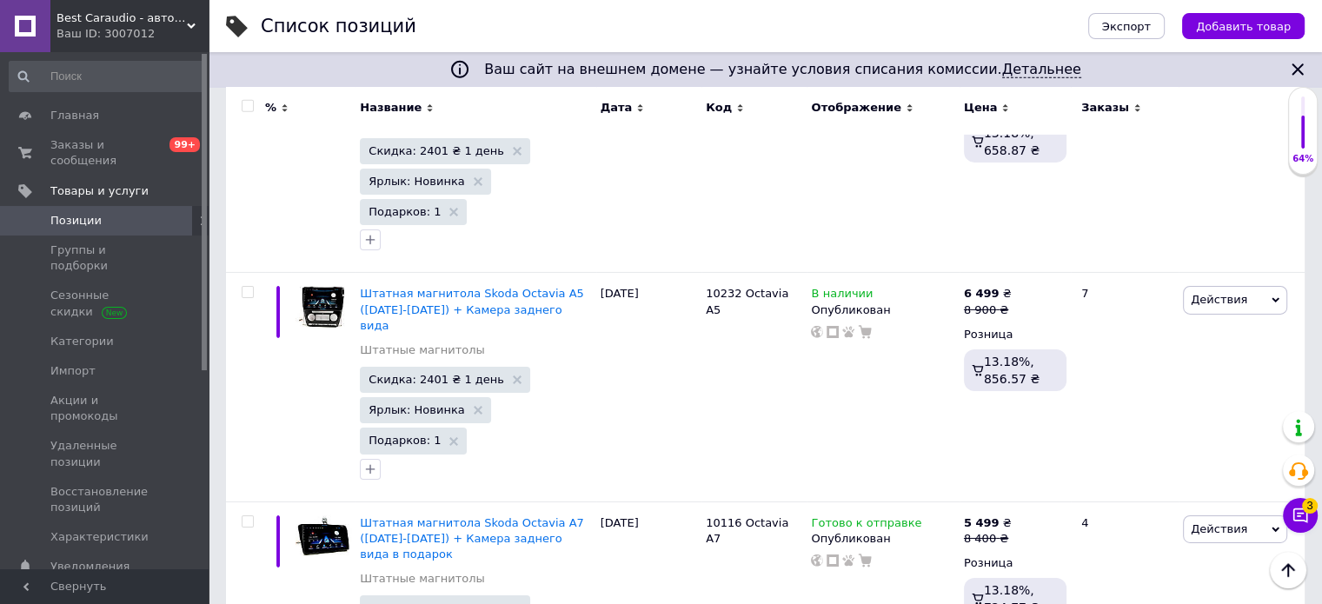
click at [248, 108] on input "checkbox" at bounding box center [247, 106] width 11 height 11
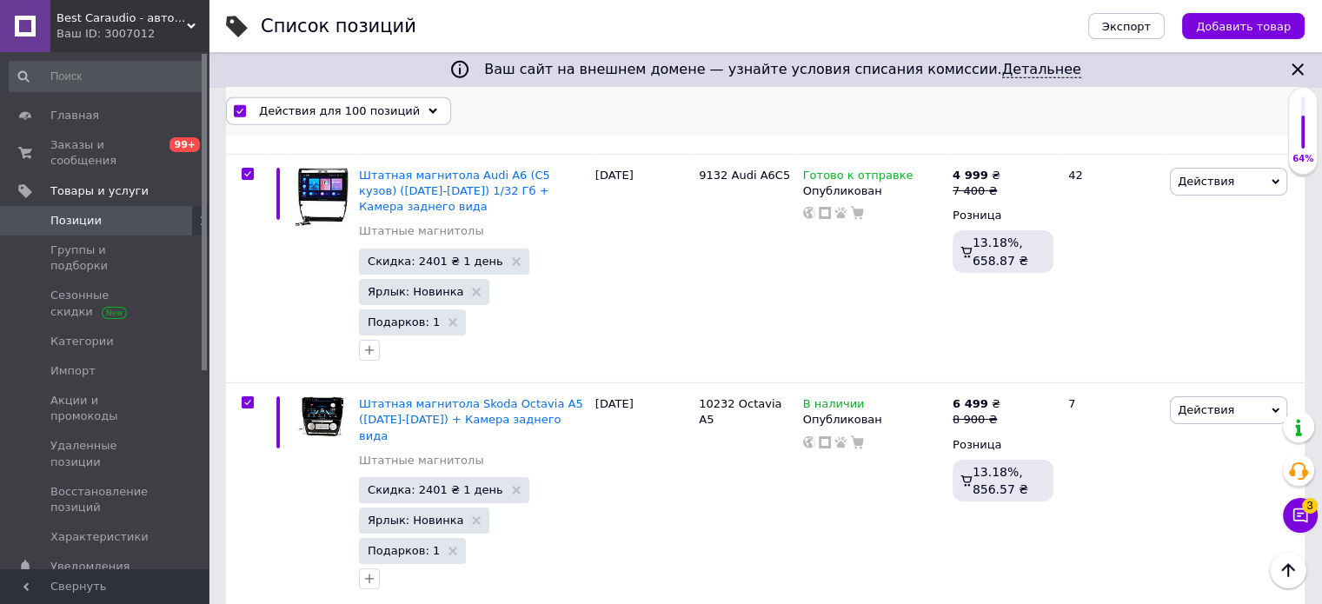
scroll to position [18938, 0]
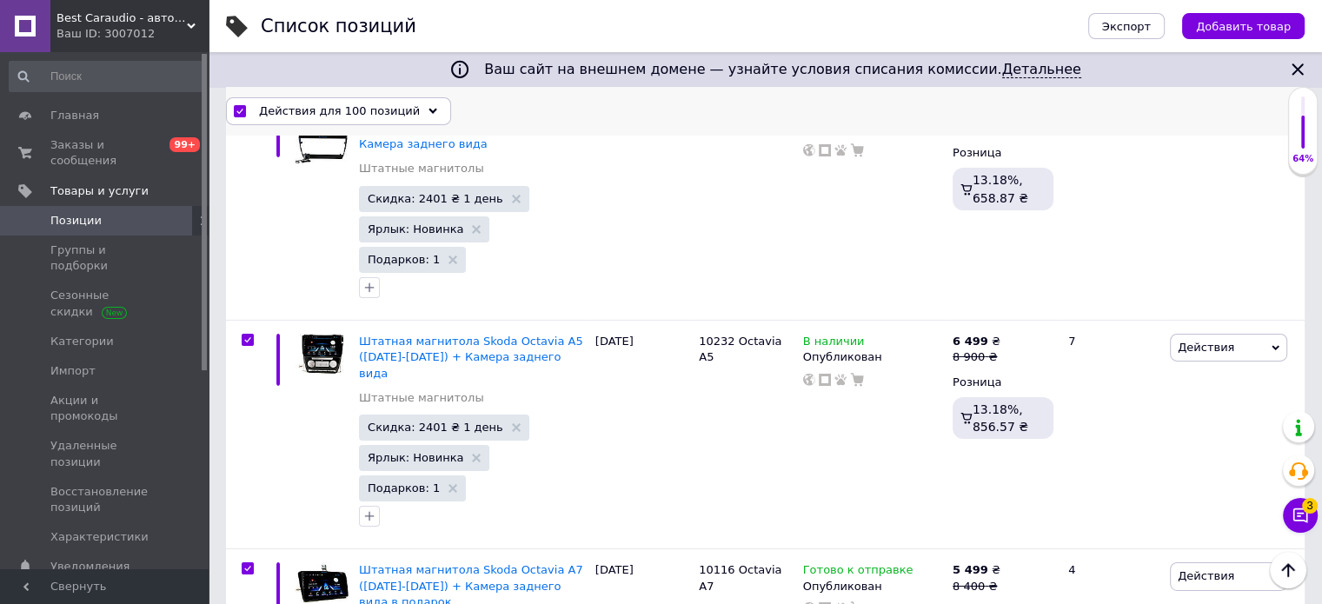
click at [396, 117] on span "Действия для 100 позиций" at bounding box center [339, 111] width 161 height 16
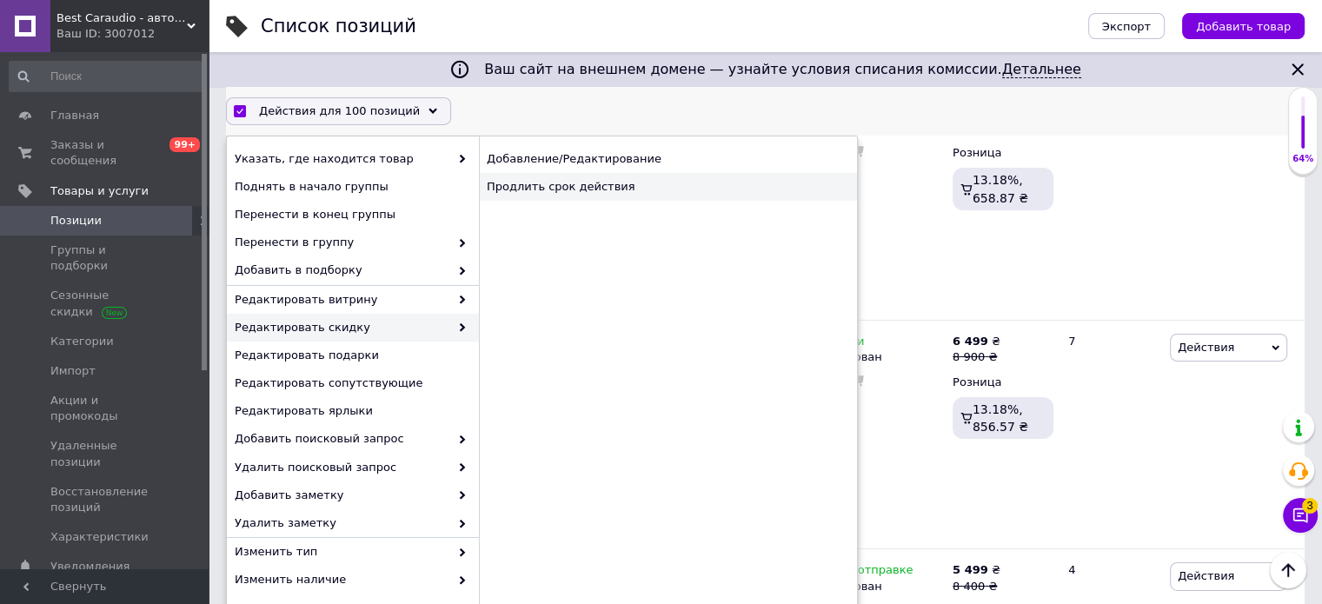
click at [652, 180] on div "Продлить срок действия" at bounding box center [668, 187] width 378 height 28
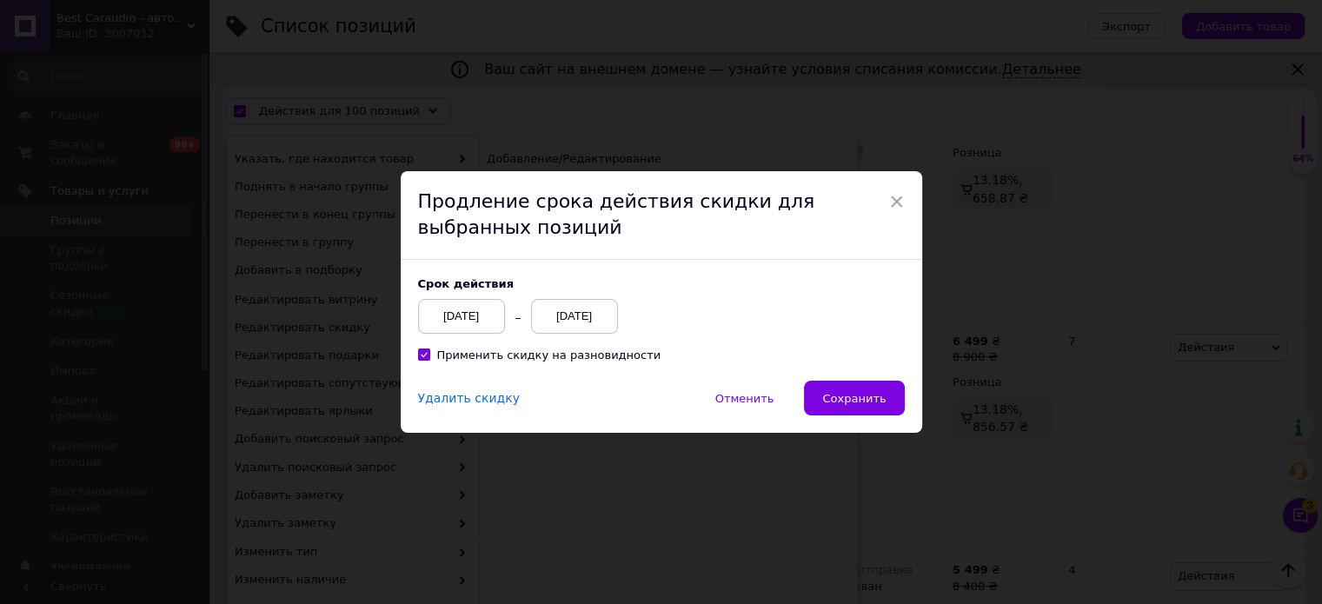
scroll to position [18867, 0]
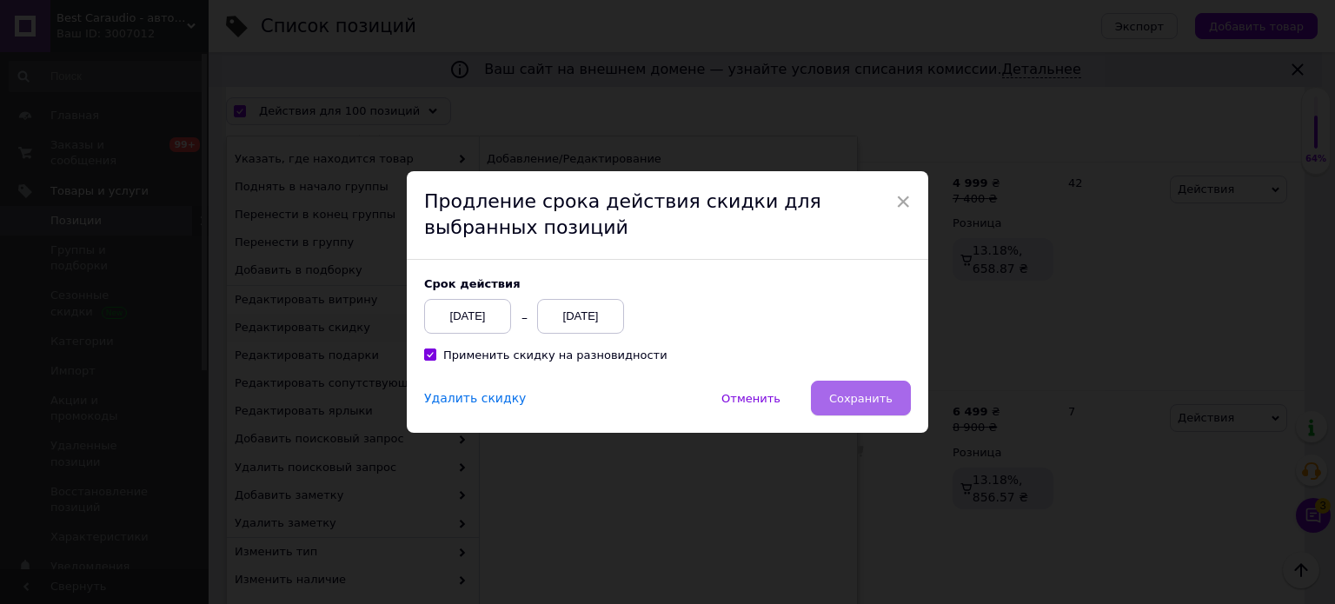
click at [862, 400] on span "Сохранить" at bounding box center [860, 398] width 63 height 13
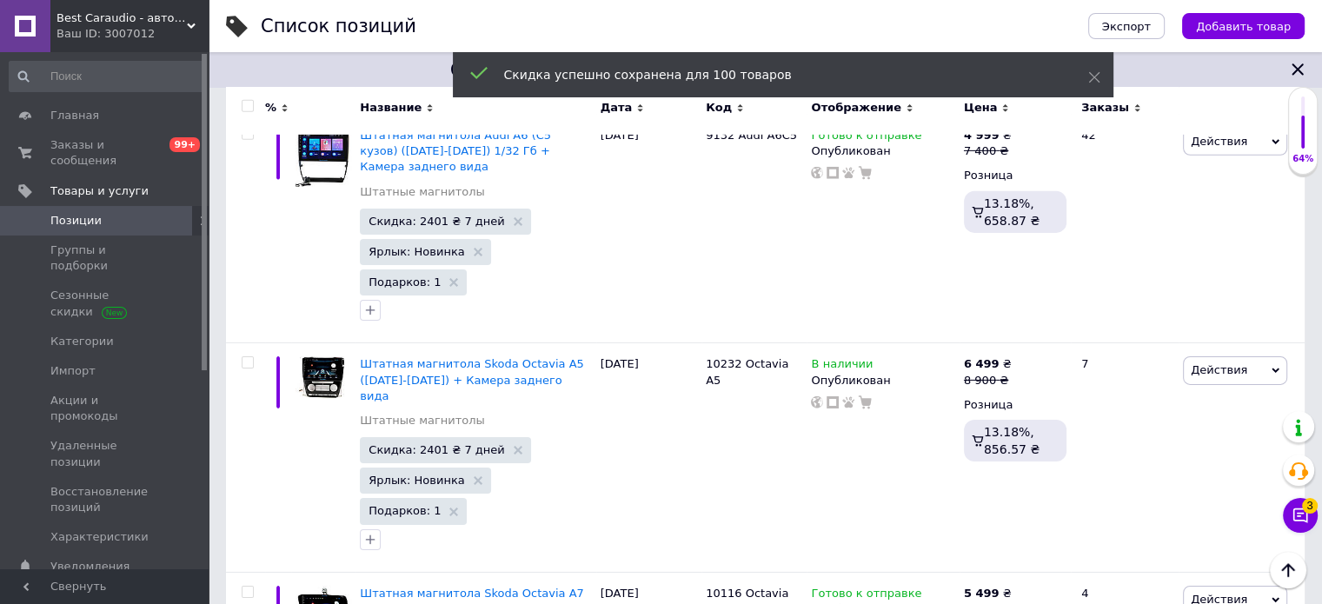
scroll to position [18875, 0]
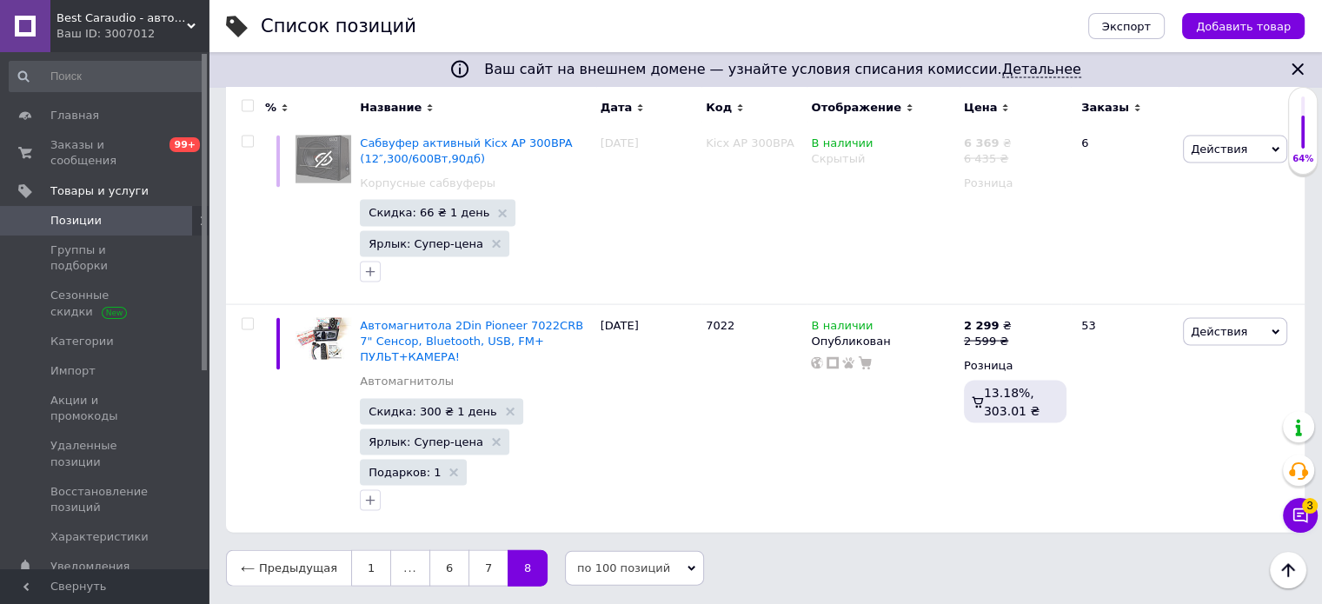
scroll to position [9928, 0]
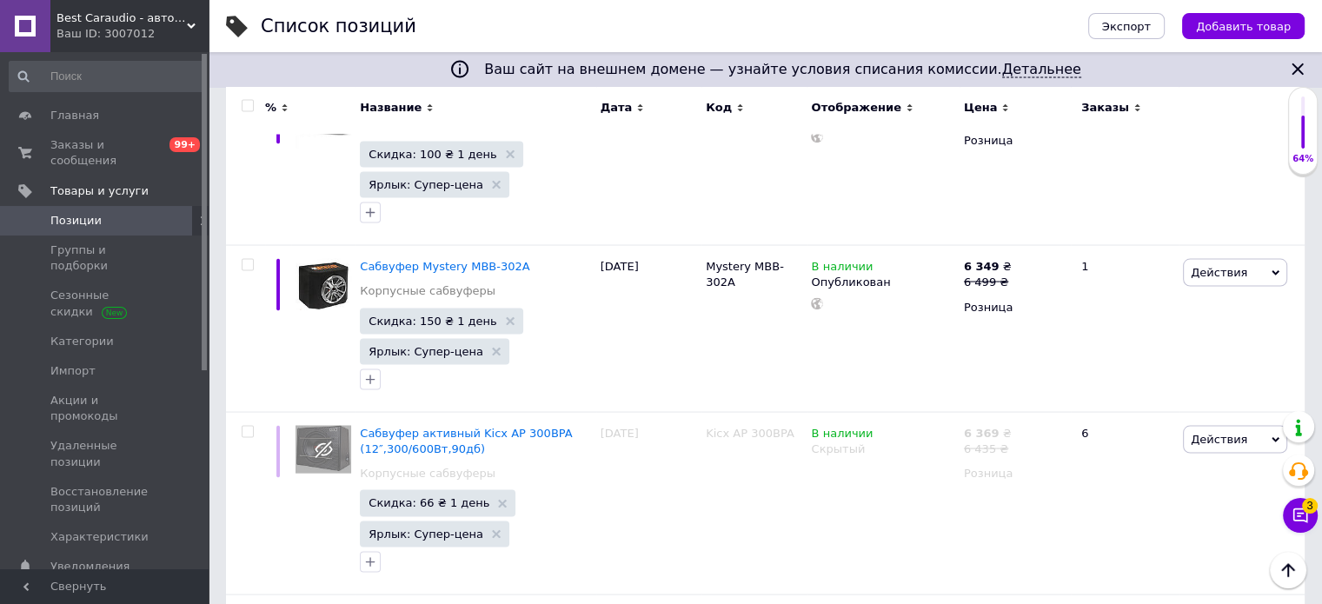
click at [250, 106] on input "checkbox" at bounding box center [247, 106] width 11 height 11
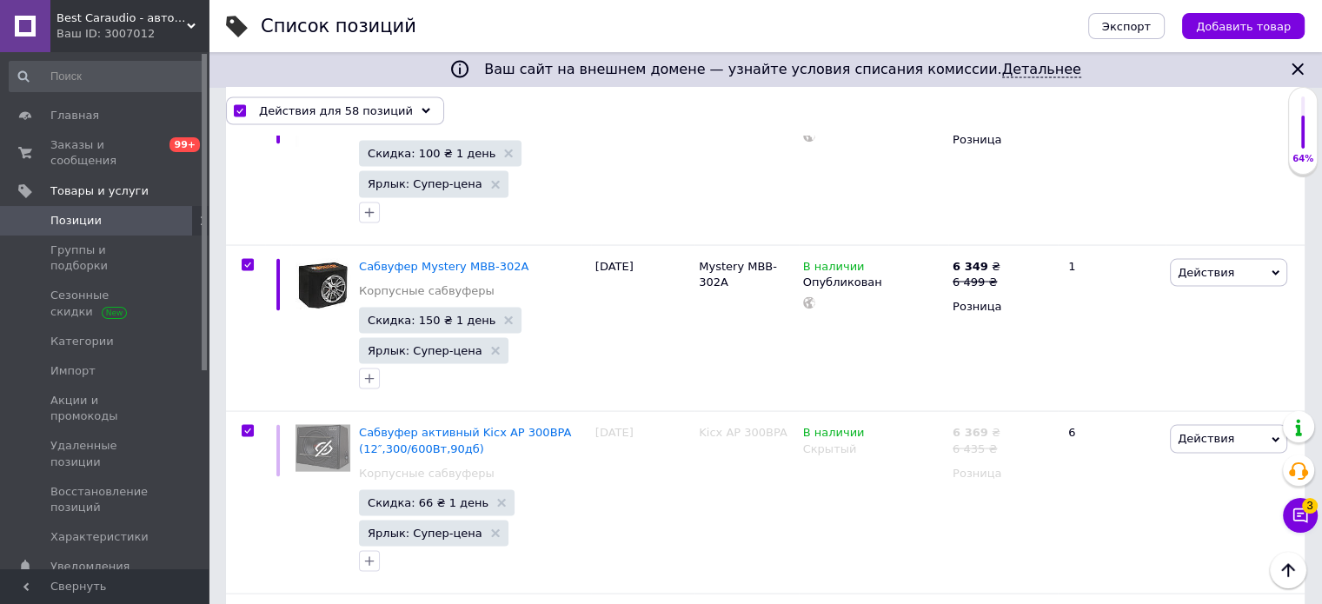
scroll to position [9959, 0]
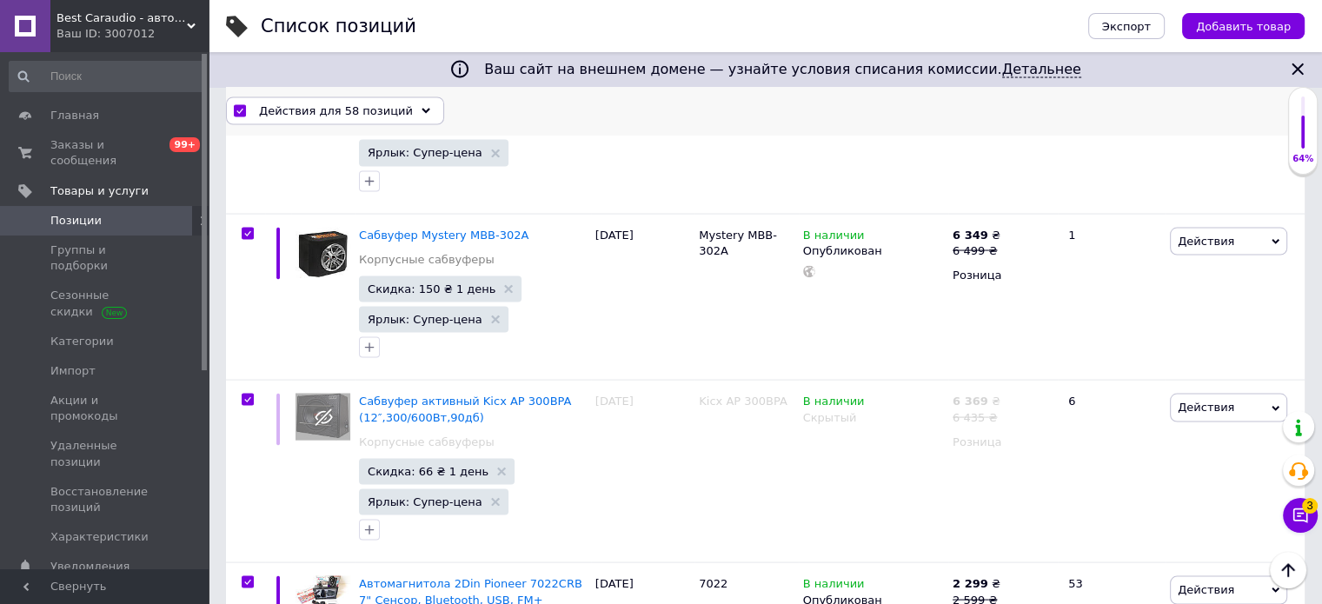
click at [397, 117] on div "Действия для 58 позиций" at bounding box center [335, 110] width 218 height 28
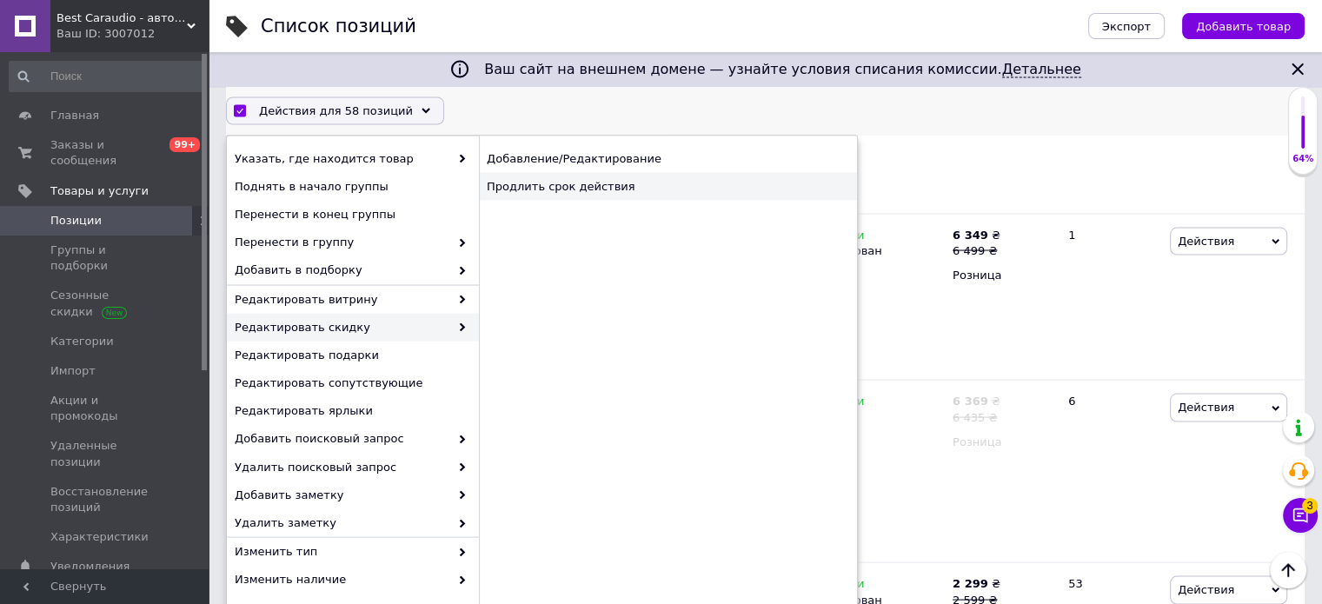
click at [647, 180] on div "Продлить срок действия" at bounding box center [668, 187] width 378 height 28
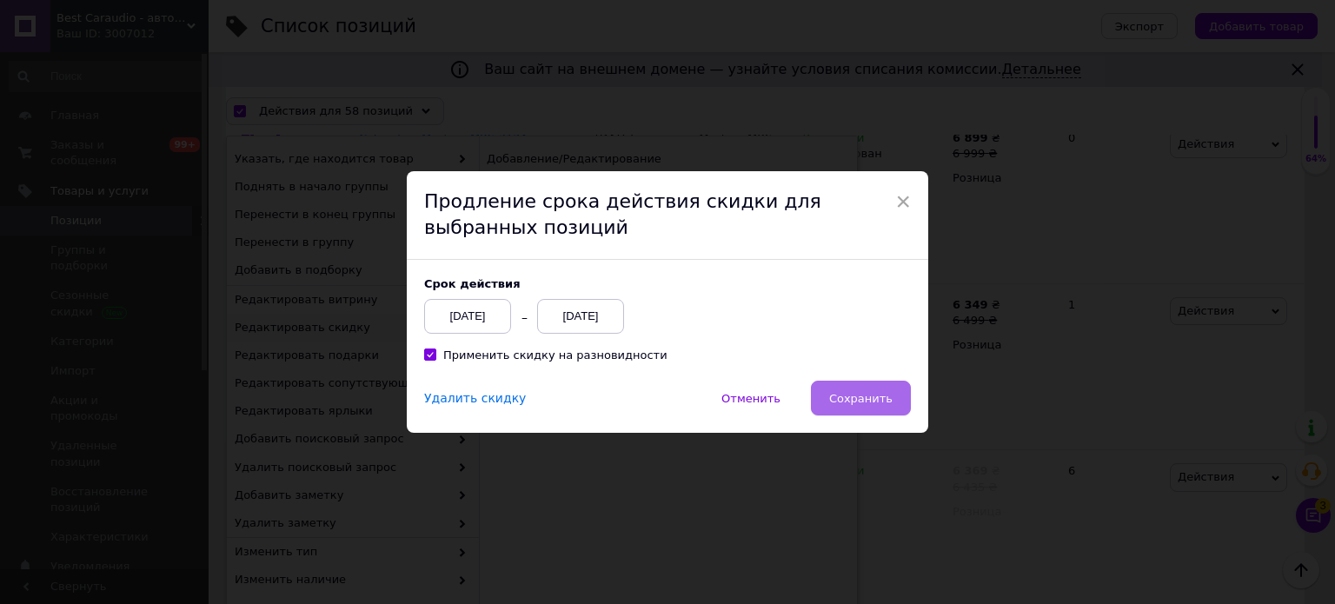
click at [862, 398] on span "Сохранить" at bounding box center [860, 398] width 63 height 13
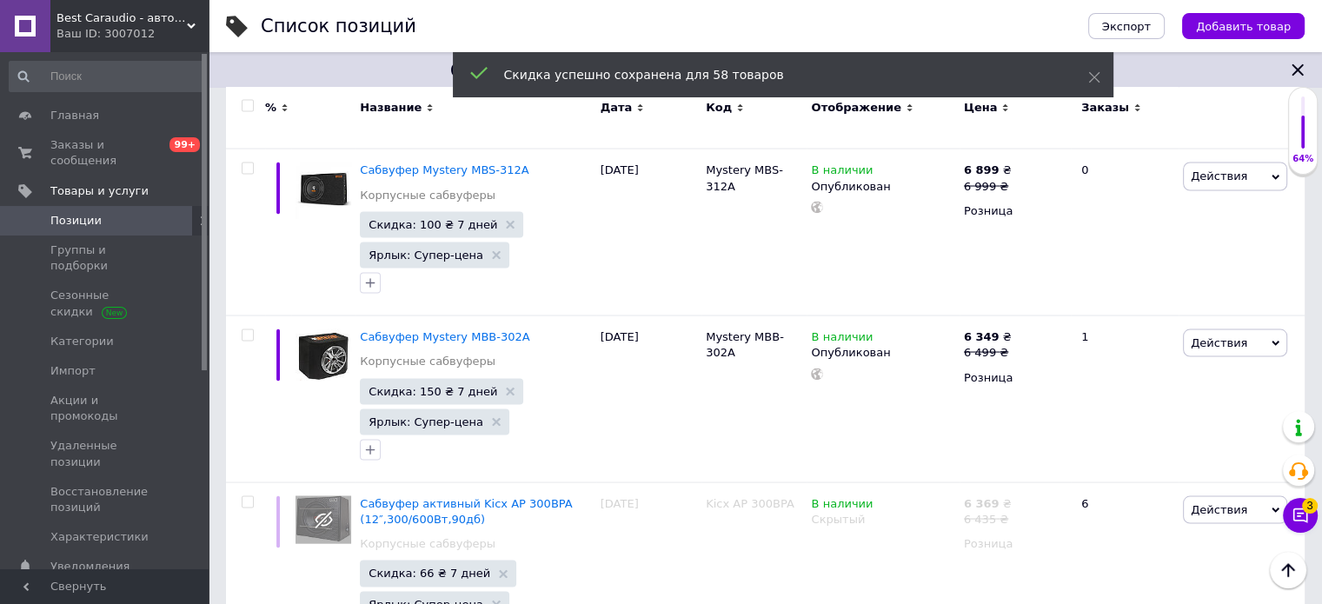
scroll to position [9928, 0]
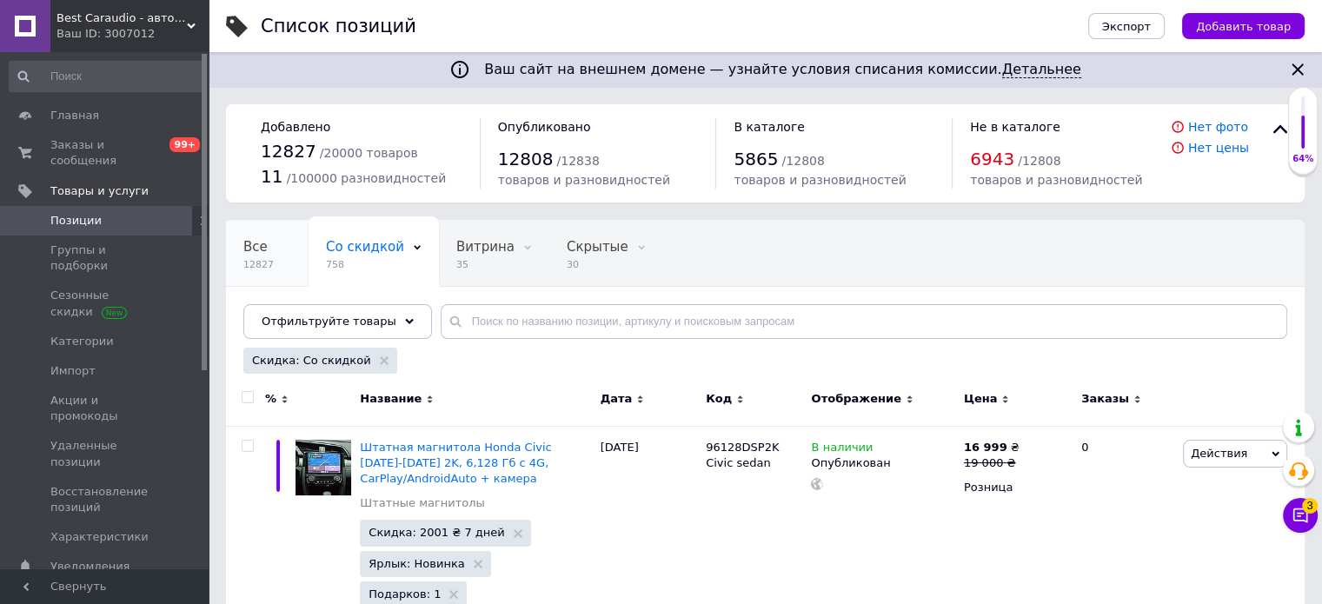
click at [257, 258] on span "12827" at bounding box center [258, 264] width 30 height 13
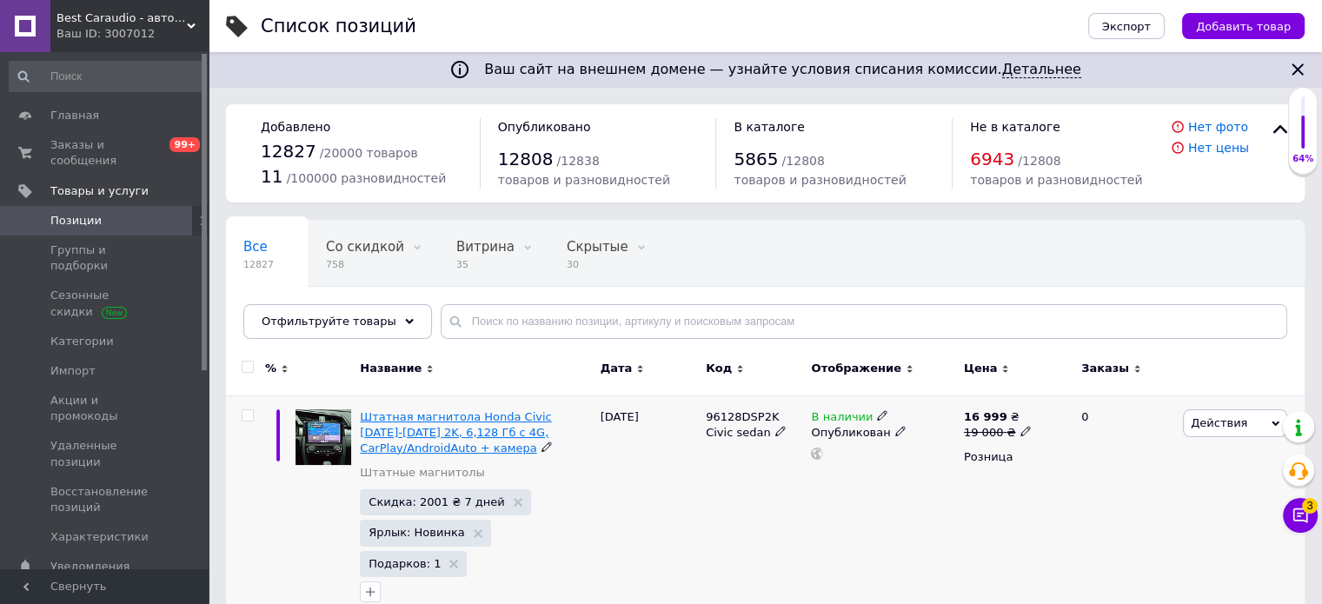
click at [453, 425] on span "Штатная магнитола Honda Civic 2016-2021 2K, 6,128 Гб с 4G, CarPlay/AndroidAuto …" at bounding box center [455, 432] width 191 height 44
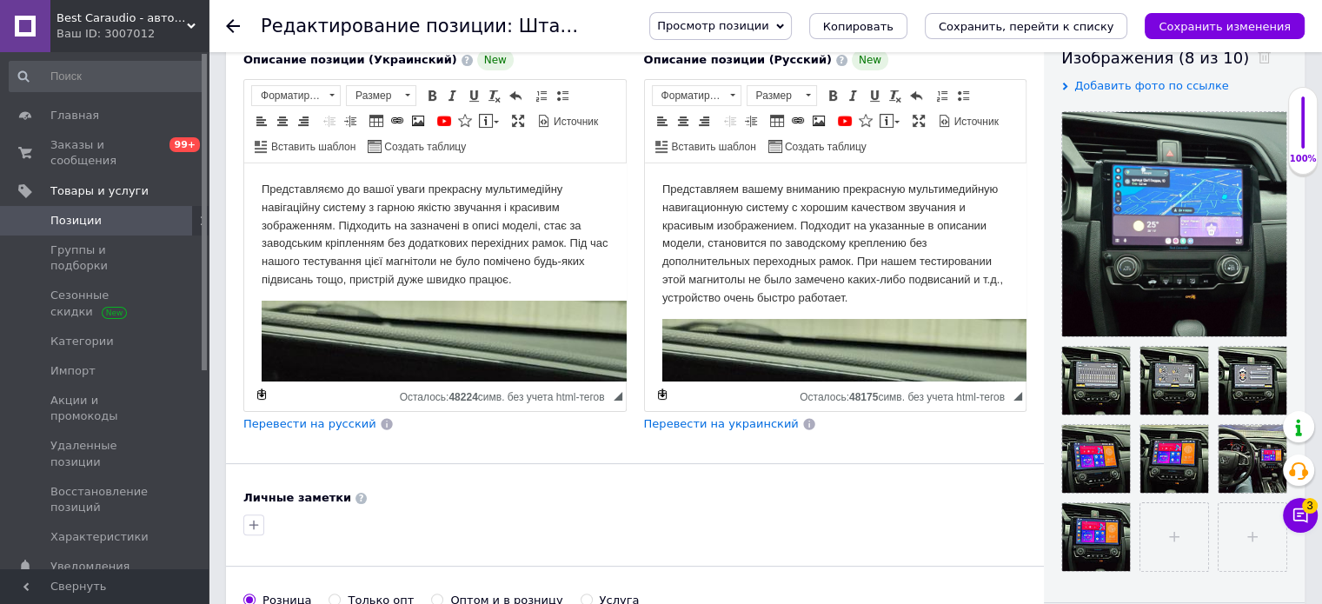
scroll to position [359, 0]
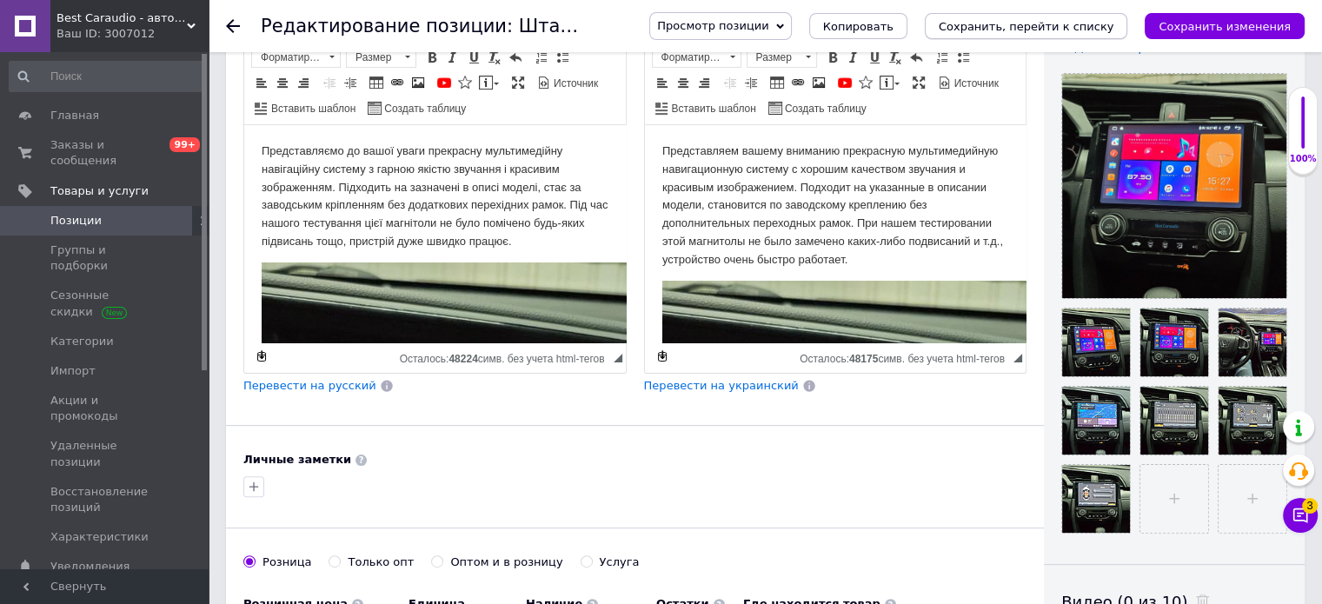
click at [1056, 29] on icon "Сохранить, перейти к списку" at bounding box center [1027, 26] width 176 height 13
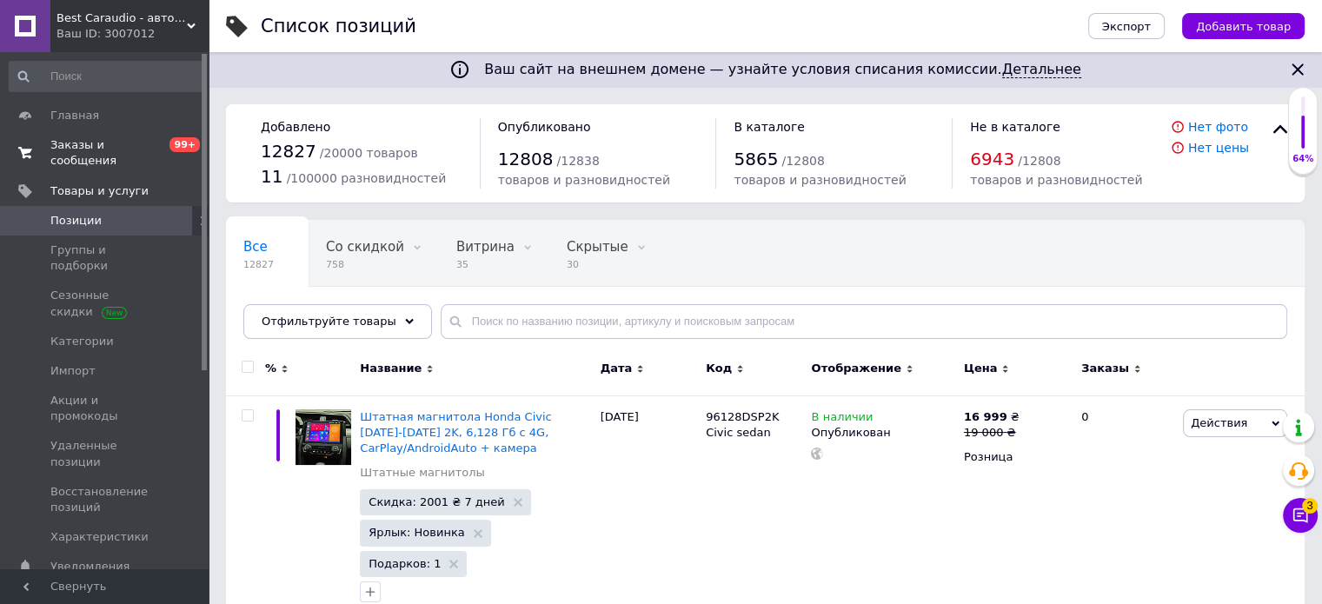
click at [106, 149] on span "Заказы и сообщения" at bounding box center [105, 152] width 110 height 31
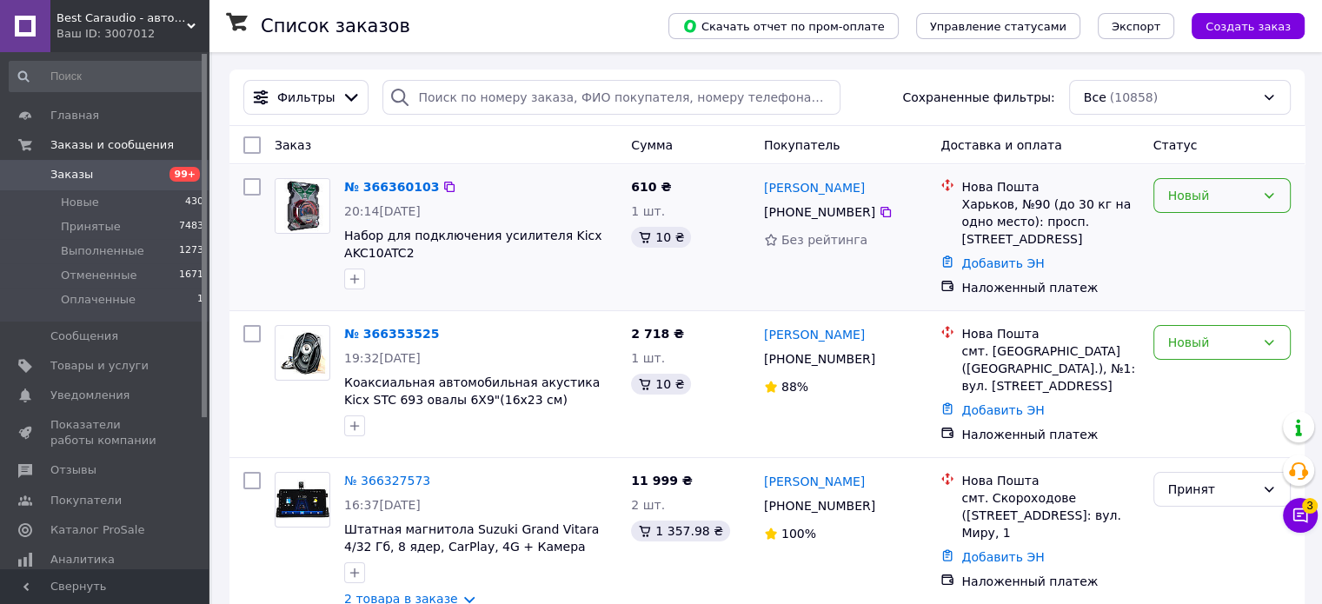
click at [1227, 187] on div "Новый" at bounding box center [1211, 195] width 87 height 19
click at [1214, 232] on li "Принят" at bounding box center [1222, 233] width 136 height 31
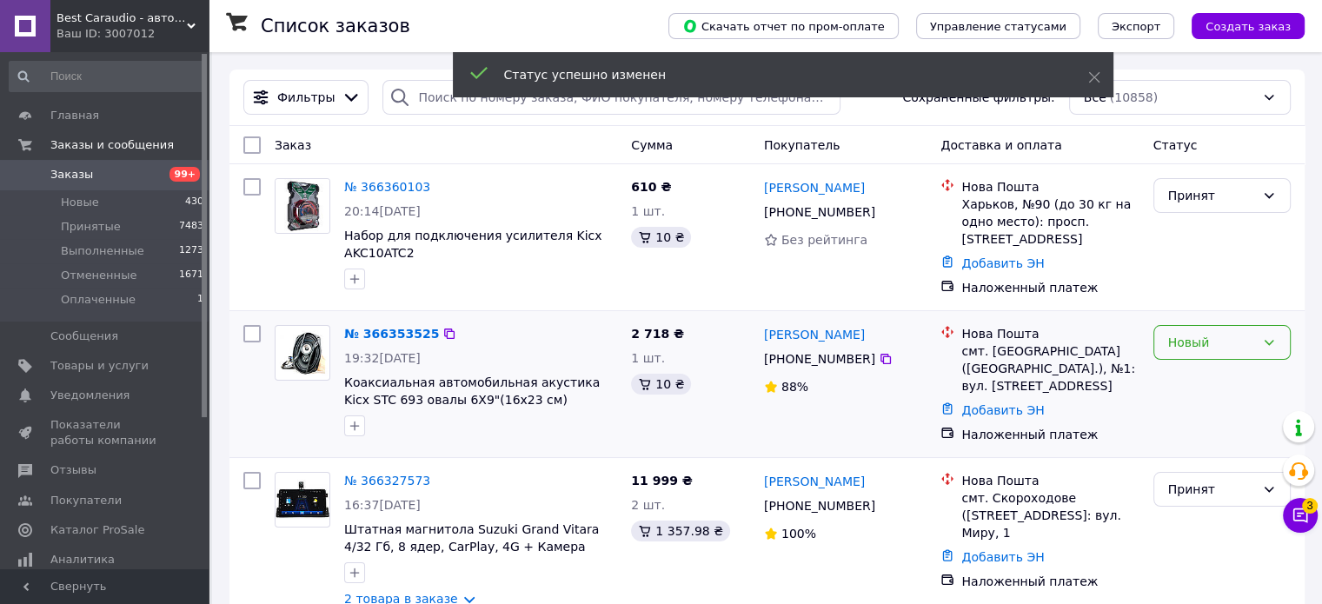
click at [1204, 345] on div "Новый" at bounding box center [1211, 342] width 87 height 19
click at [1207, 368] on li "Принят" at bounding box center [1222, 379] width 136 height 31
